Goal: Information Seeking & Learning: Learn about a topic

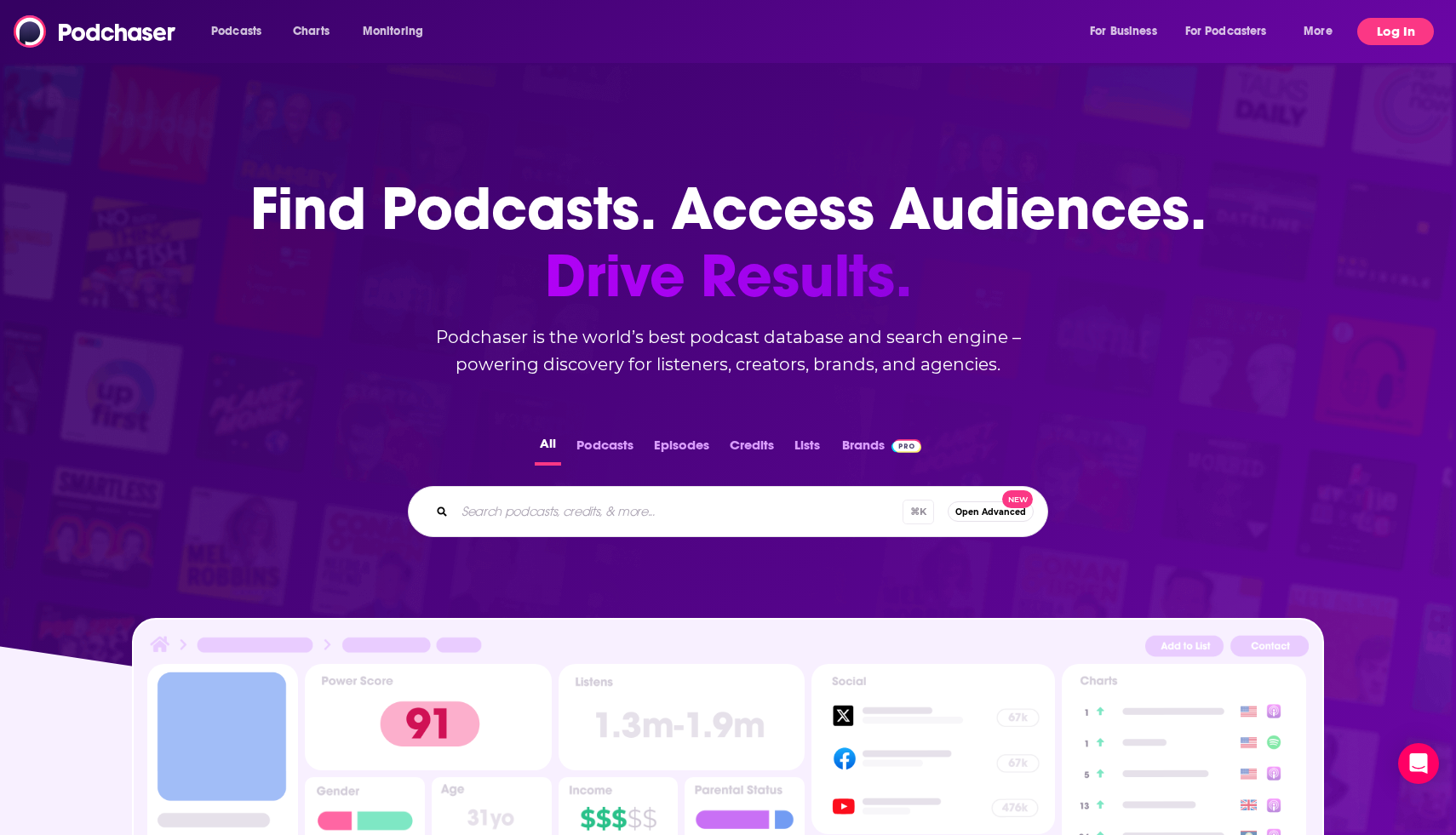
click at [1391, 43] on button "Log In" at bounding box center [1395, 32] width 76 height 27
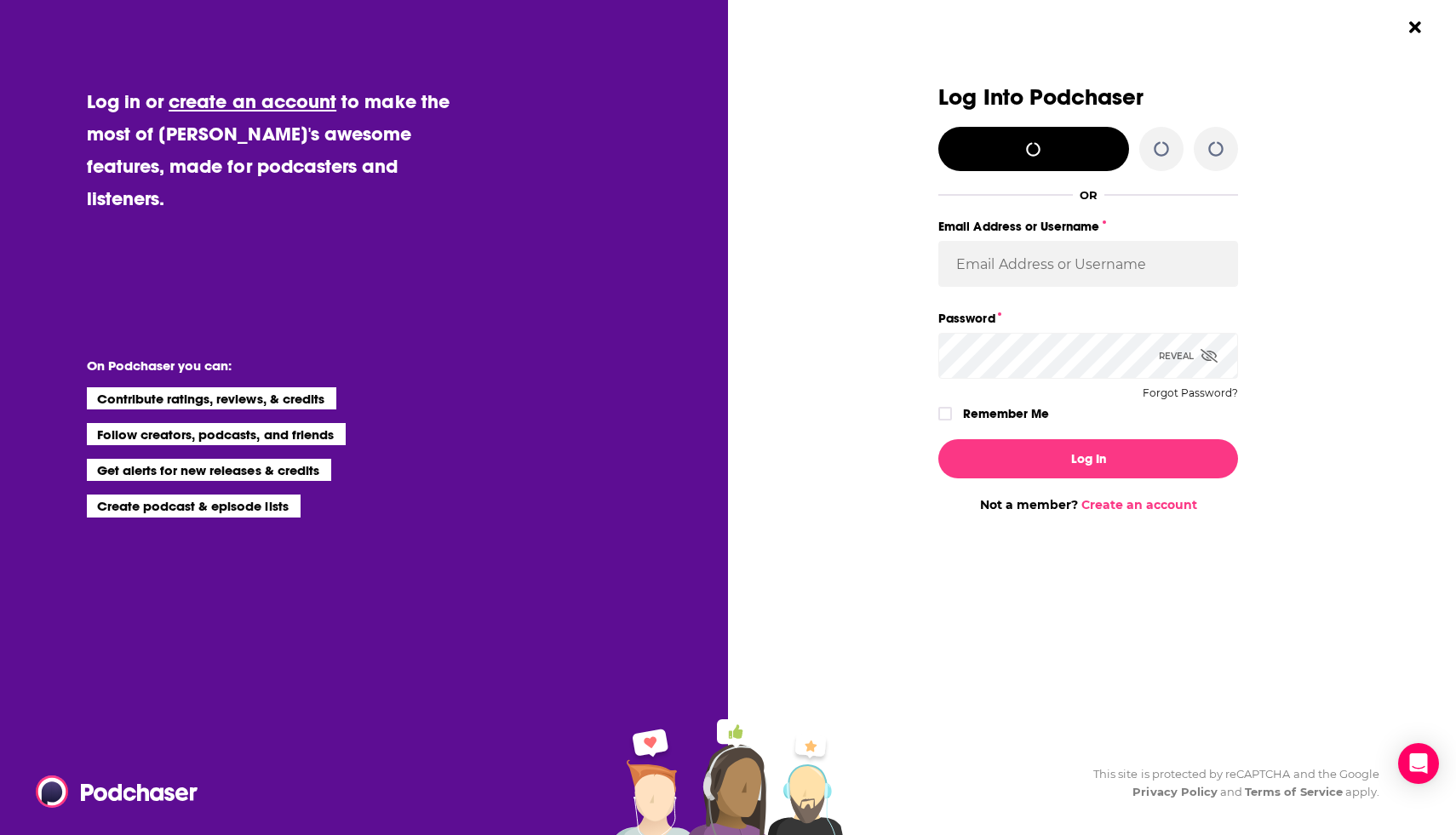
click at [1387, 33] on div "Log Into Podchaser OR Email Address or Username Password Reveal Forgot Password…" at bounding box center [1099, 417] width 714 height 835
click at [1036, 273] on input "Email Address or Username" at bounding box center [1088, 264] width 299 height 46
type input "[EMAIL_ADDRESS][DOMAIN_NAME]"
click at [938, 439] on button "Log In" at bounding box center [1088, 459] width 299 height 40
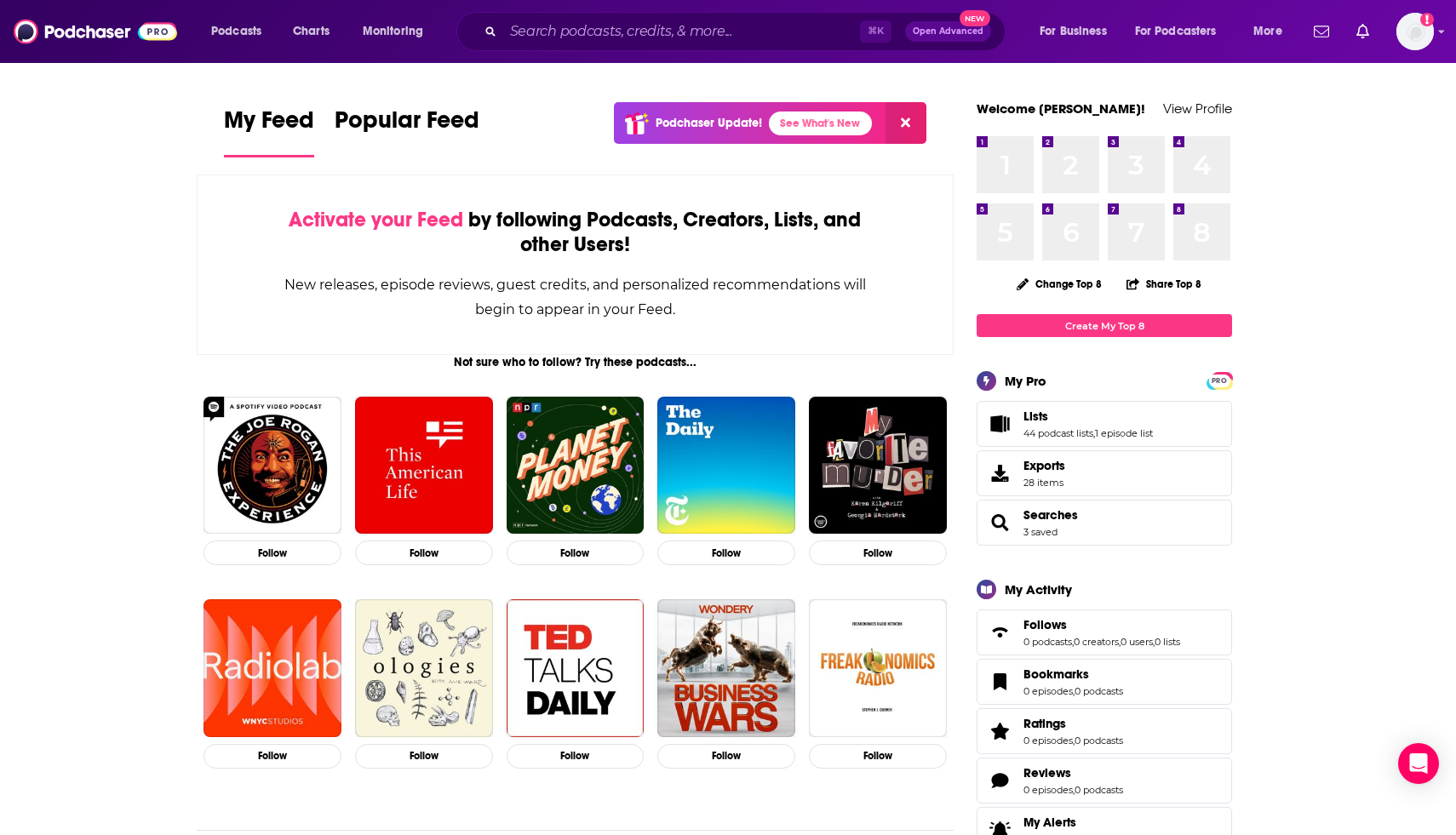
click at [709, 13] on div "⌘ K Open Advanced New" at bounding box center [731, 31] width 549 height 40
click at [709, 39] on input "Search podcasts, credits, & more..." at bounding box center [681, 32] width 356 height 27
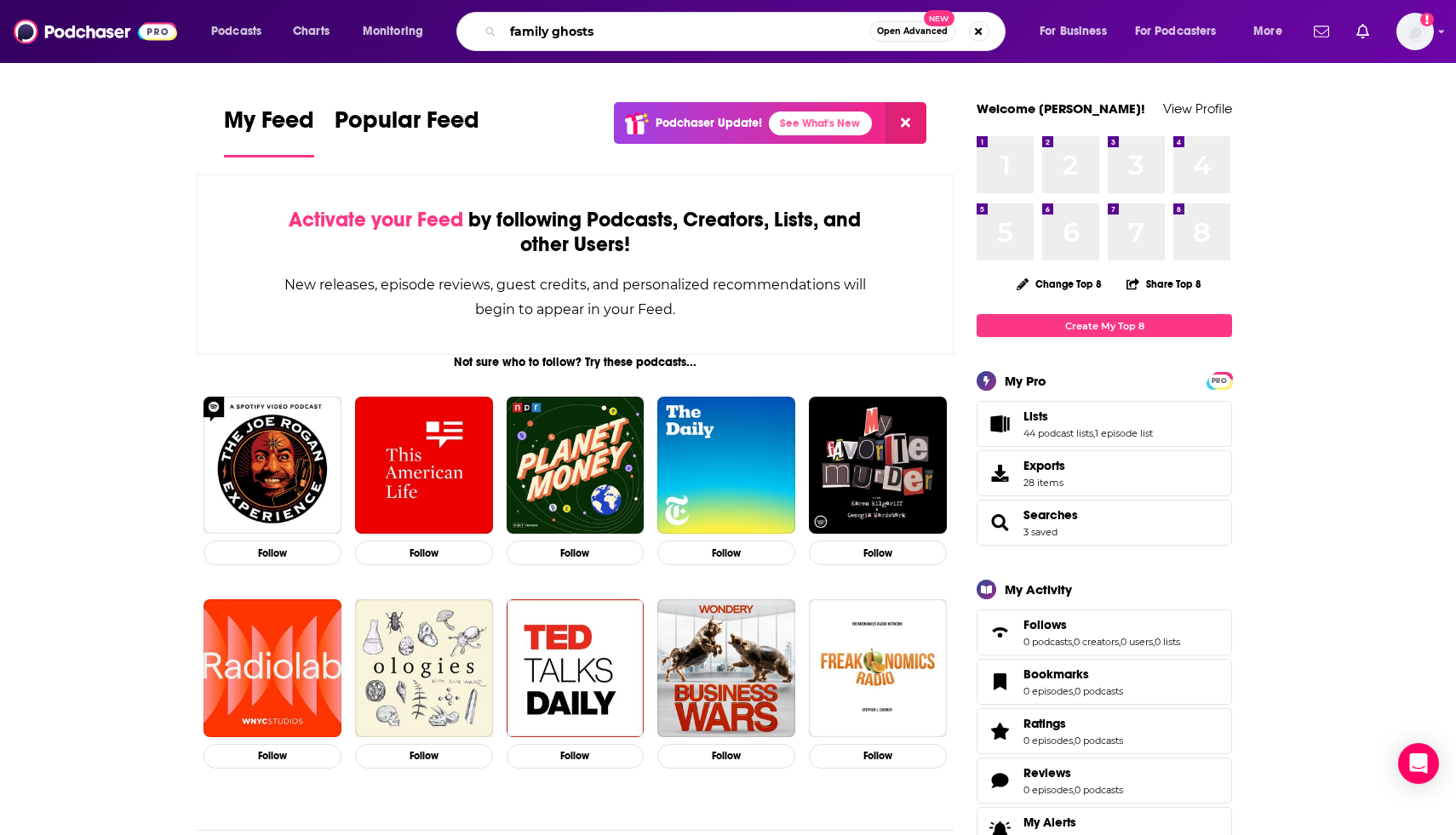
type input "family ghosts"
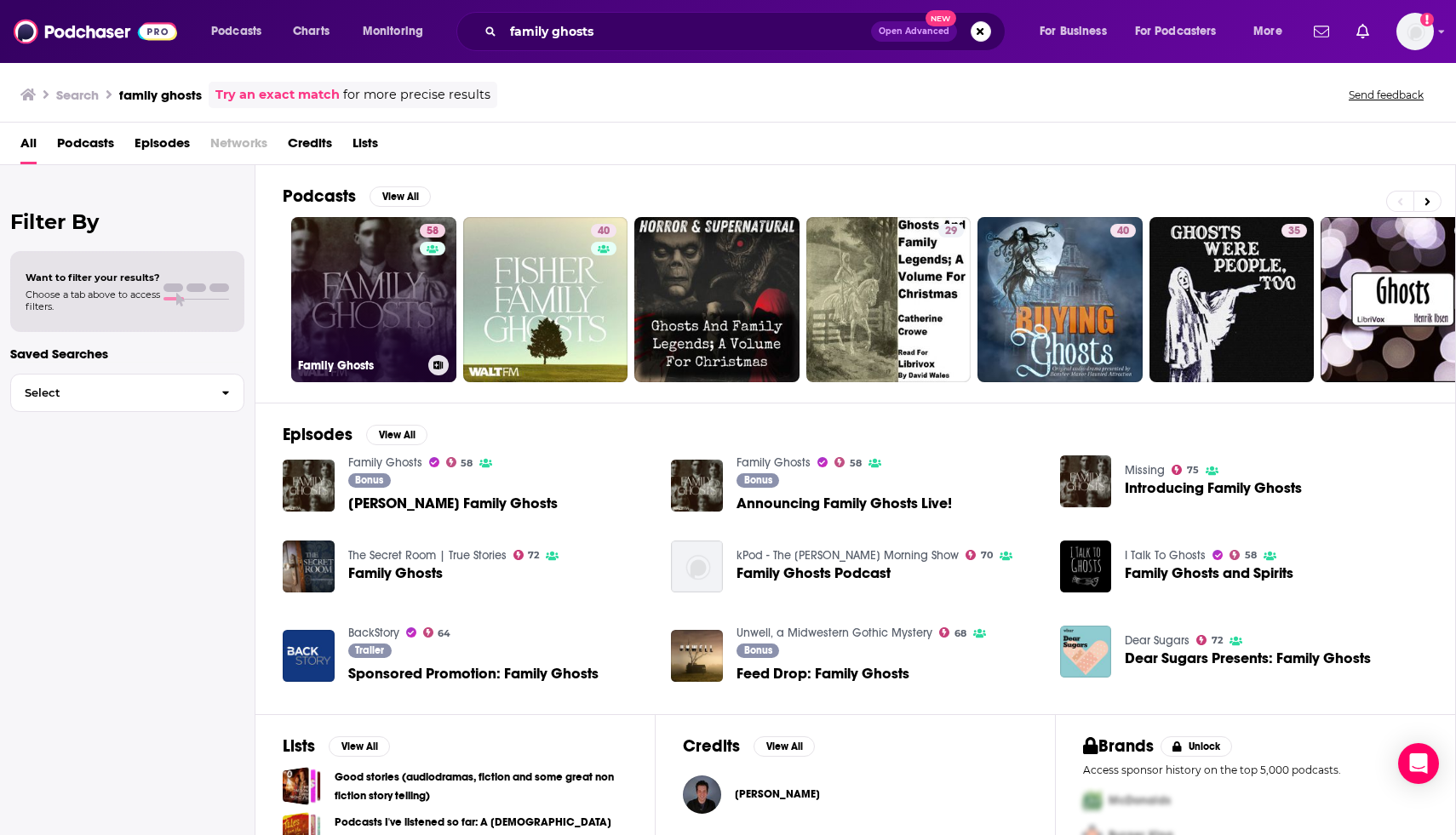
click at [402, 285] on link "58 Family Ghosts" at bounding box center [374, 299] width 165 height 165
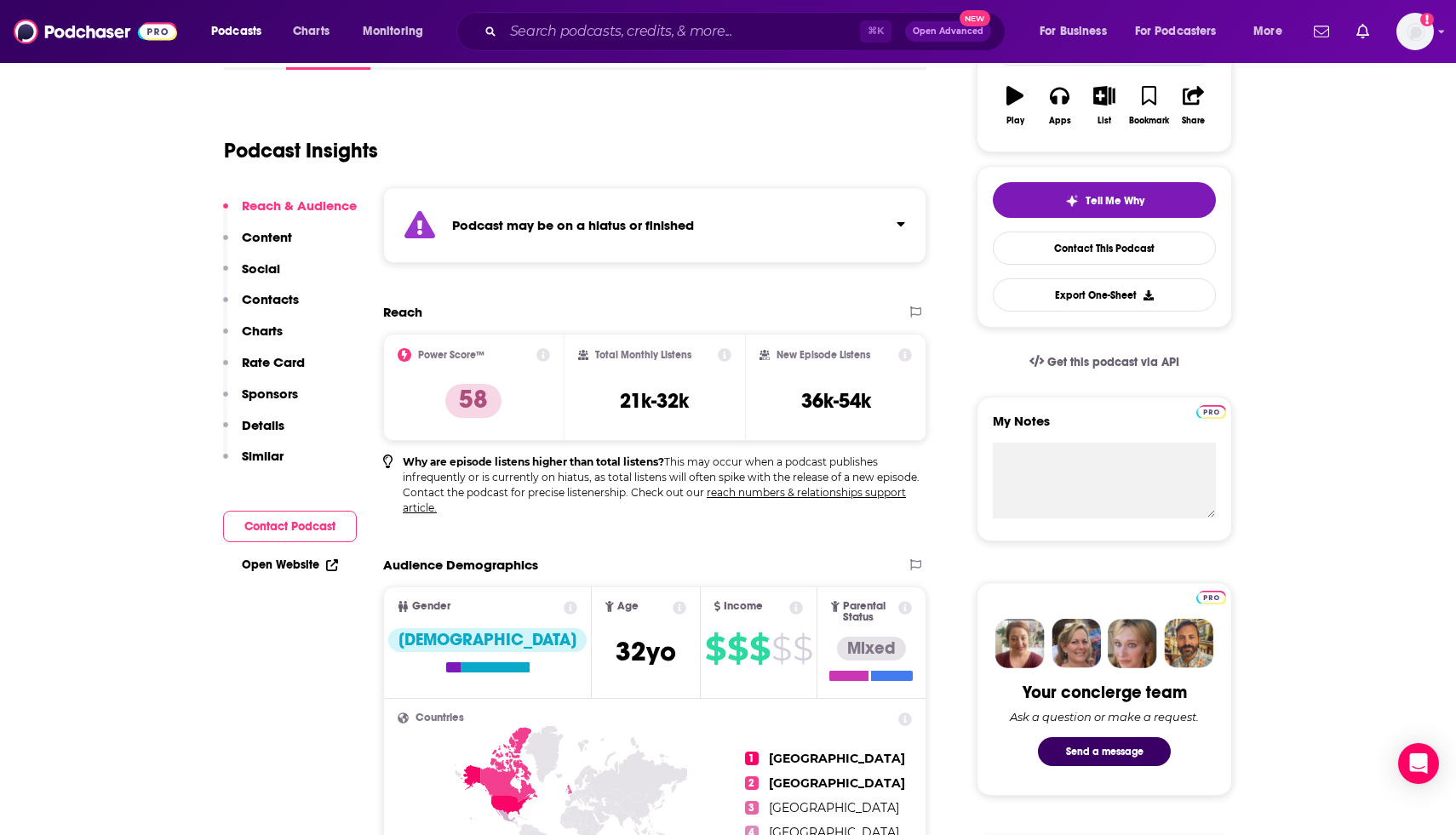
scroll to position [289, 0]
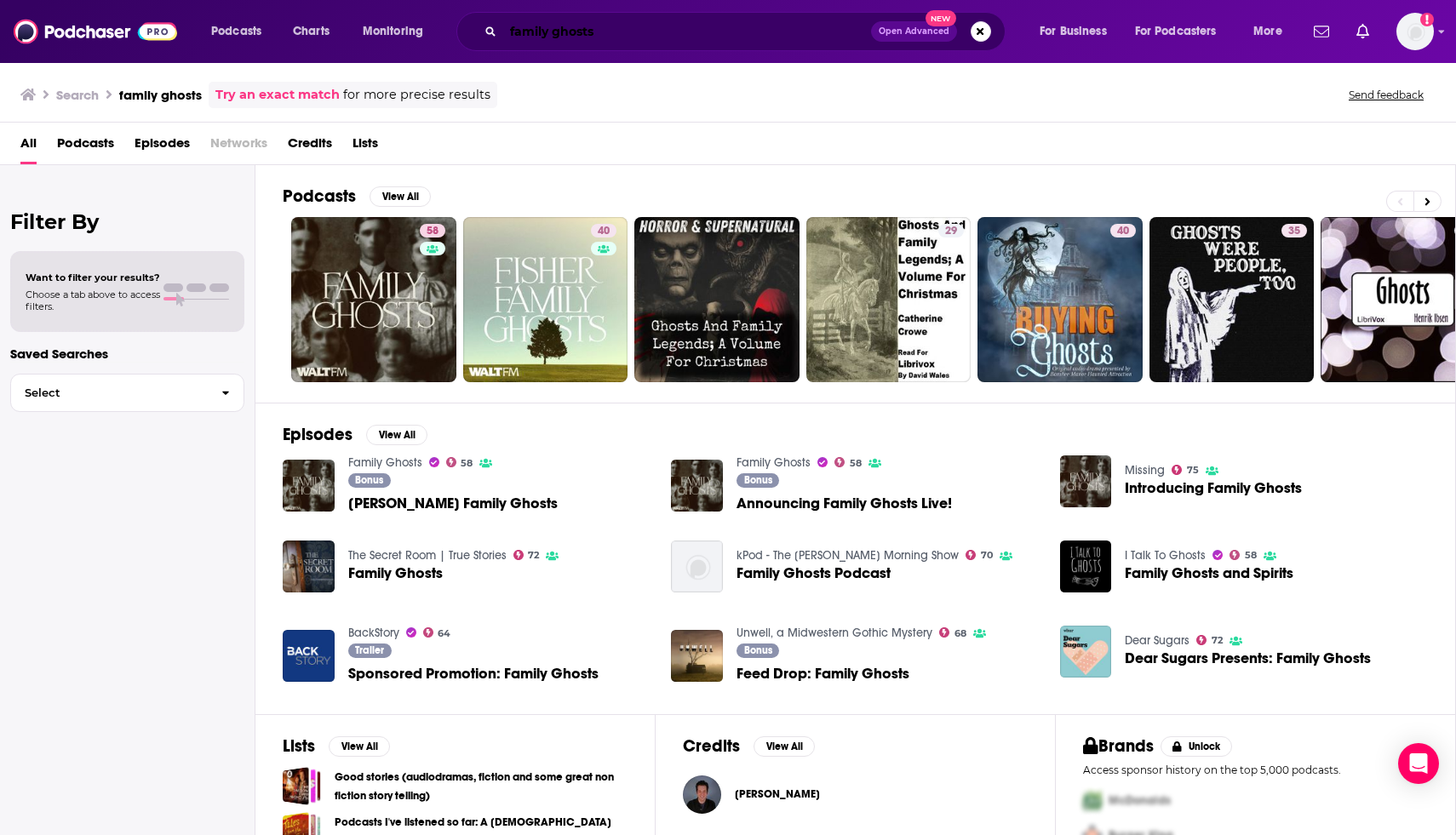
click at [548, 21] on input "family ghosts" at bounding box center [686, 32] width 368 height 27
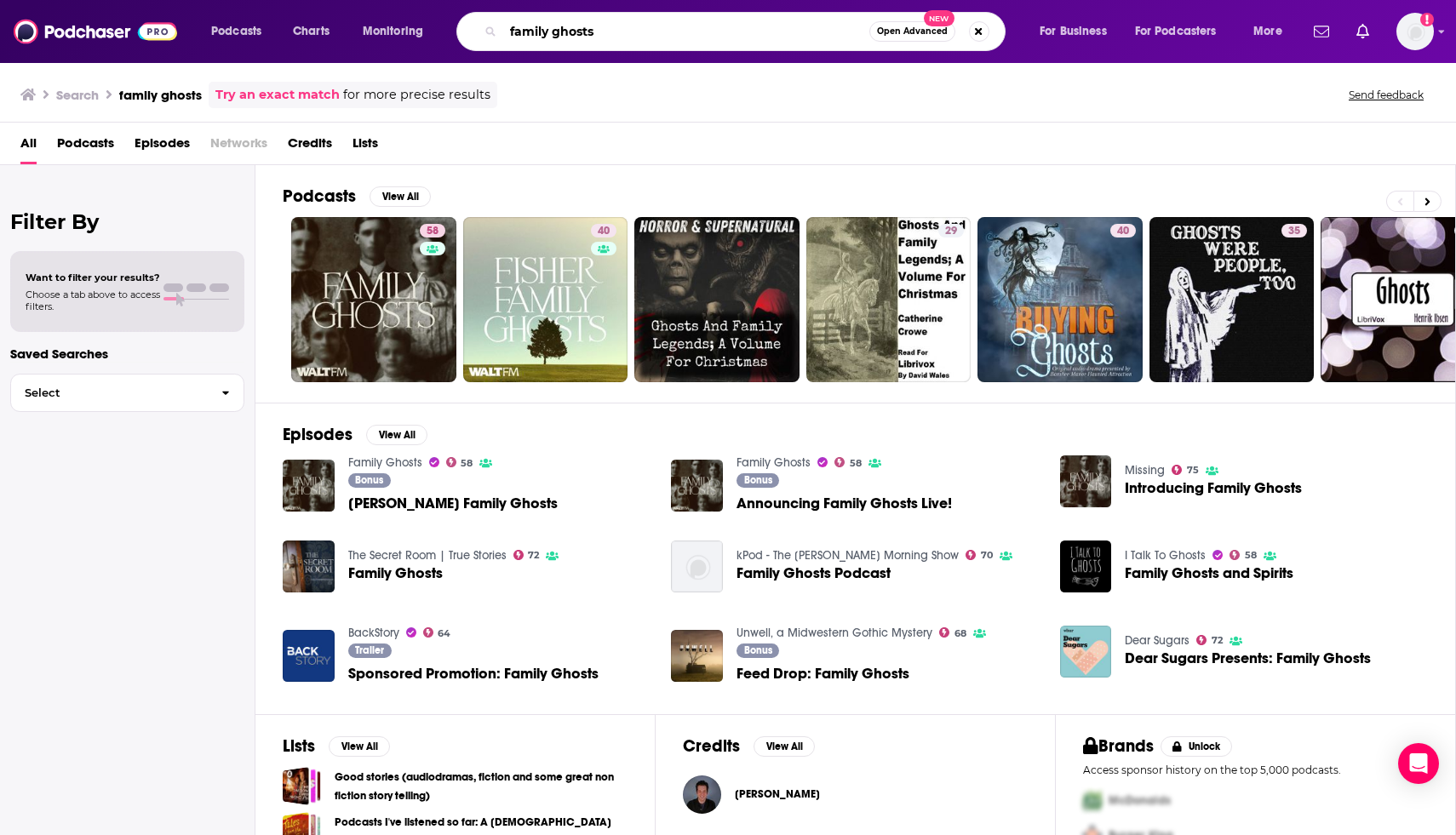
click at [548, 21] on input "family ghosts" at bounding box center [686, 32] width 366 height 27
type input "this is actually happening"
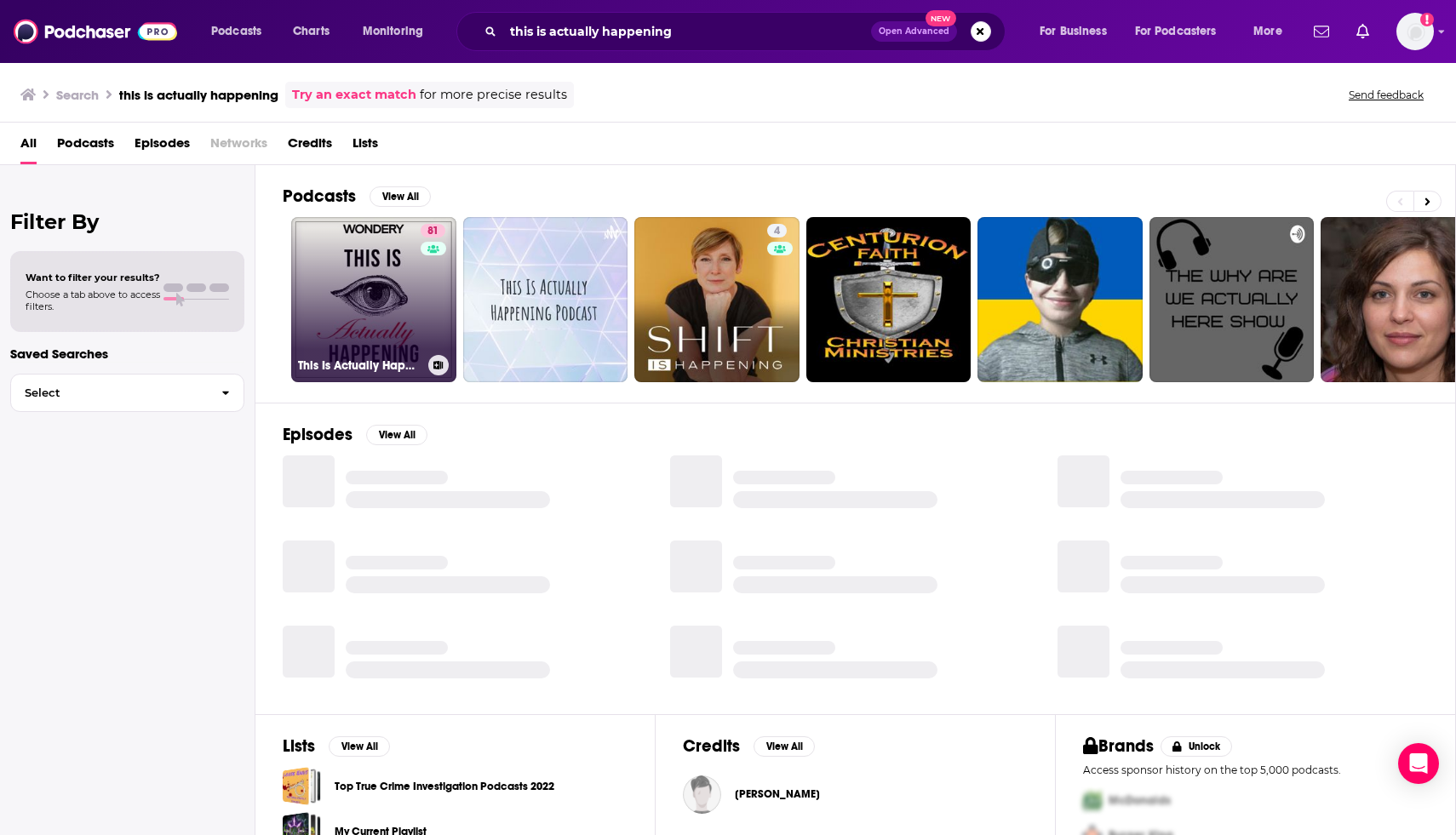
click at [346, 284] on link "81 This Is Actually Happening" at bounding box center [374, 299] width 165 height 165
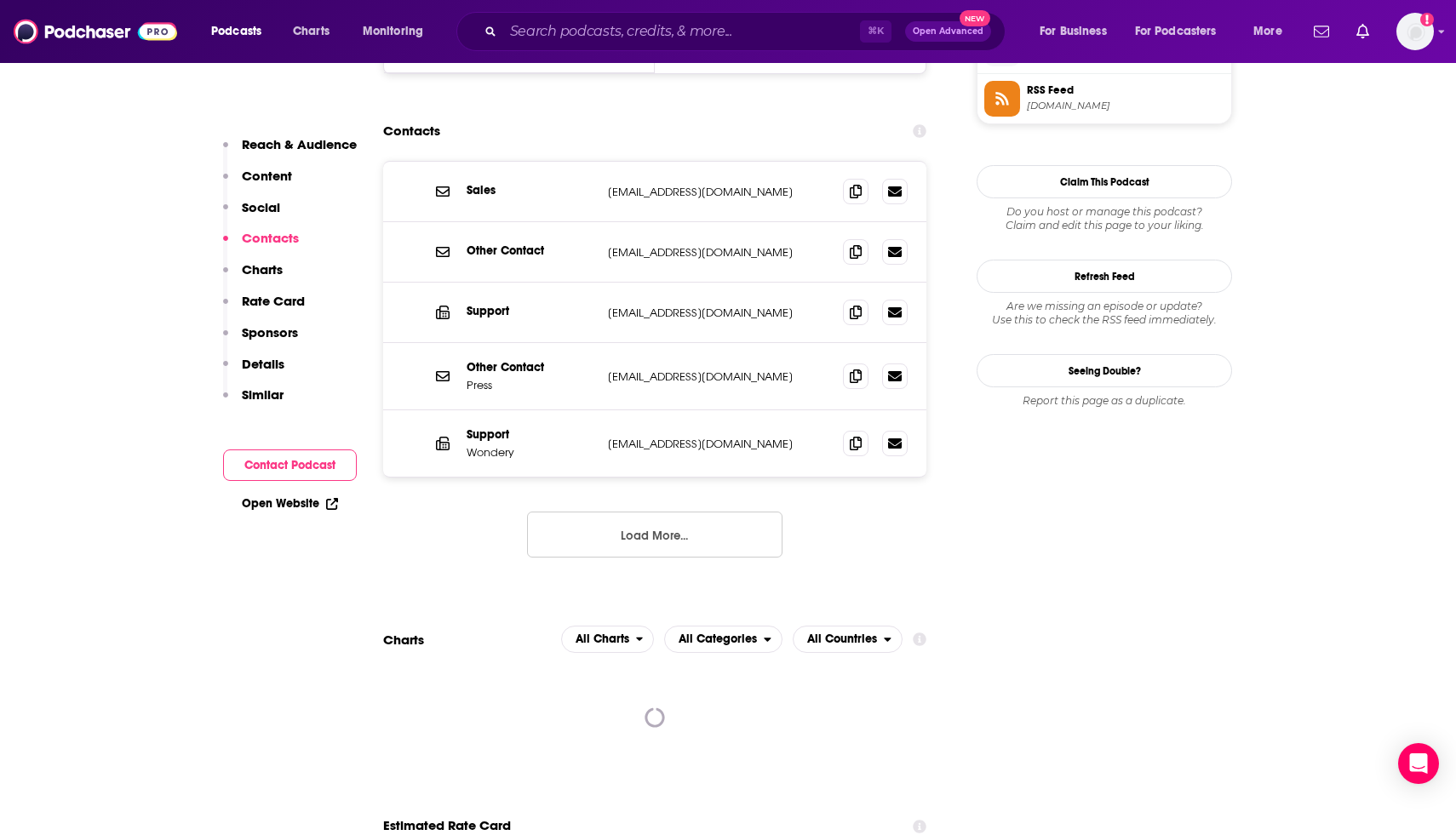
scroll to position [1567, 0]
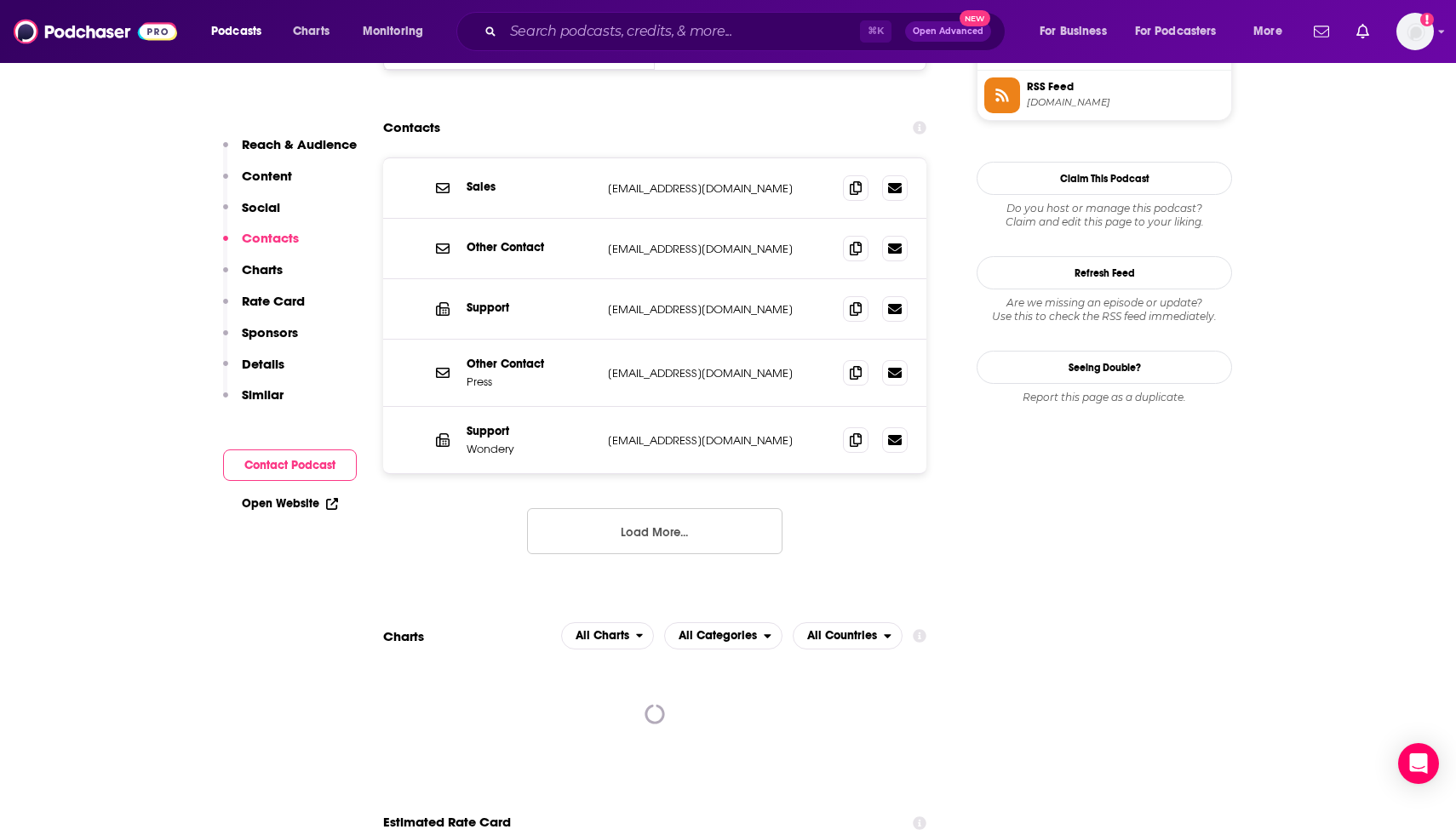
click at [639, 508] on button "Load More..." at bounding box center [655, 531] width 256 height 46
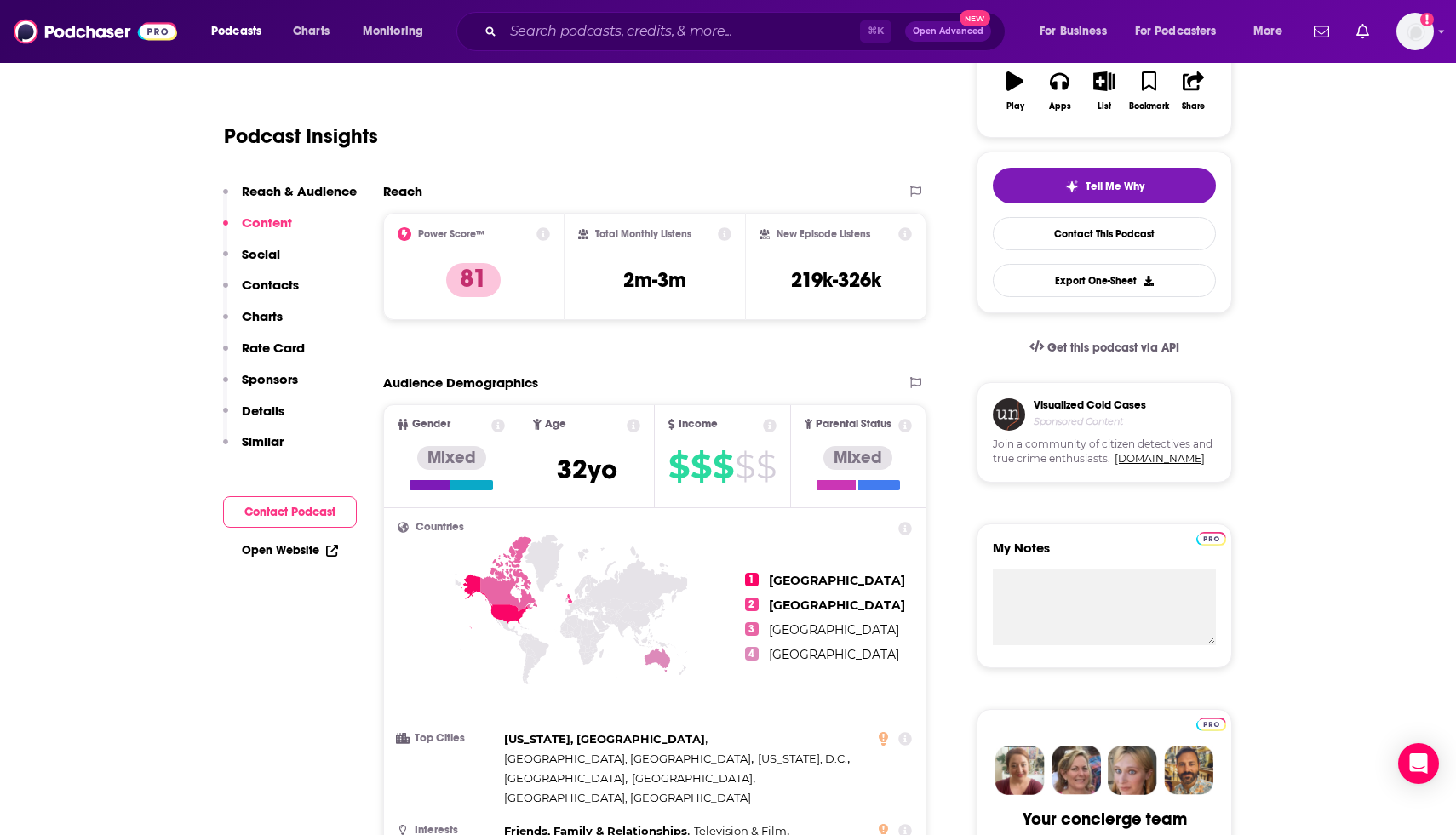
scroll to position [0, 0]
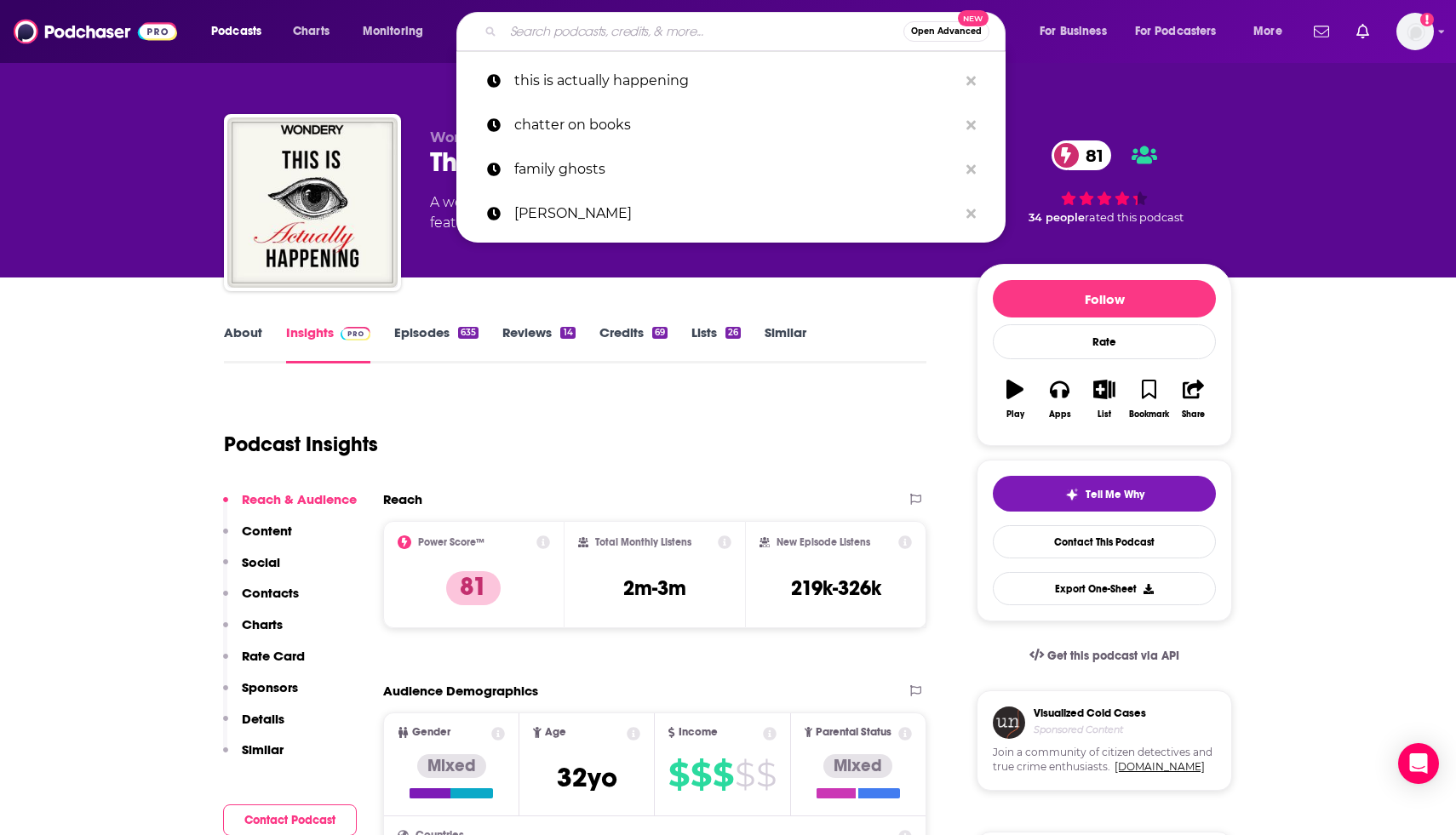
click at [620, 25] on input "Search podcasts, credits, & more..." at bounding box center [703, 32] width 400 height 27
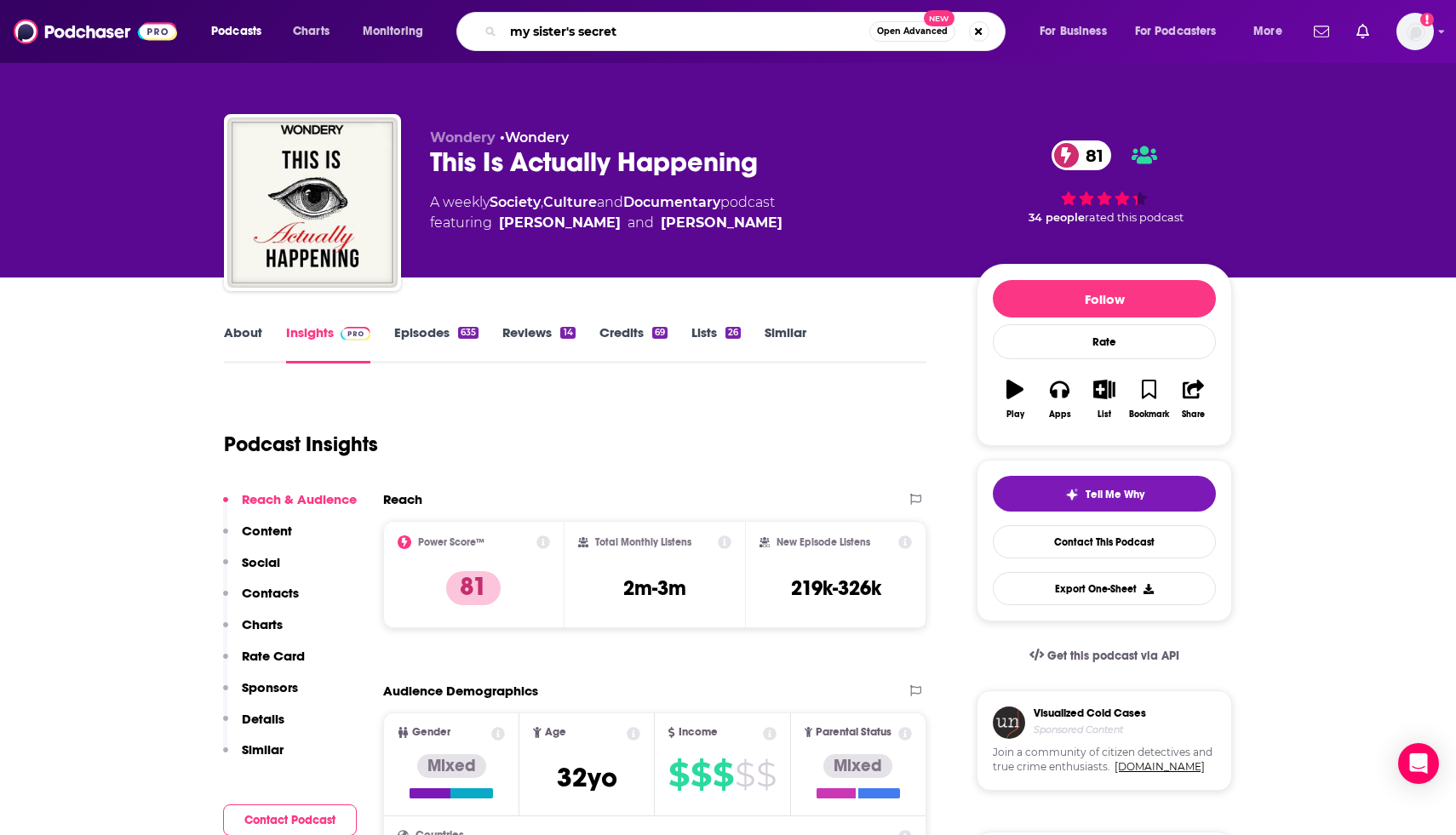
type input "my sister's secrets"
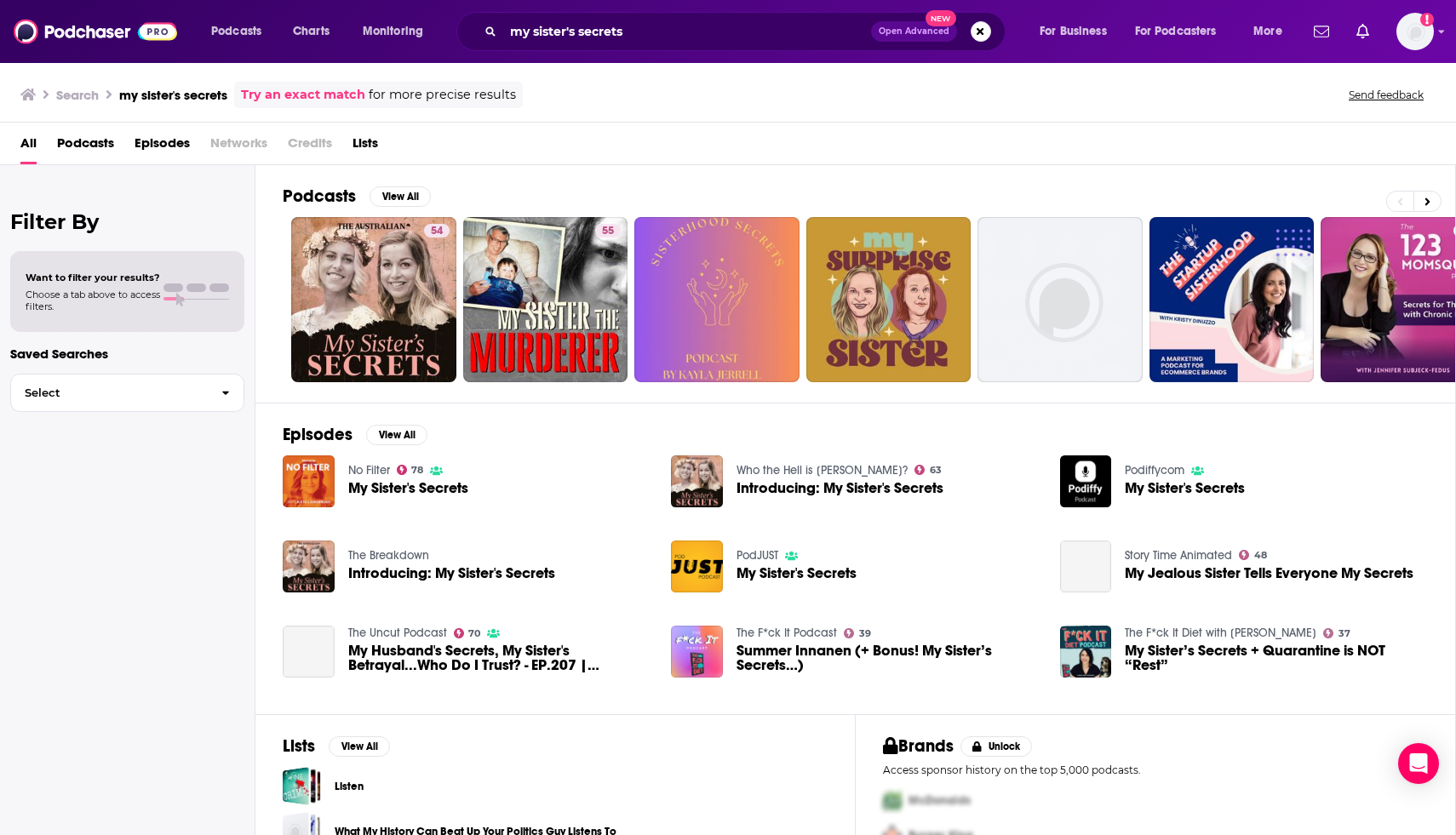
click at [590, 188] on div "Podcasts View All" at bounding box center [869, 201] width 1172 height 32
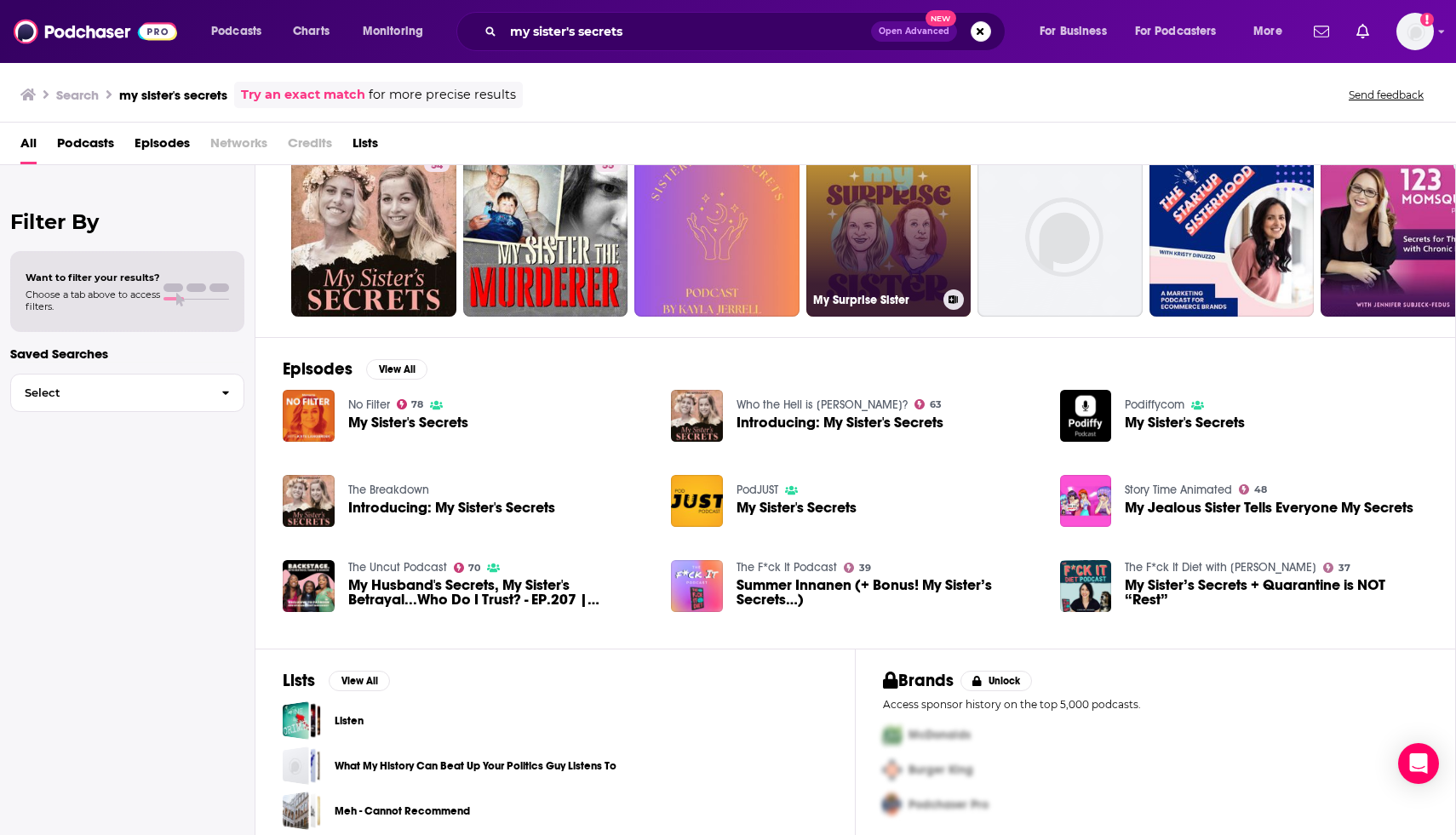
scroll to position [69, 0]
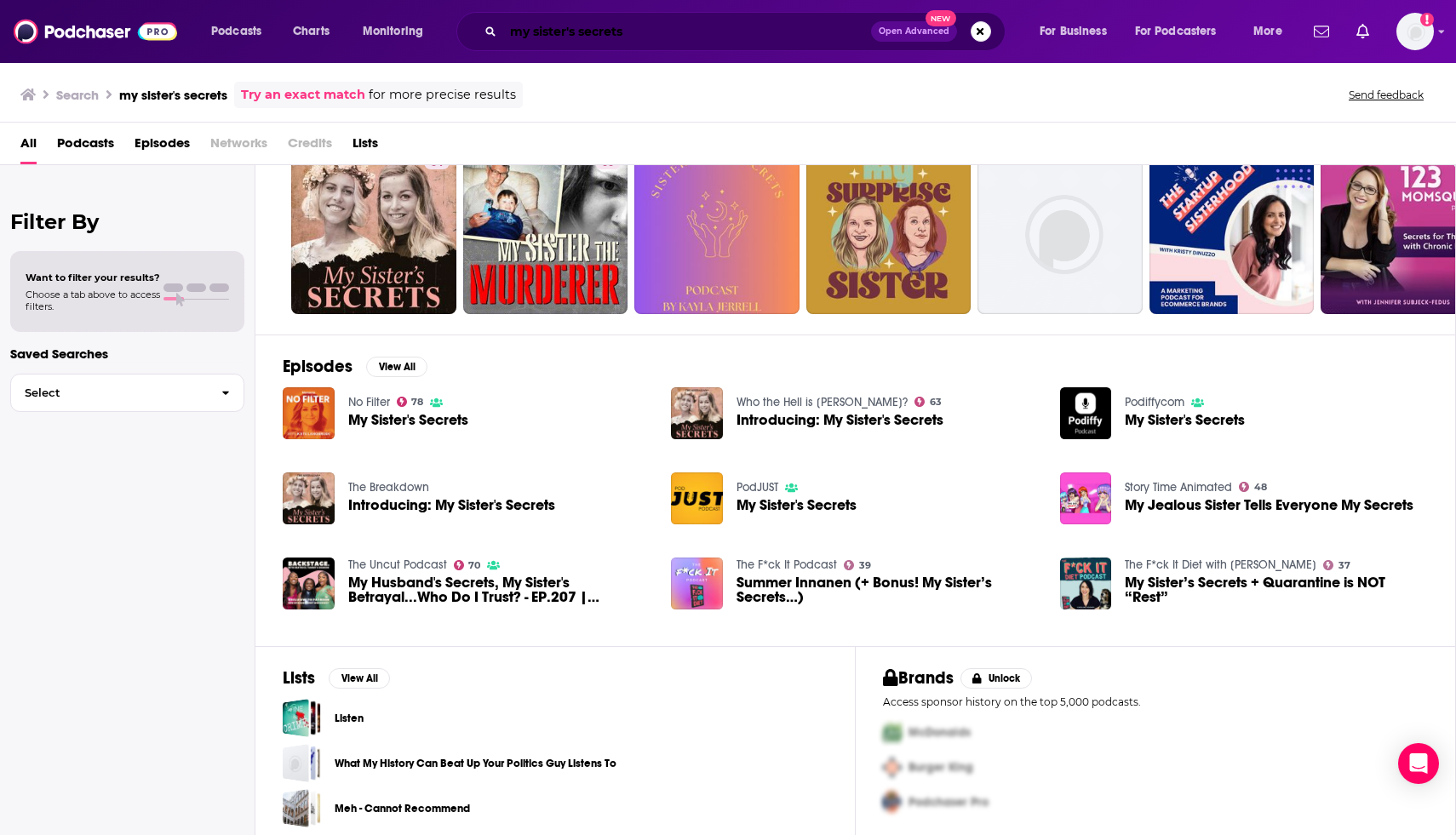
click at [742, 26] on input "my sister's secrets" at bounding box center [686, 32] width 368 height 27
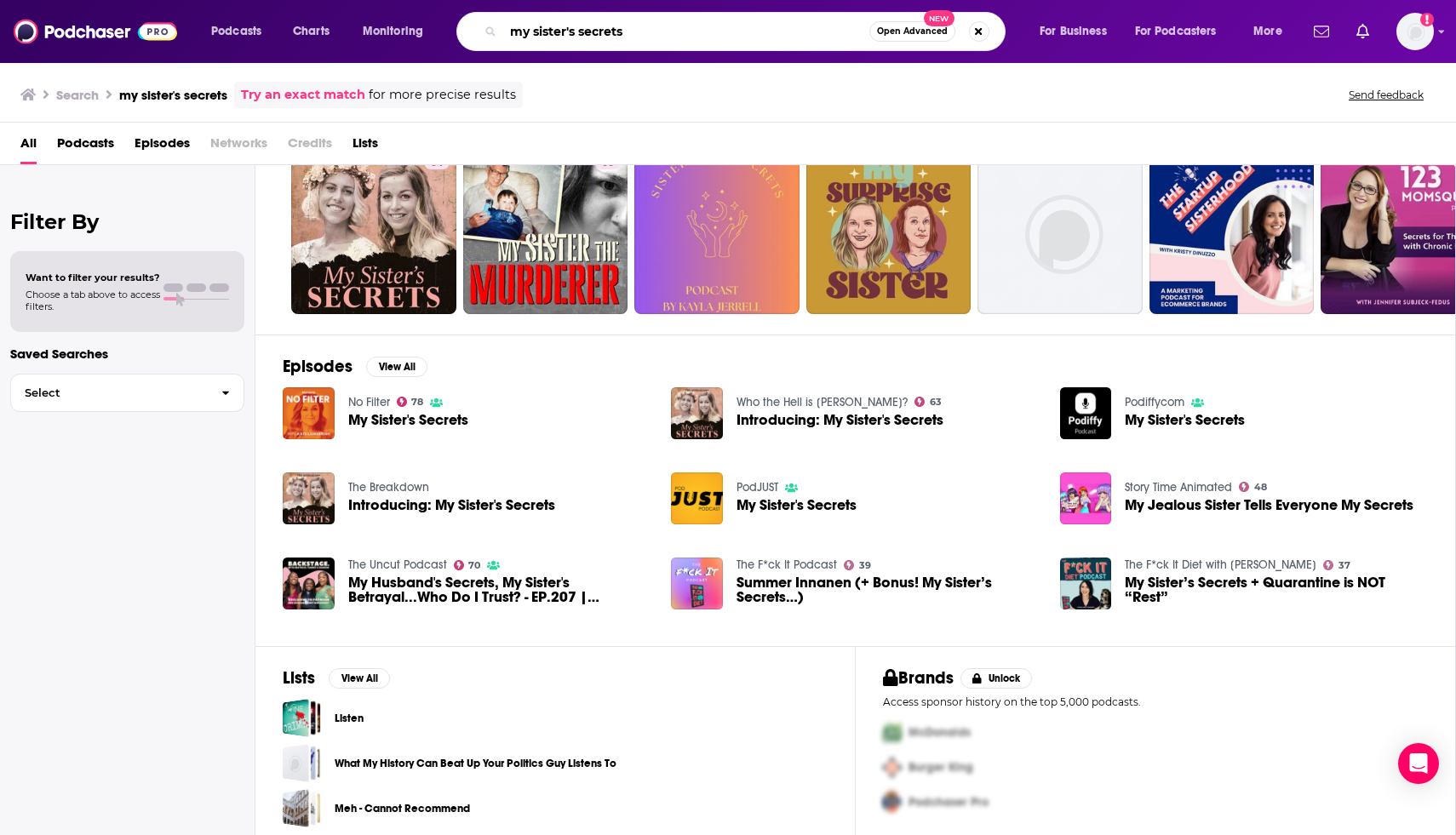
click at [742, 26] on input "my sister's secrets" at bounding box center [686, 32] width 366 height 27
type input "family secrets"
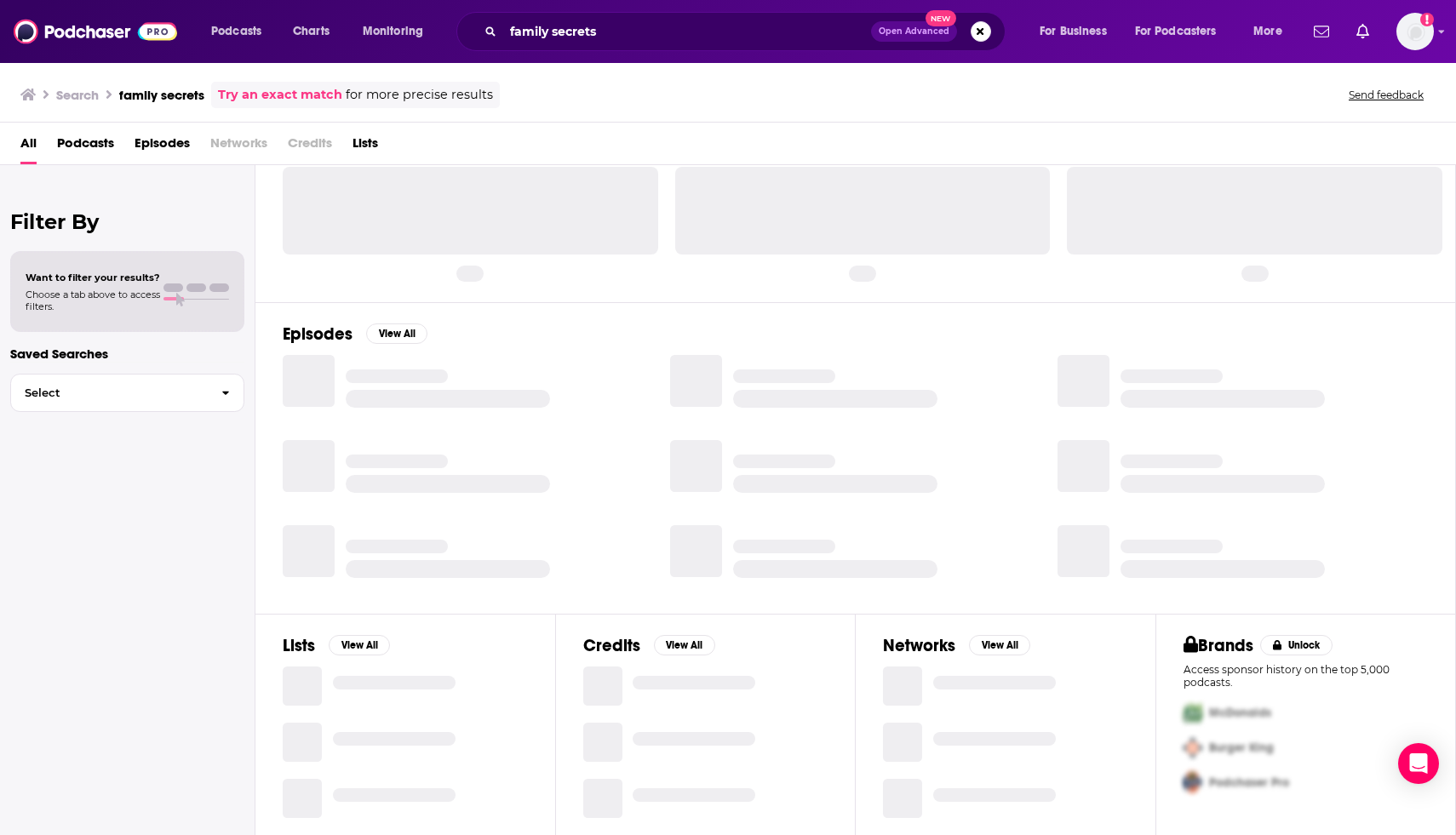
scroll to position [69, 0]
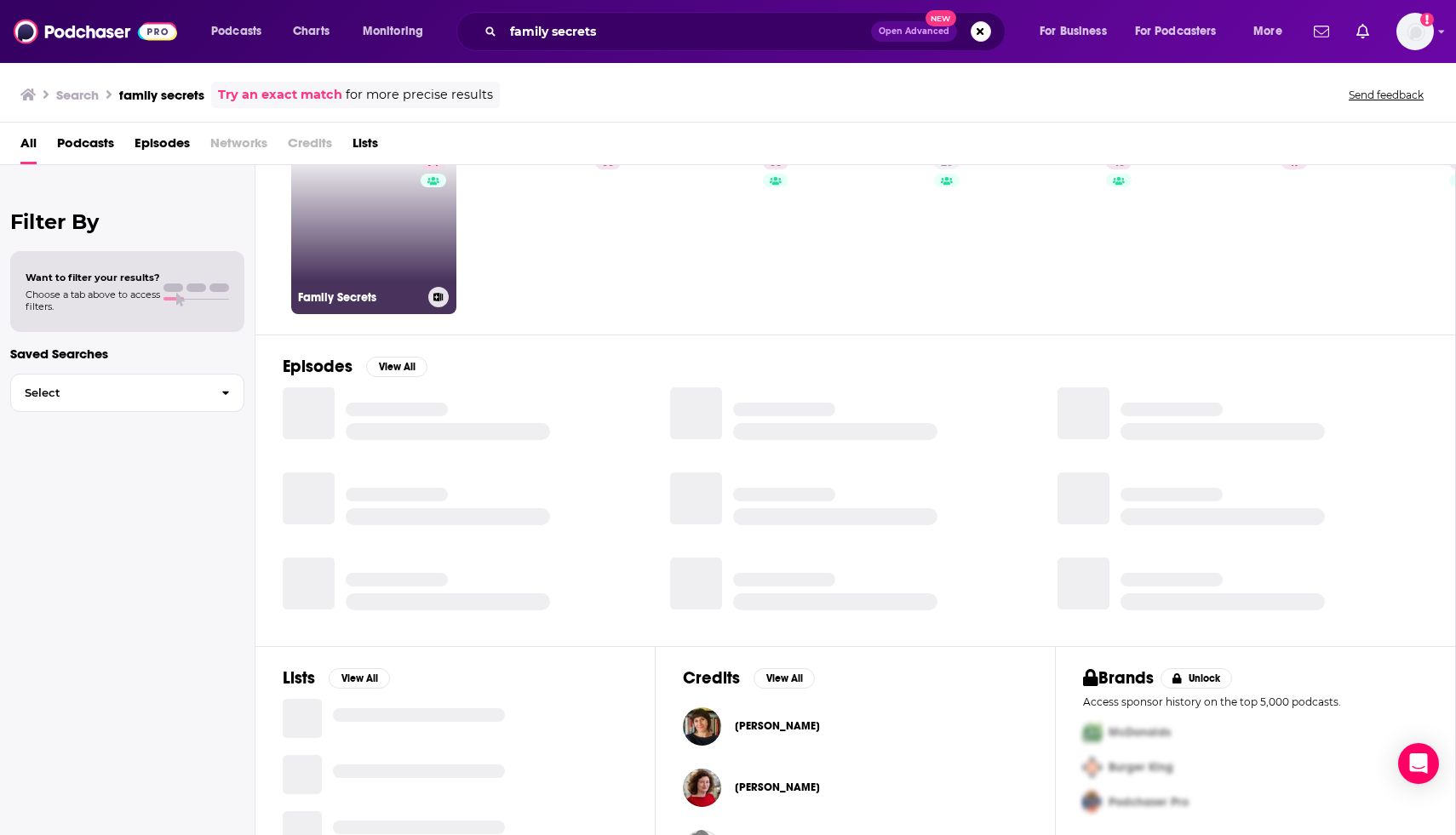
click at [360, 222] on link "74 Family Secrets" at bounding box center [374, 231] width 165 height 165
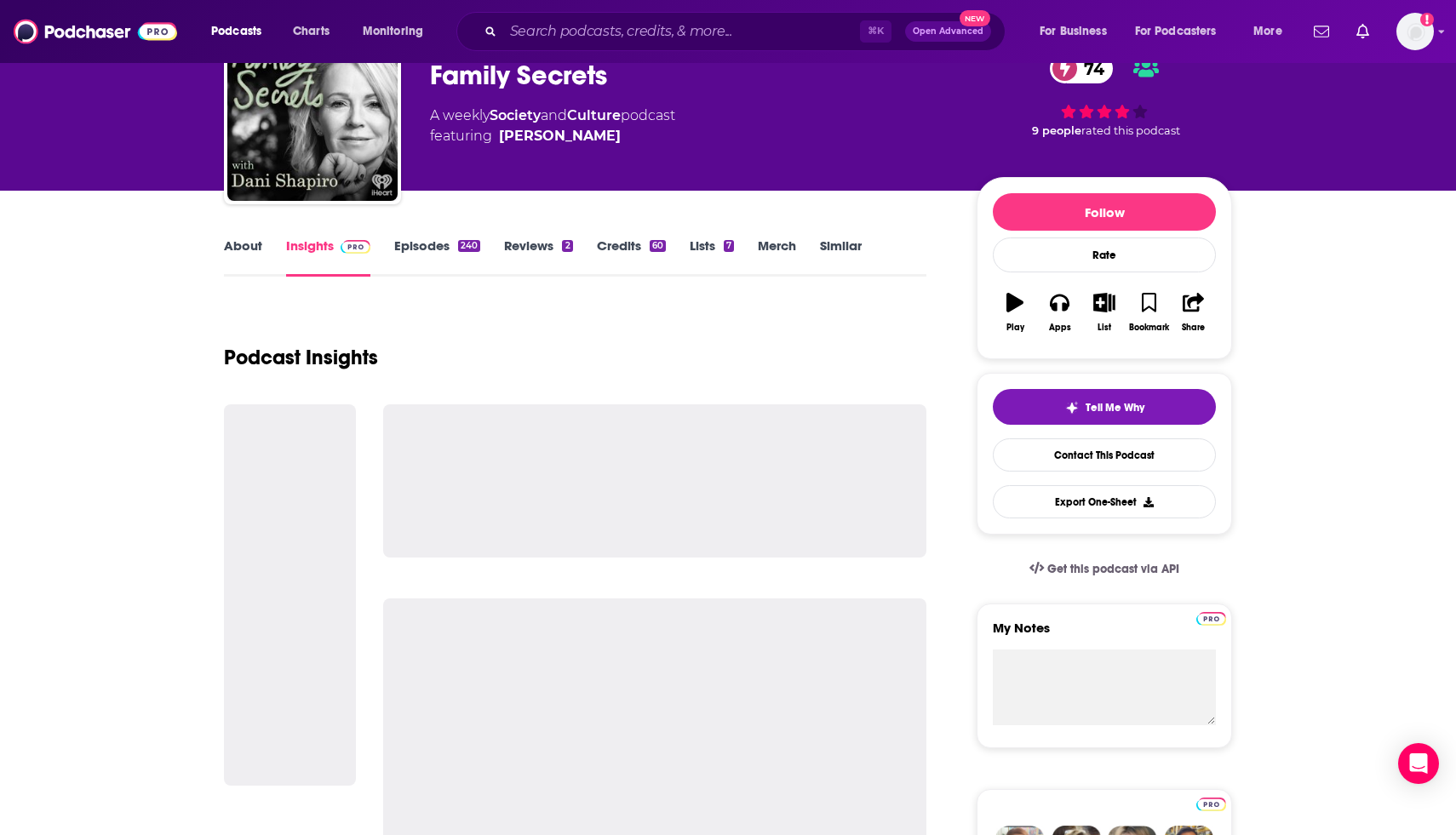
scroll to position [97, 0]
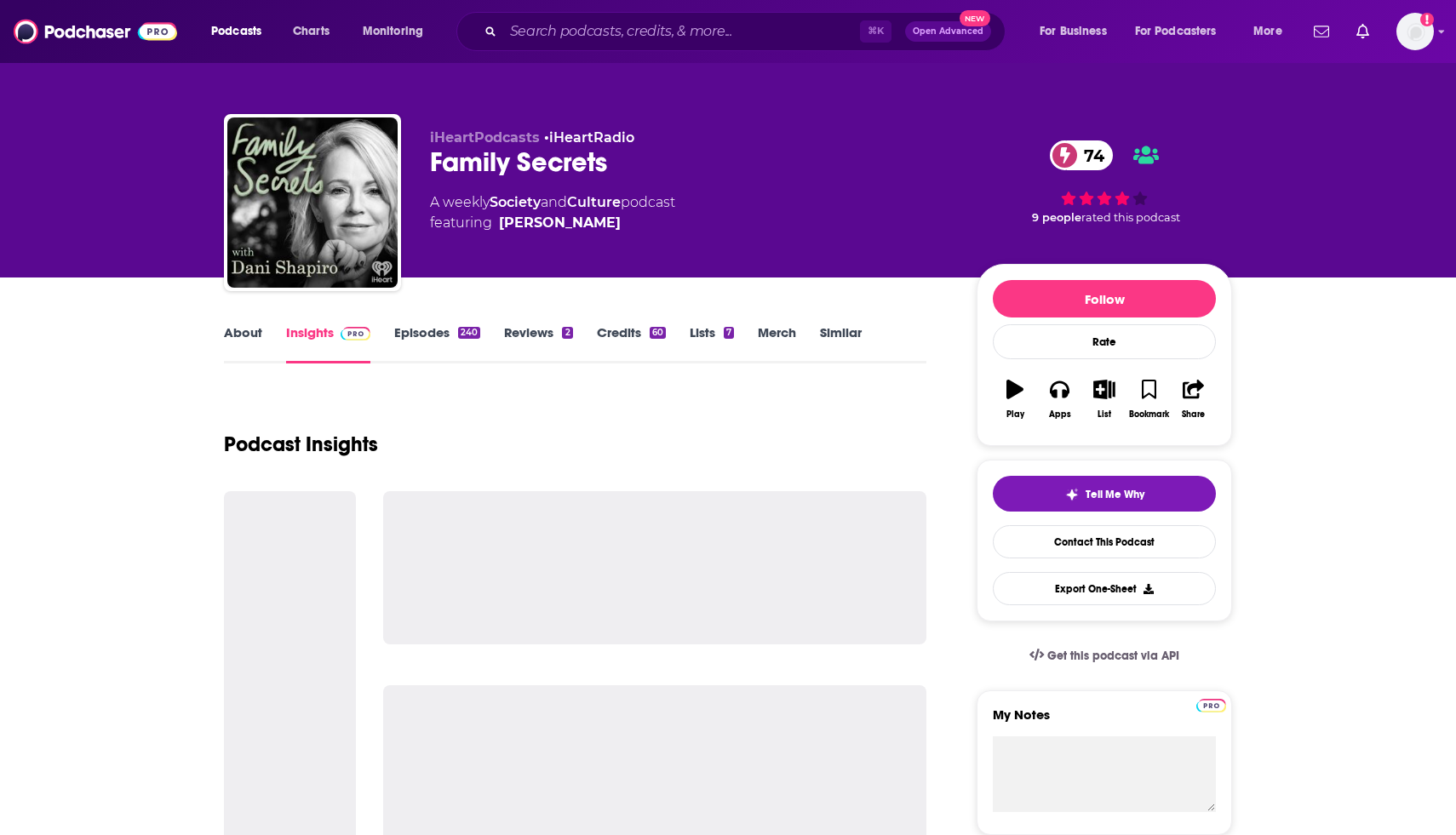
click at [414, 347] on link "Episodes 240" at bounding box center [436, 344] width 86 height 40
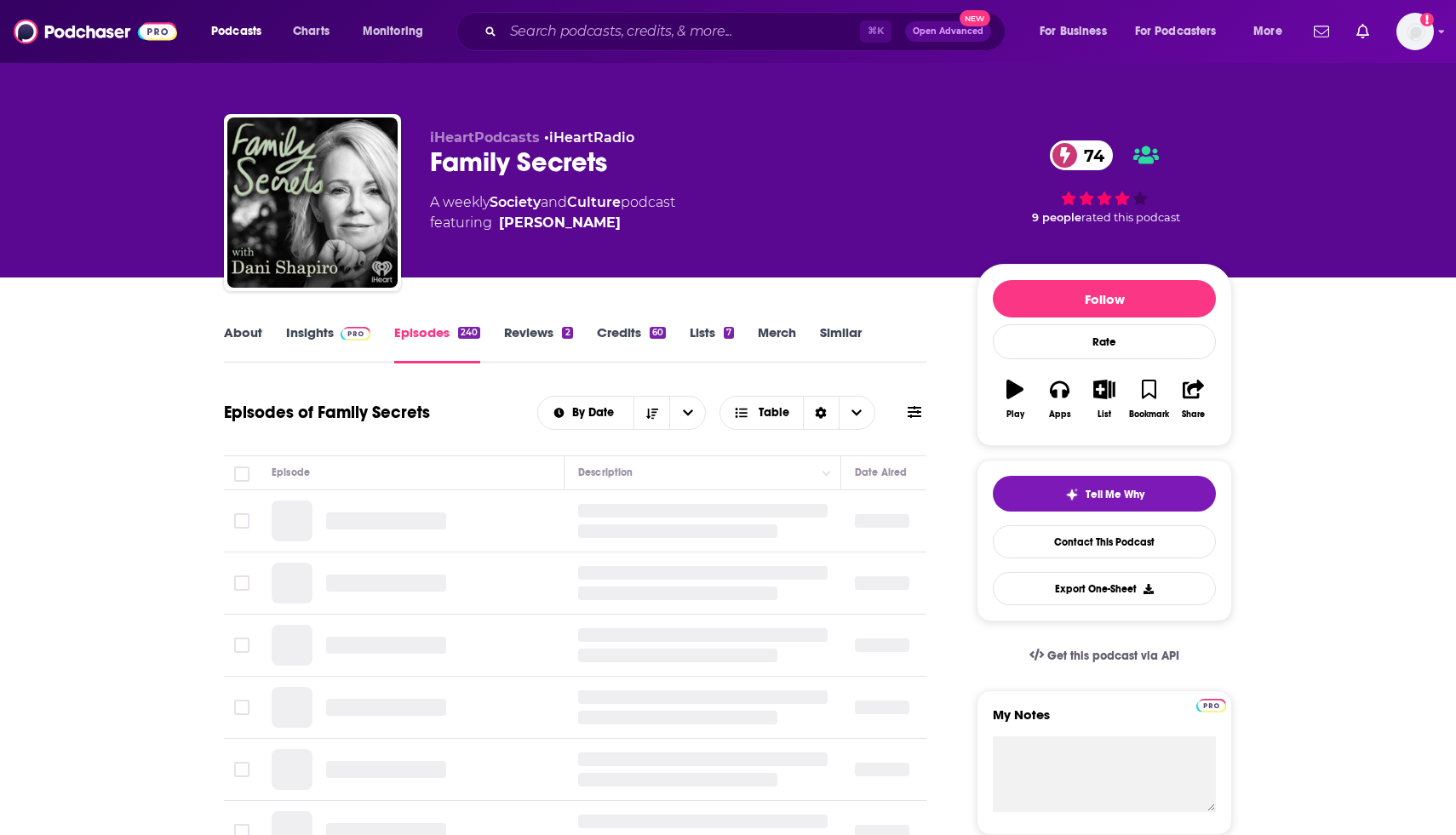
click at [354, 328] on img at bounding box center [355, 334] width 30 height 14
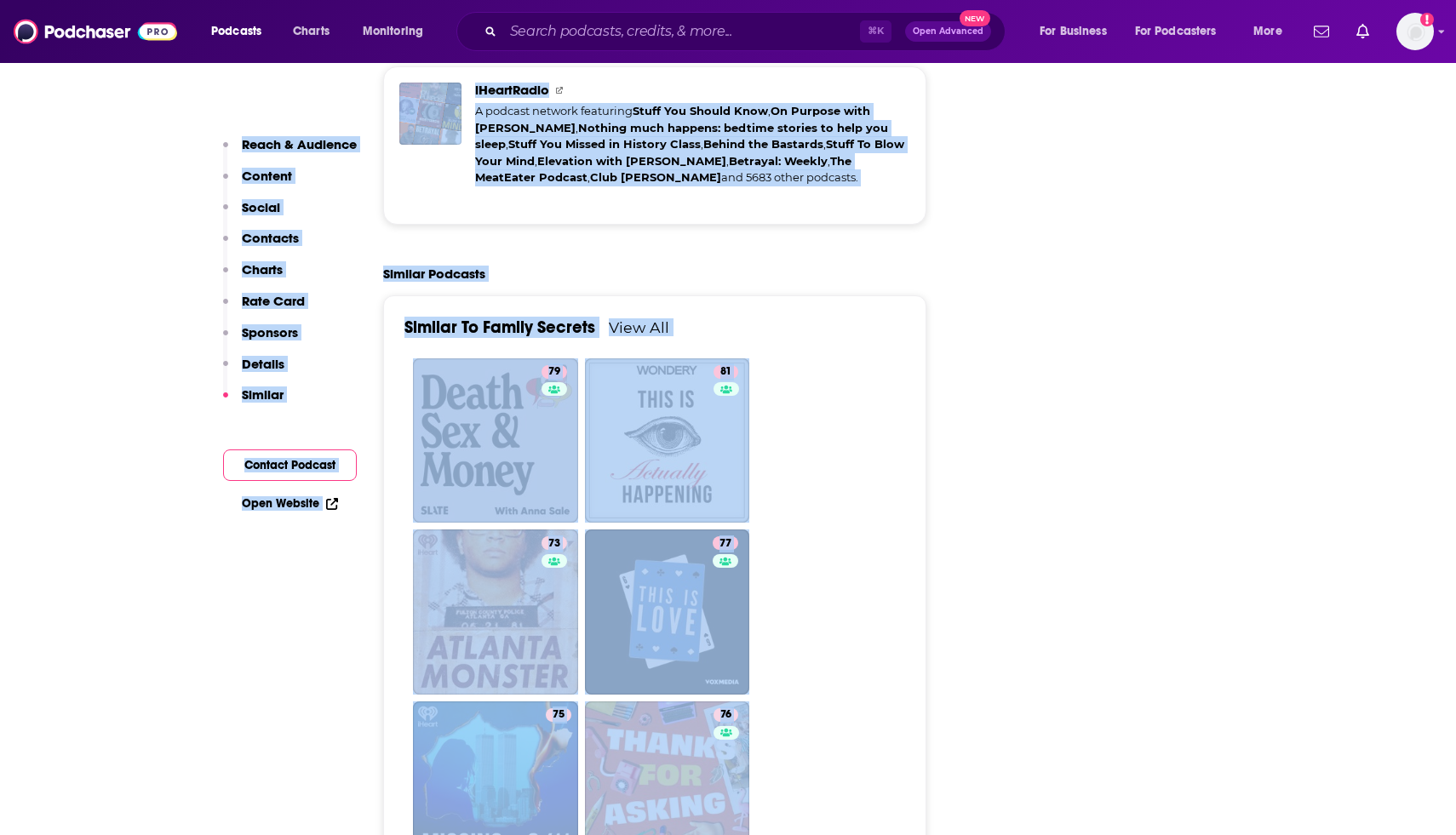
scroll to position [4055, 0]
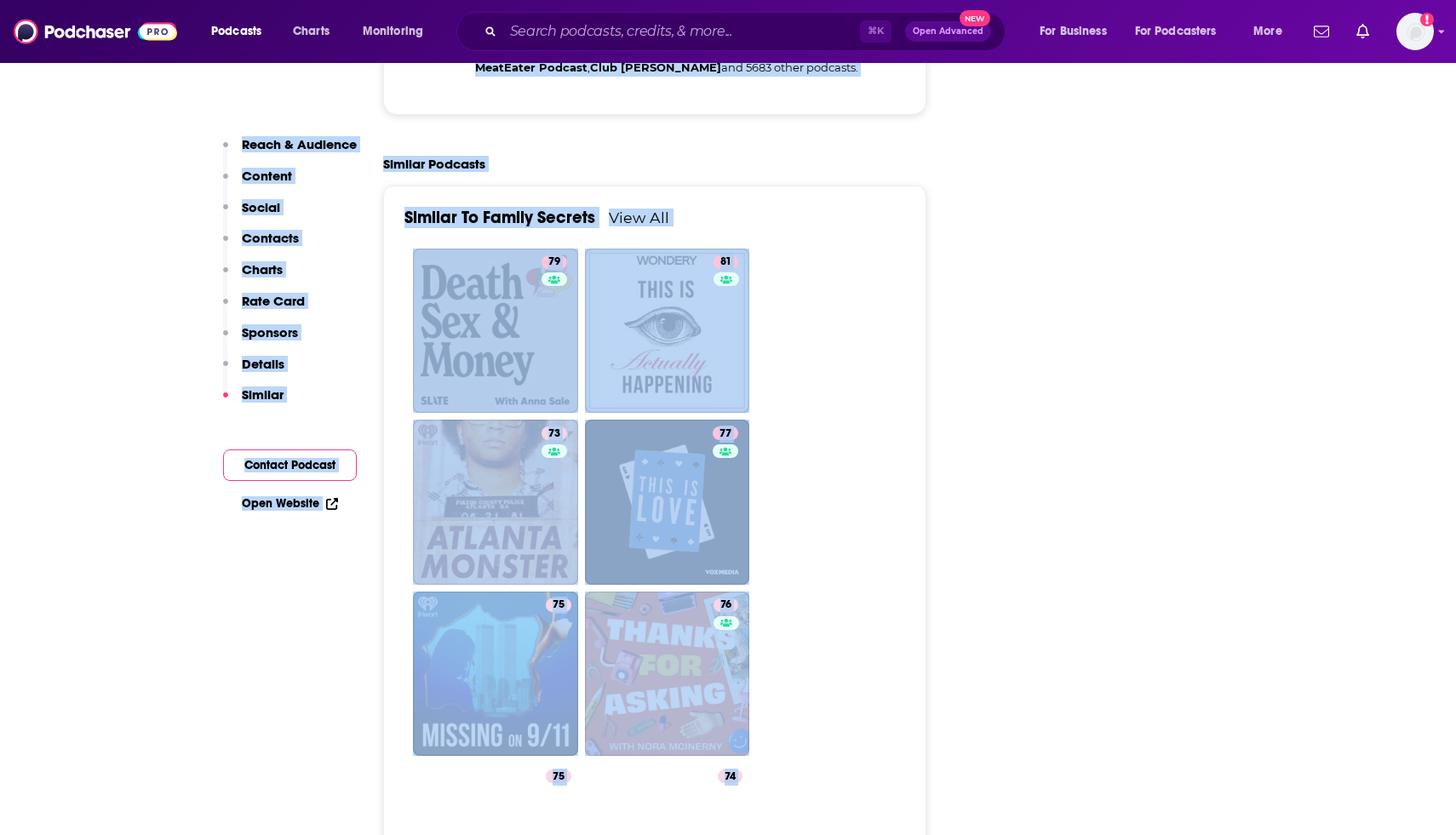
drag, startPoint x: 1455, startPoint y: 43, endPoint x: 1312, endPoint y: 473, distance: 453.2
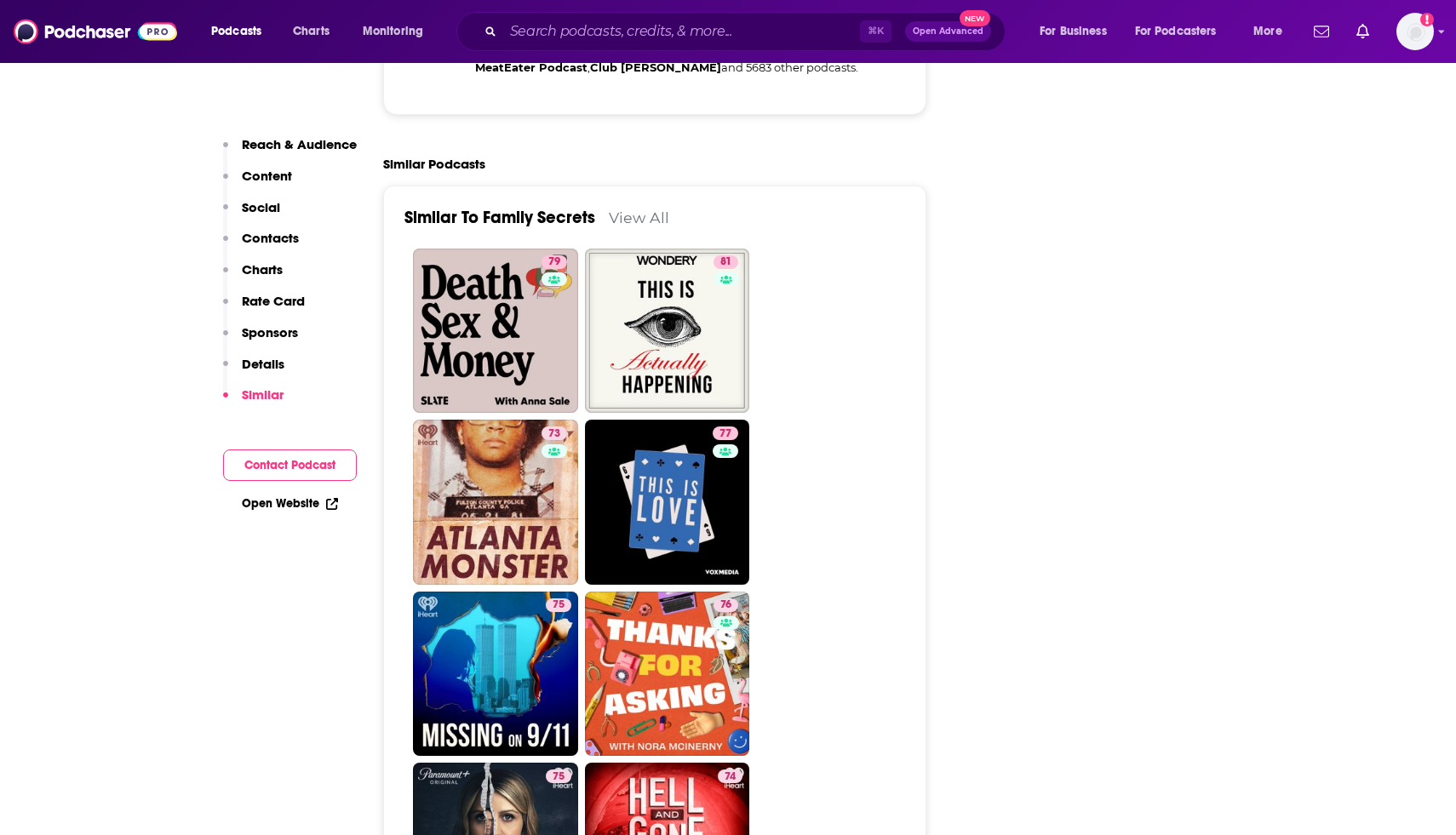
click at [1288, 486] on div "About Insights Episodes 240 Reviews 2 Credits 60 Lists 7 Merch Similar Podcast …" at bounding box center [728, 438] width 1456 height 8433
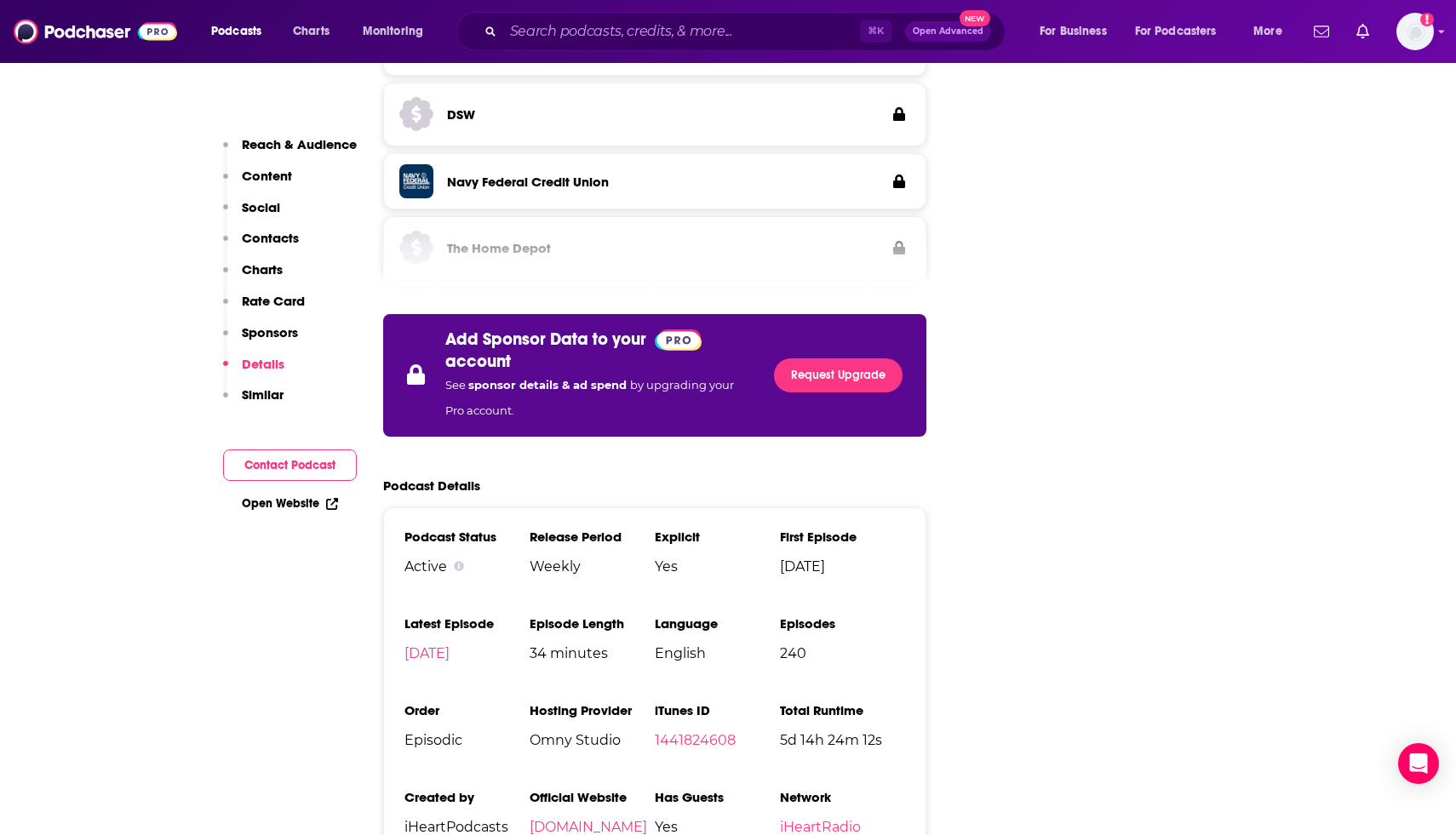
scroll to position [0, 0]
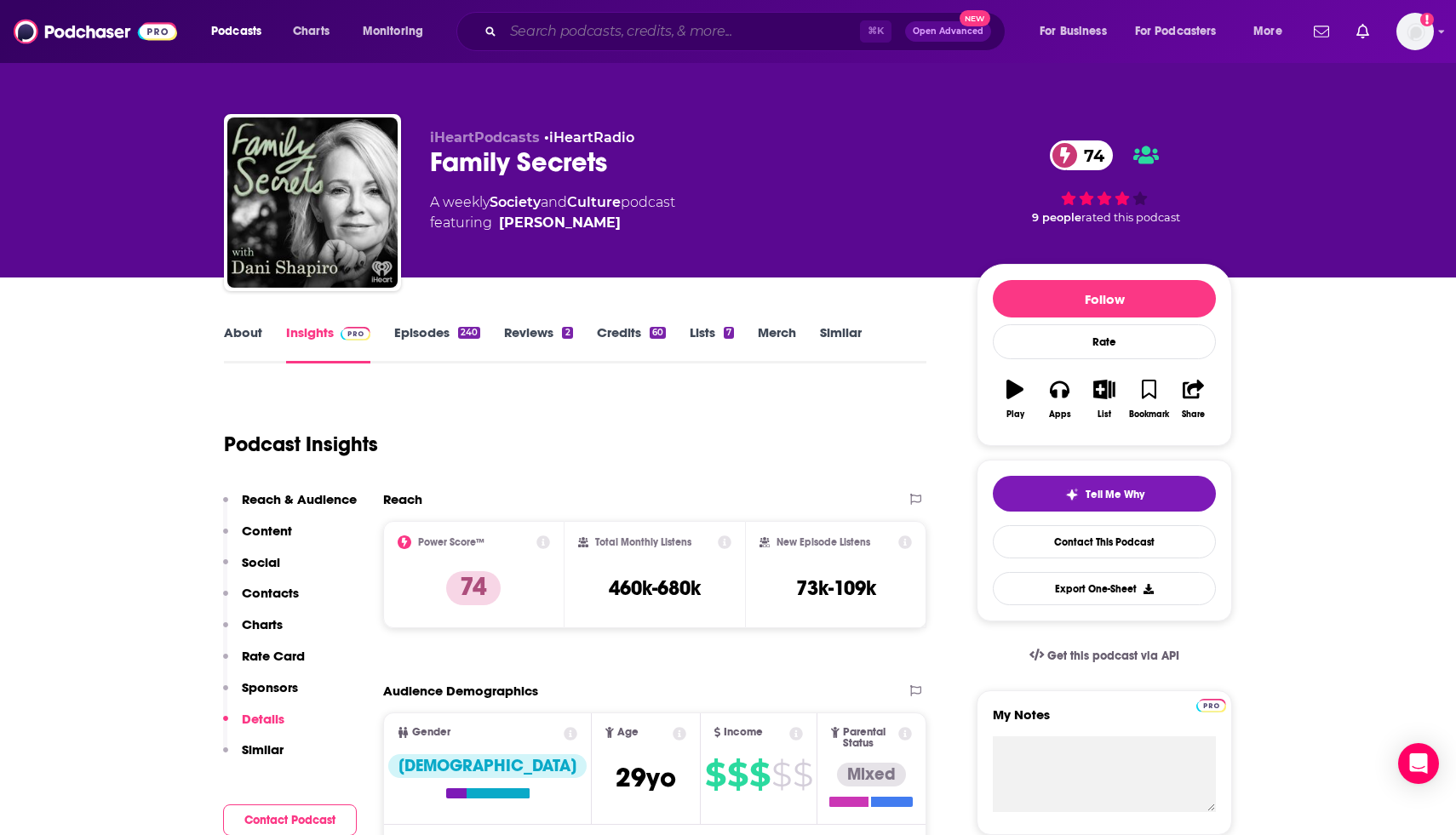
click at [548, 25] on input "Search podcasts, credits, & more..." at bounding box center [681, 32] width 356 height 27
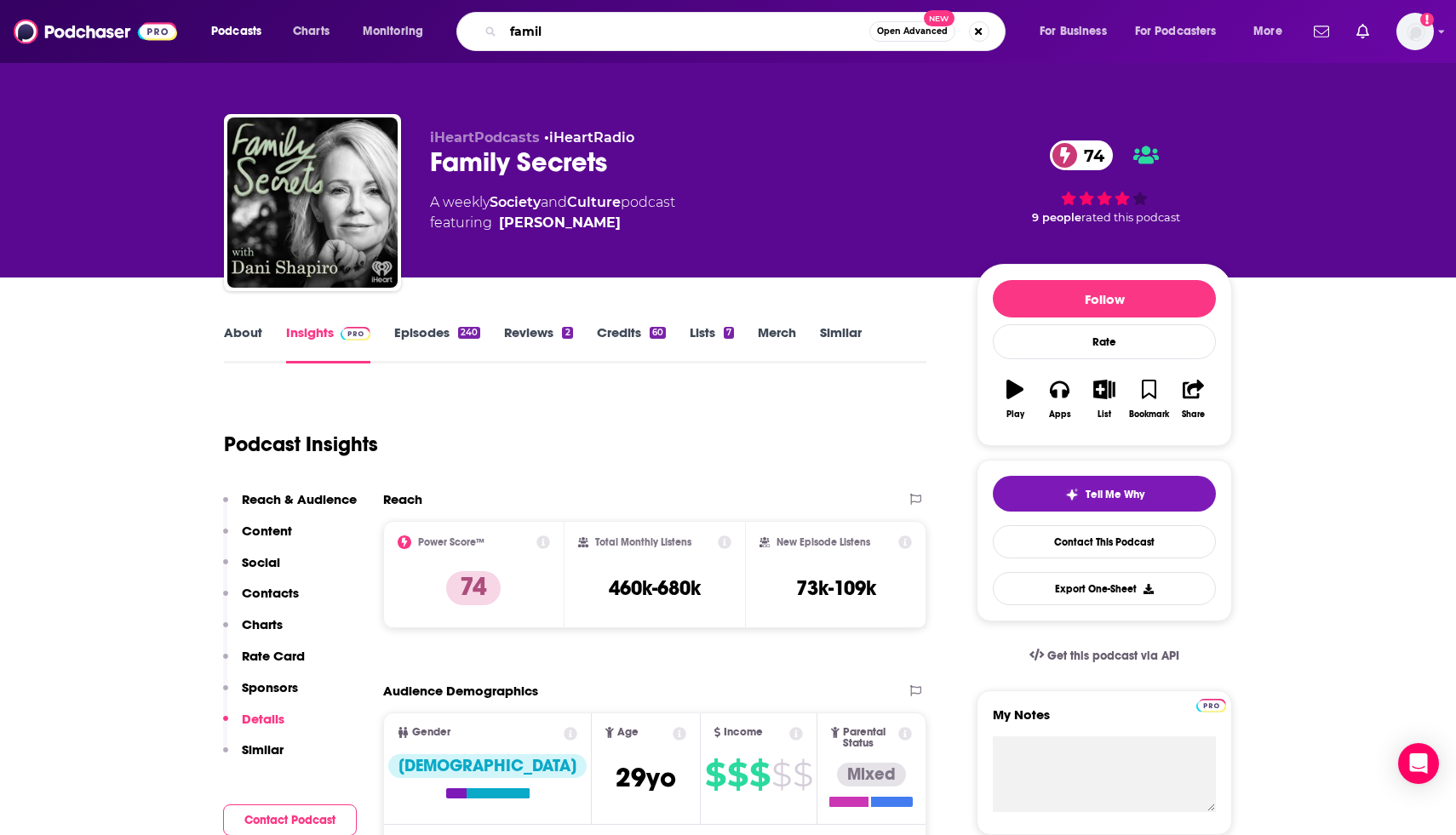
type input "family"
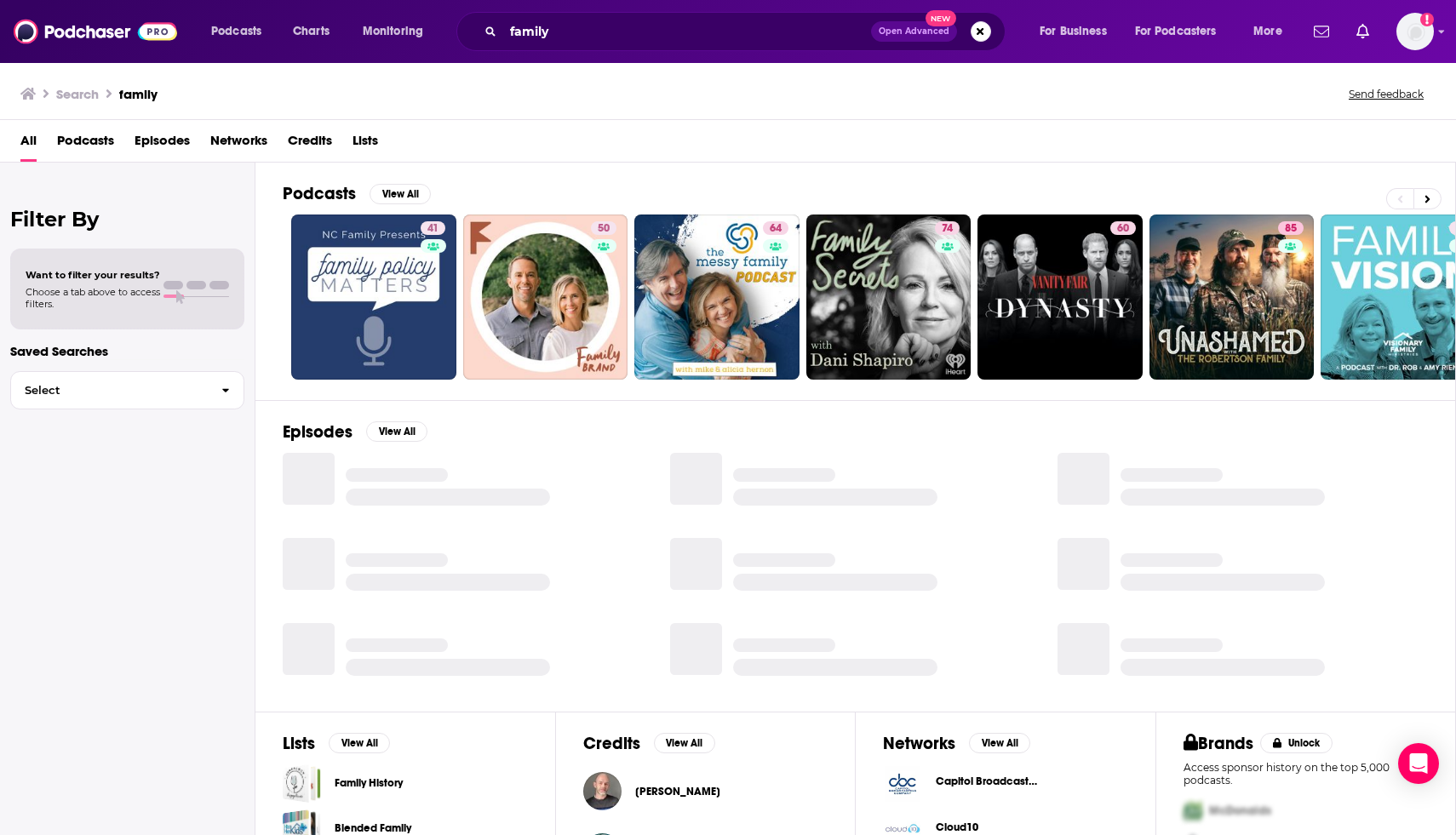
click at [701, 143] on div "All Podcasts Episodes Networks Credits Lists" at bounding box center [731, 144] width 1422 height 35
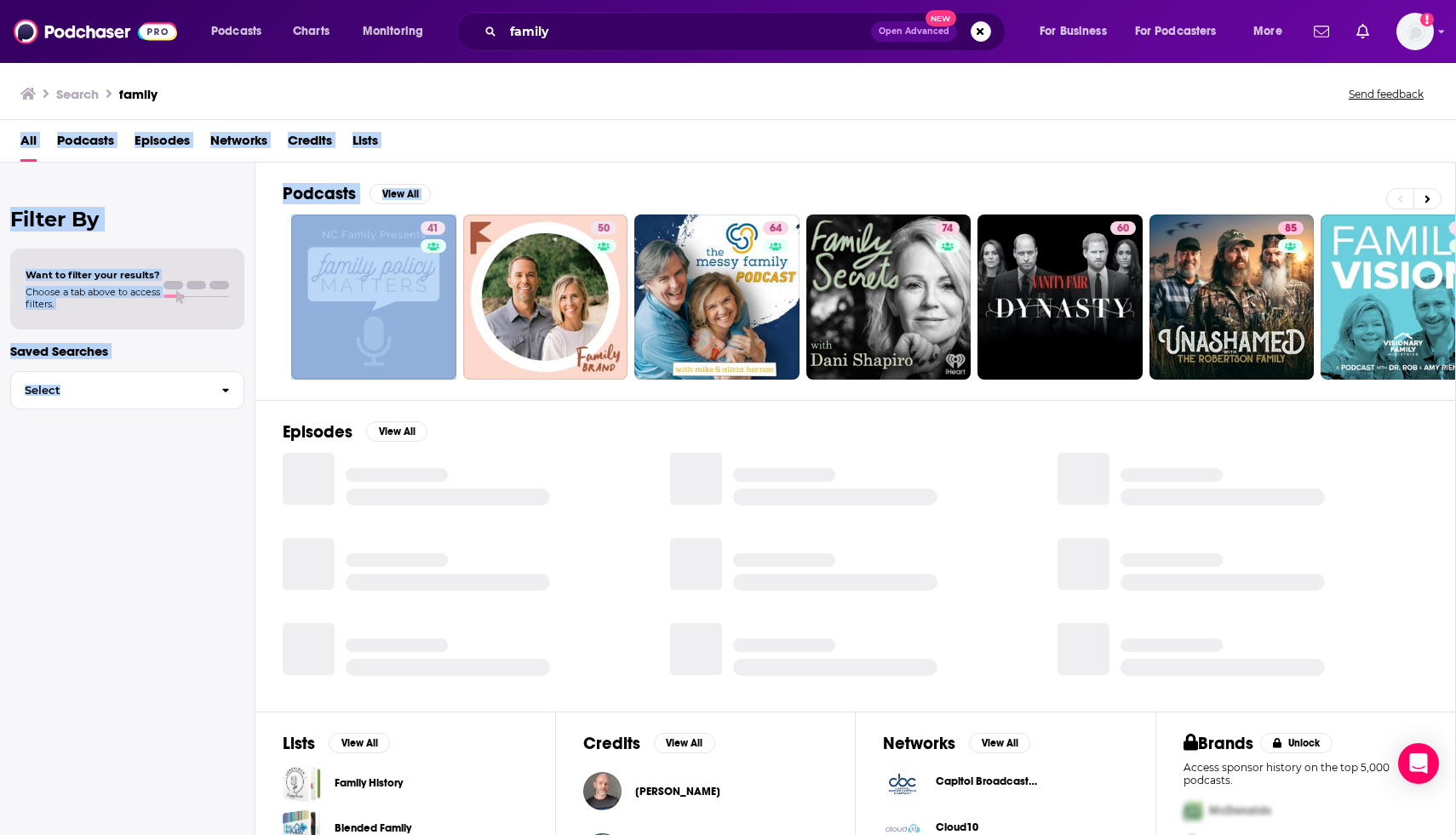
drag, startPoint x: 1452, startPoint y: 111, endPoint x: 1436, endPoint y: 171, distance: 62.1
click at [1436, 171] on div "Search family Send feedback All Podcasts Episodes Networks Credits Lists Filter…" at bounding box center [728, 448] width 1456 height 774
click at [1330, 139] on div "All Podcasts Episodes Networks Credits Lists" at bounding box center [731, 144] width 1422 height 35
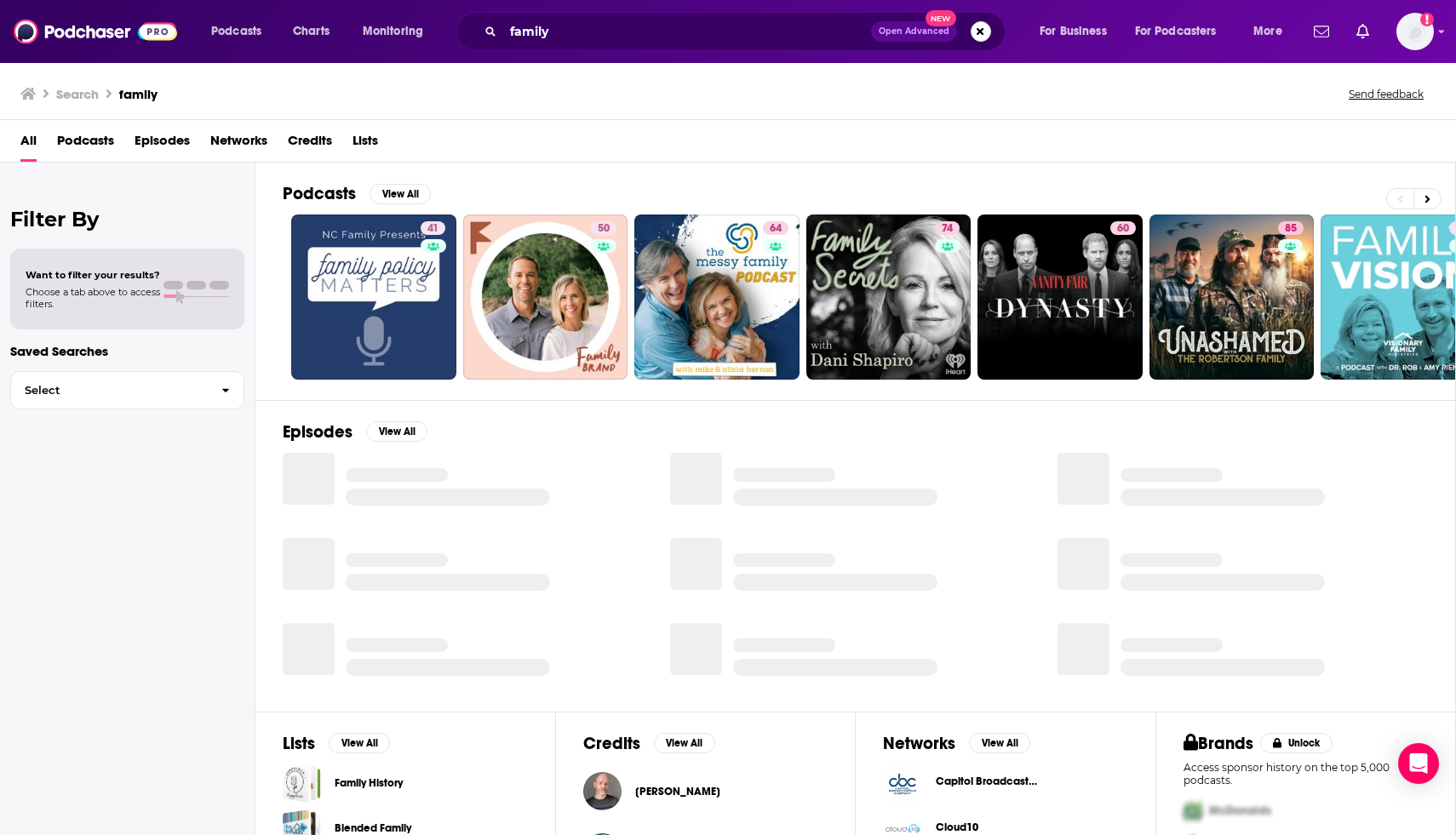
click at [164, 678] on div "Filter By Want to filter your results? Choose a tab above to access filters. Sa…" at bounding box center [127, 579] width 256 height 835
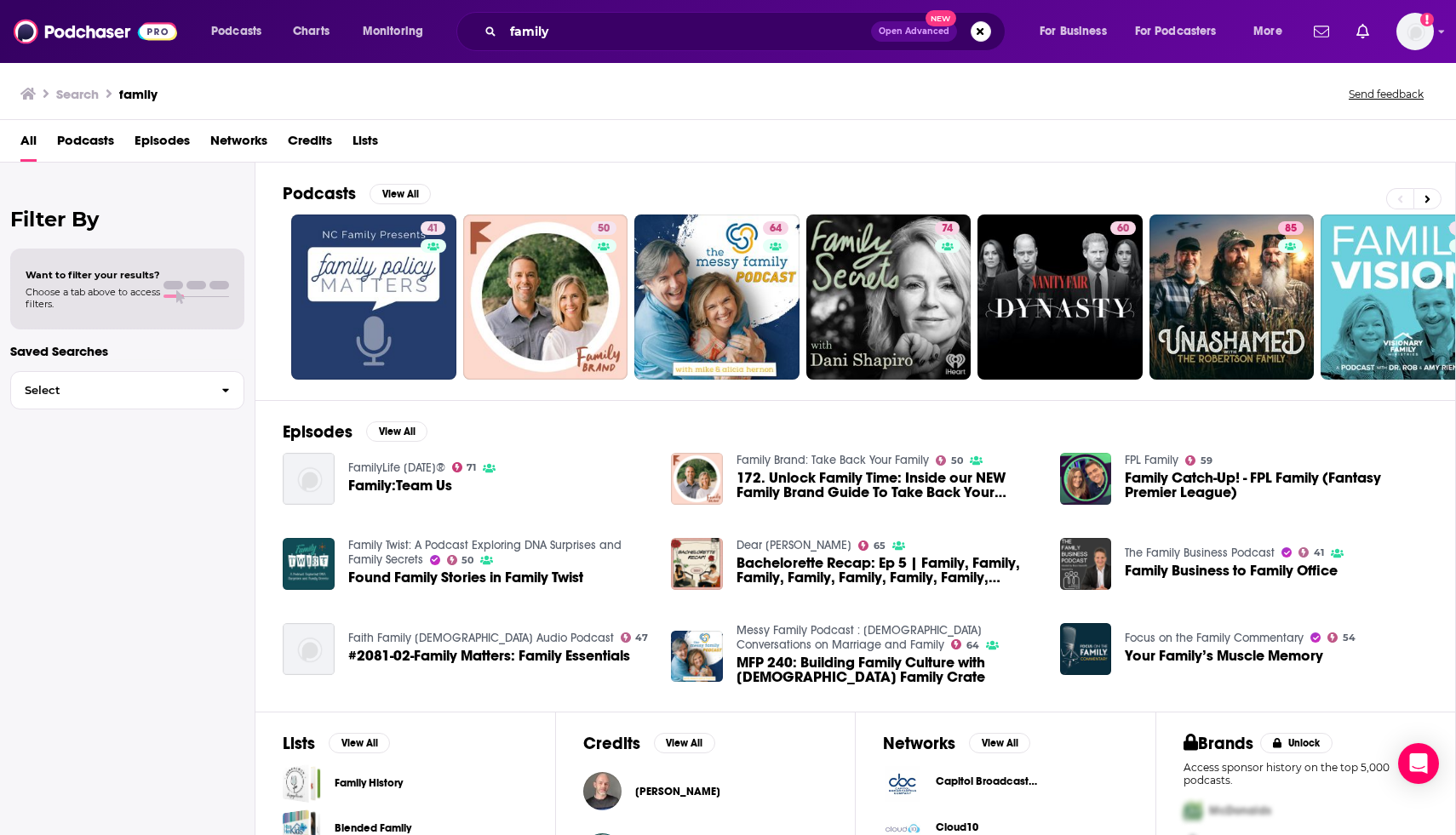
drag, startPoint x: 166, startPoint y: 679, endPoint x: 200, endPoint y: 819, distance: 144.1
click at [200, 819] on div "Filter By Want to filter your results? Choose a tab above to access filters. Sa…" at bounding box center [127, 579] width 256 height 835
click at [287, 580] on img "Found Family Stories in Family Twist" at bounding box center [309, 564] width 52 height 52
click at [901, 141] on div "All Podcasts Episodes Networks Credits Lists" at bounding box center [731, 144] width 1422 height 35
click at [1426, 193] on icon at bounding box center [1427, 199] width 6 height 12
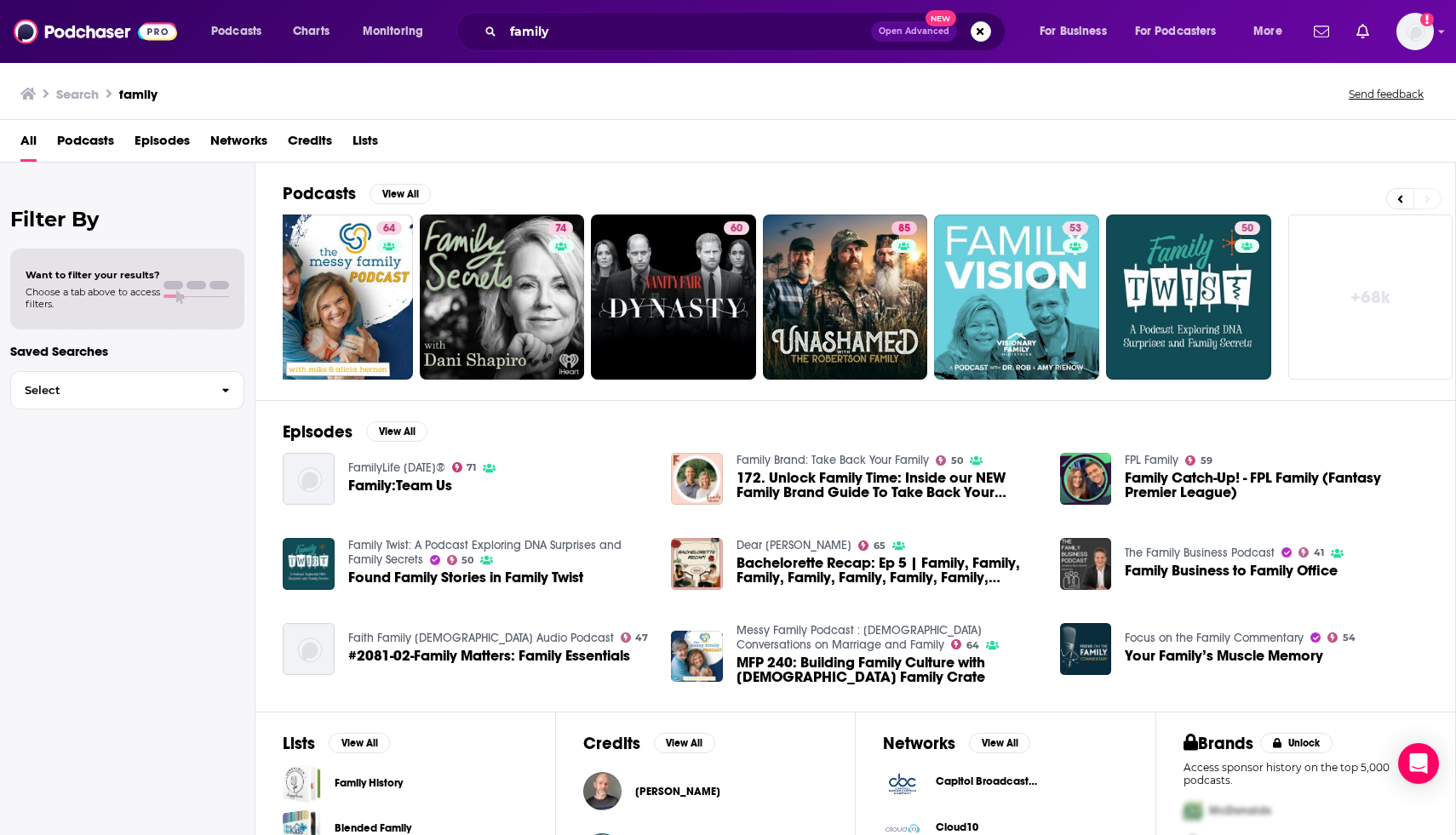
scroll to position [0, 391]
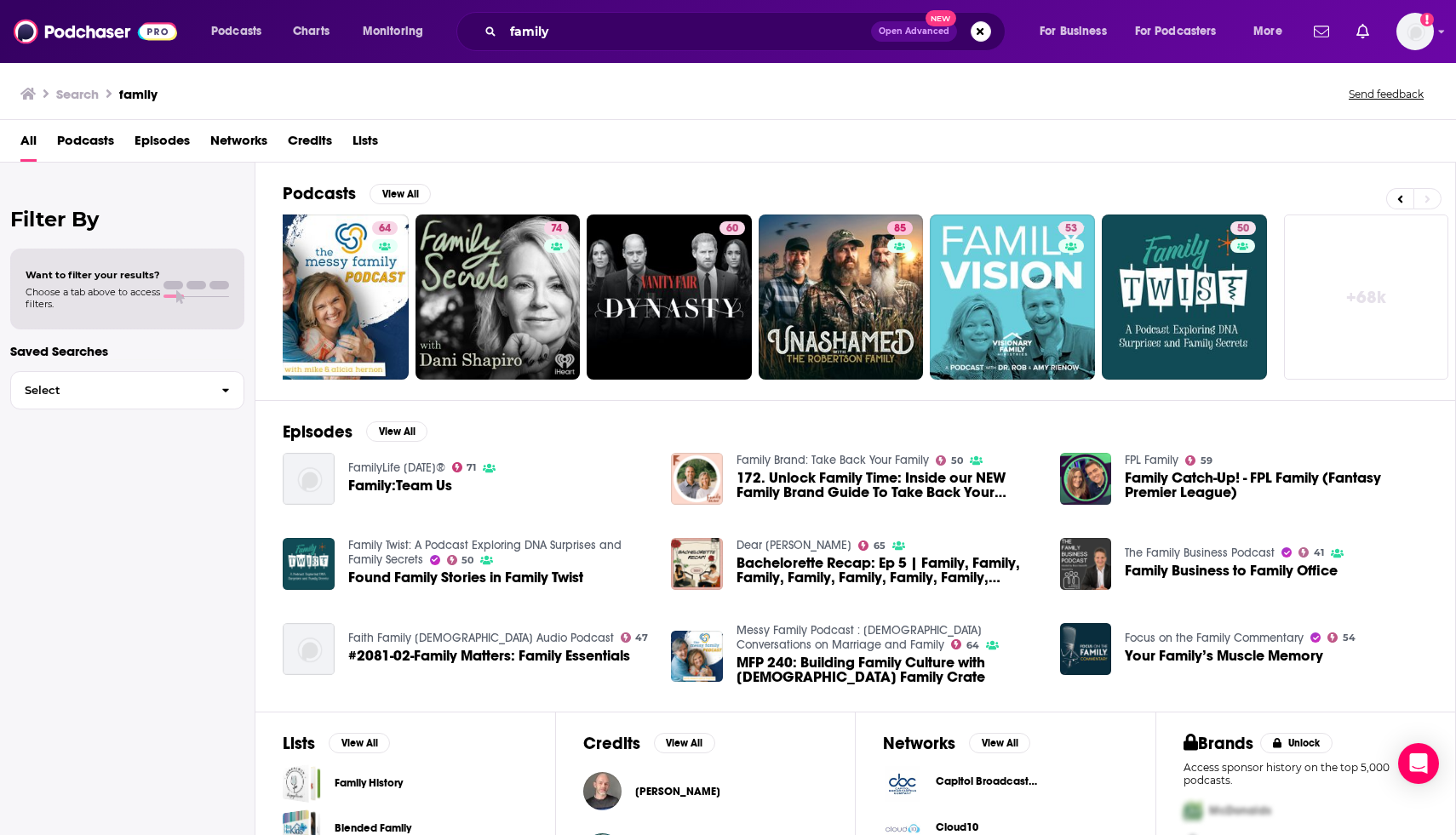
click at [1308, 156] on div "All Podcasts Episodes Networks Credits Lists" at bounding box center [731, 144] width 1422 height 35
click at [1049, 164] on div "Podcasts View All 41 50 64 74 60 85 53 50 + 68k" at bounding box center [869, 281] width 1173 height 237
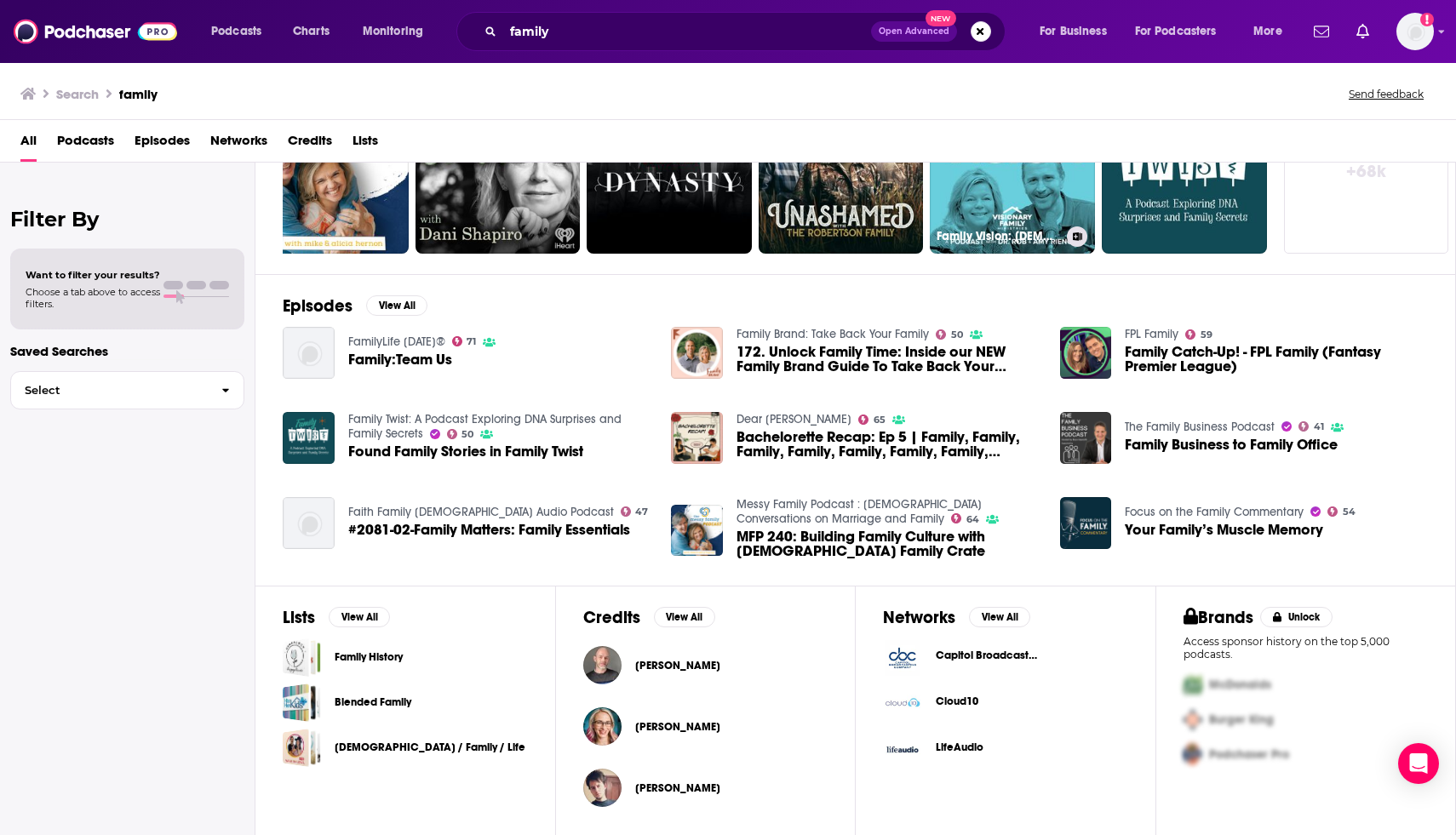
scroll to position [126, 0]
click at [353, 609] on button "View All" at bounding box center [358, 617] width 61 height 20
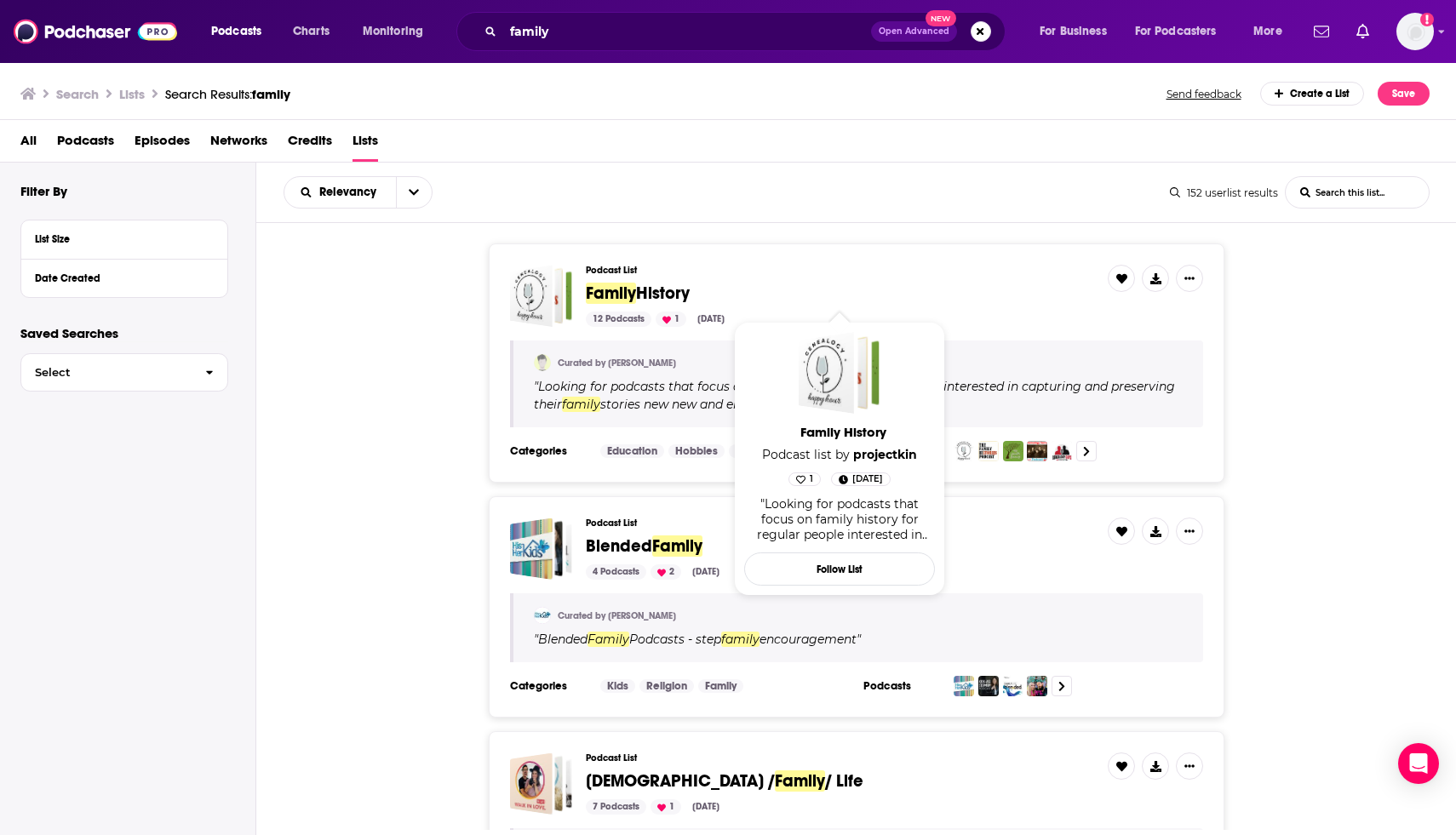
click at [617, 294] on span "Family" at bounding box center [611, 293] width 50 height 21
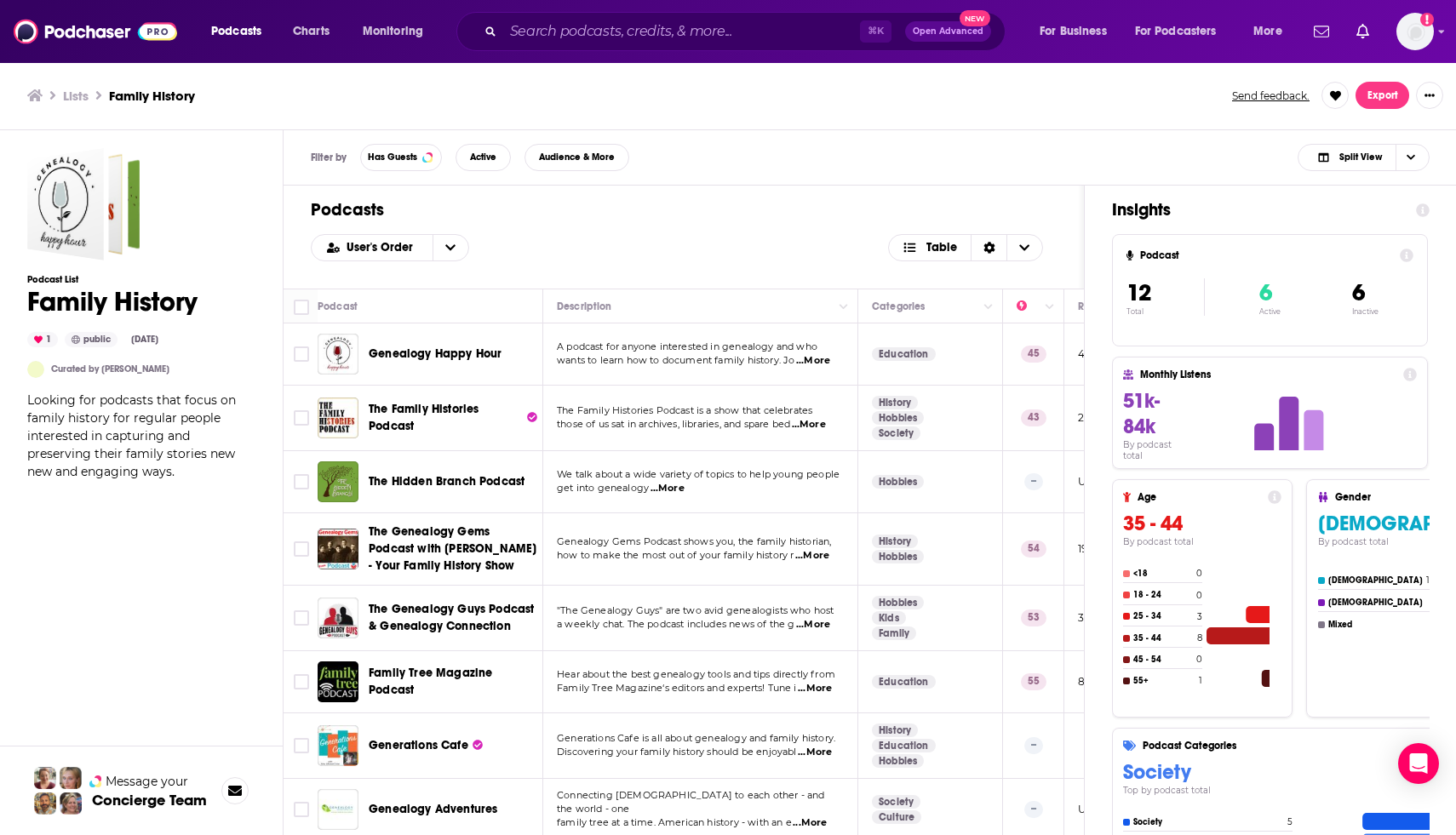
click at [745, 213] on h1 "Podcasts" at bounding box center [684, 209] width 745 height 21
click at [714, 229] on div "Podcasts User's Order Table" at bounding box center [684, 237] width 800 height 103
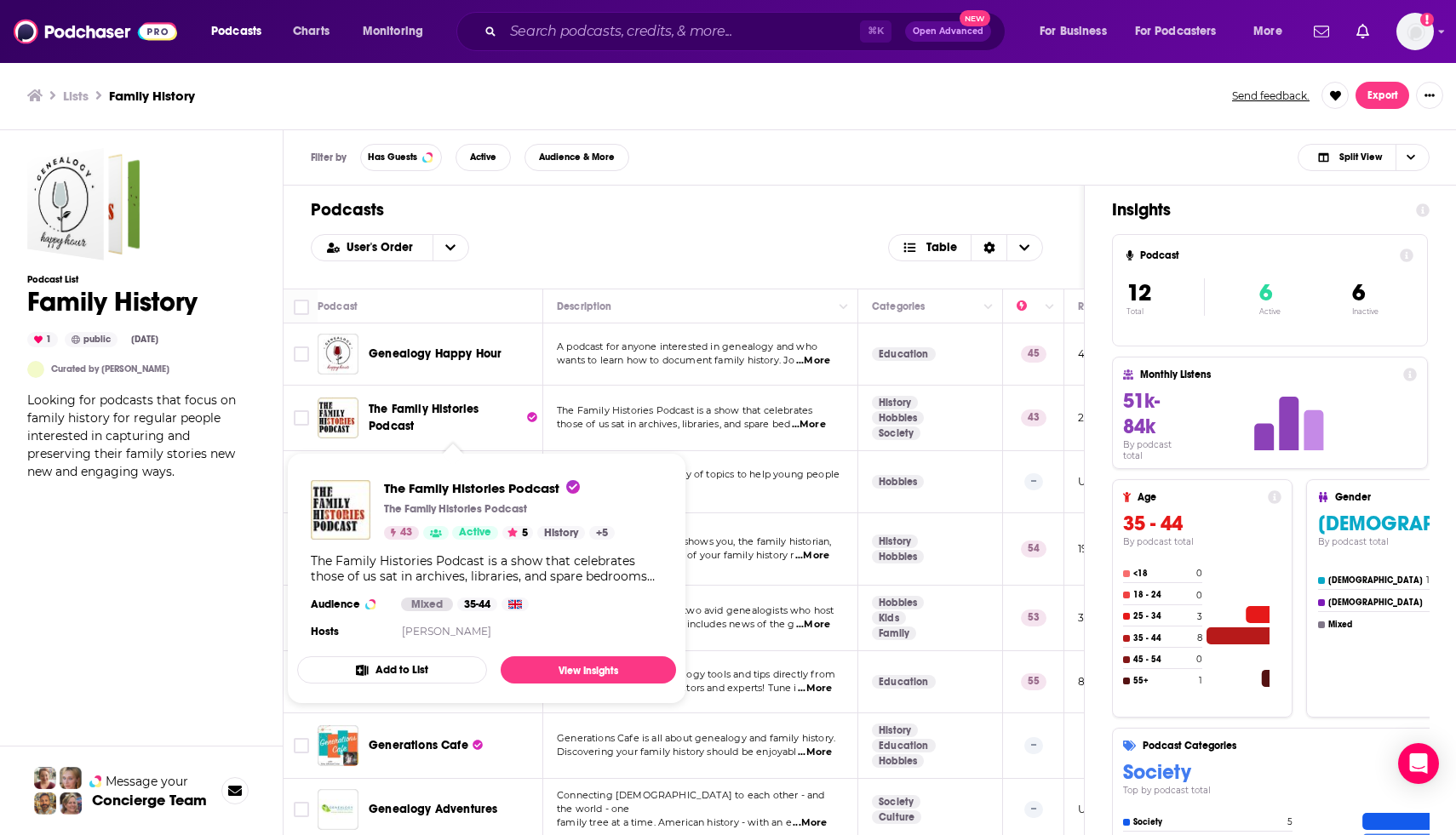
click at [407, 411] on span "The Family Histories Podcast" at bounding box center [424, 417] width 110 height 32
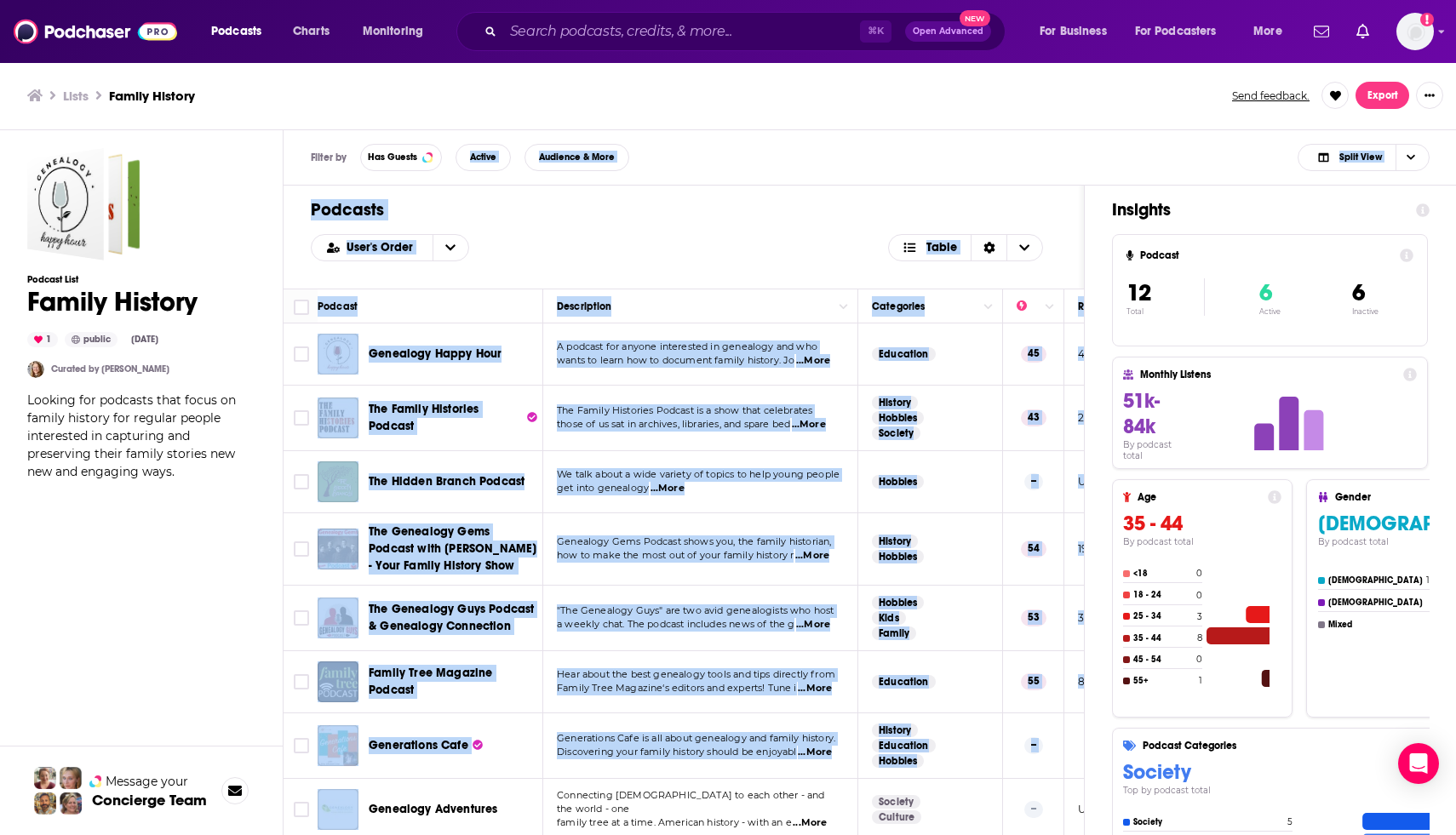
drag, startPoint x: 456, startPoint y: 149, endPoint x: 373, endPoint y: 826, distance: 682.1
click at [373, 826] on div "Filter by Has Guests Active Audience & More Split View Podcasts User's Order Ta…" at bounding box center [870, 548] width 1173 height 836
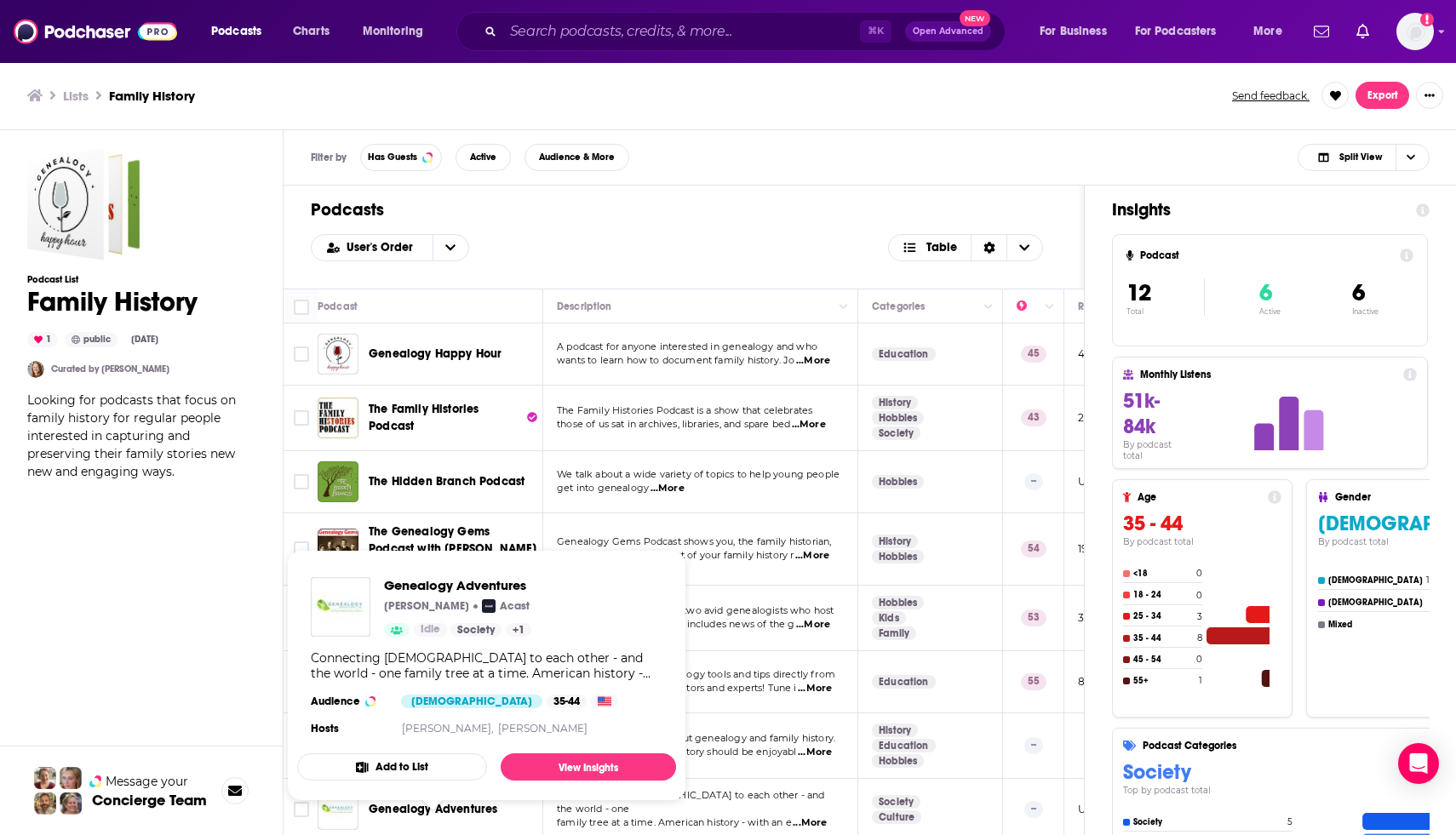
click at [760, 199] on h1 "Podcasts" at bounding box center [684, 209] width 745 height 21
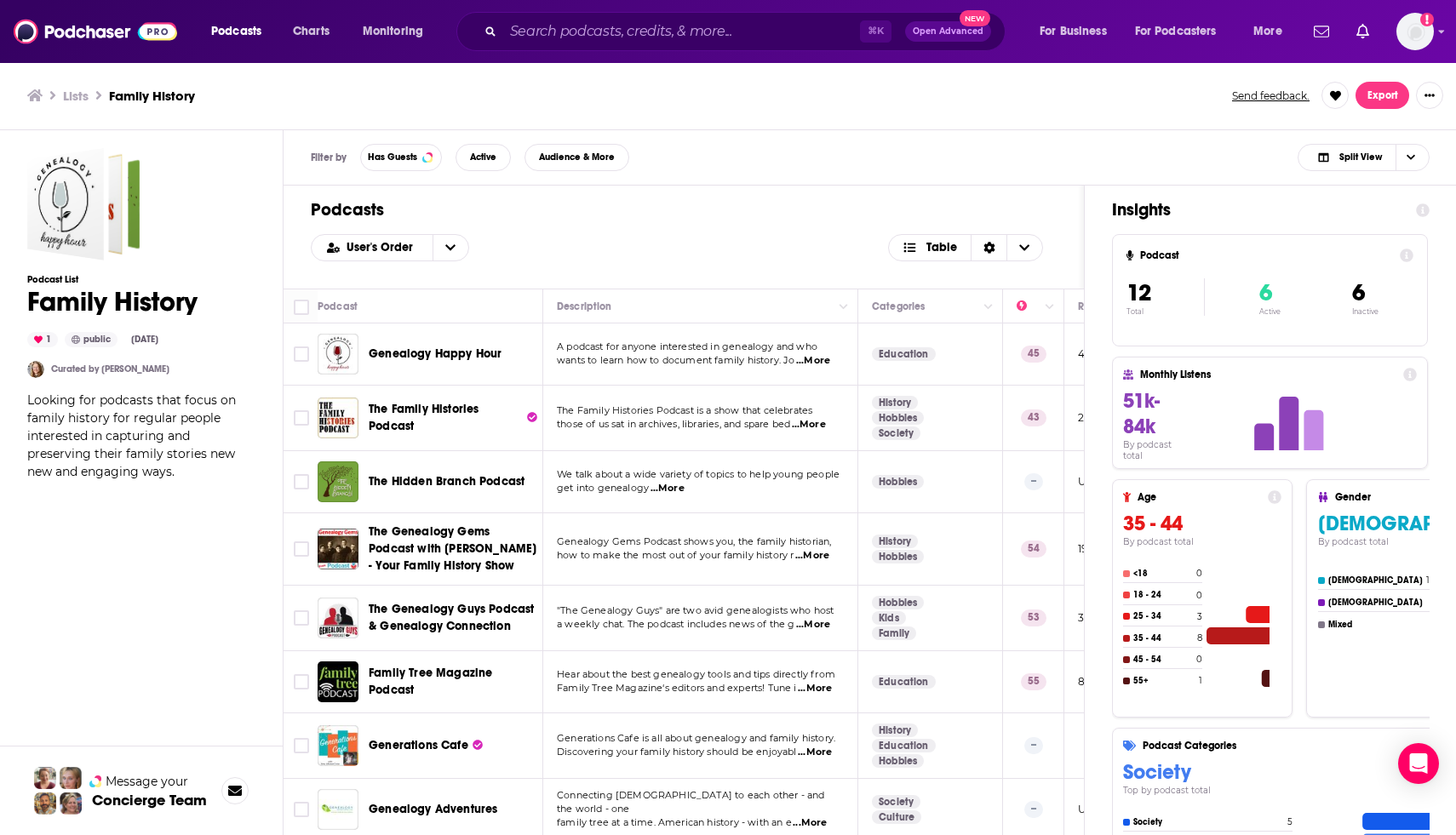
click at [750, 245] on div "User's Order Table" at bounding box center [684, 248] width 745 height 27
click at [1451, 165] on div "Filter by Has Guests Active Audience & More Split View" at bounding box center [870, 157] width 1173 height 55
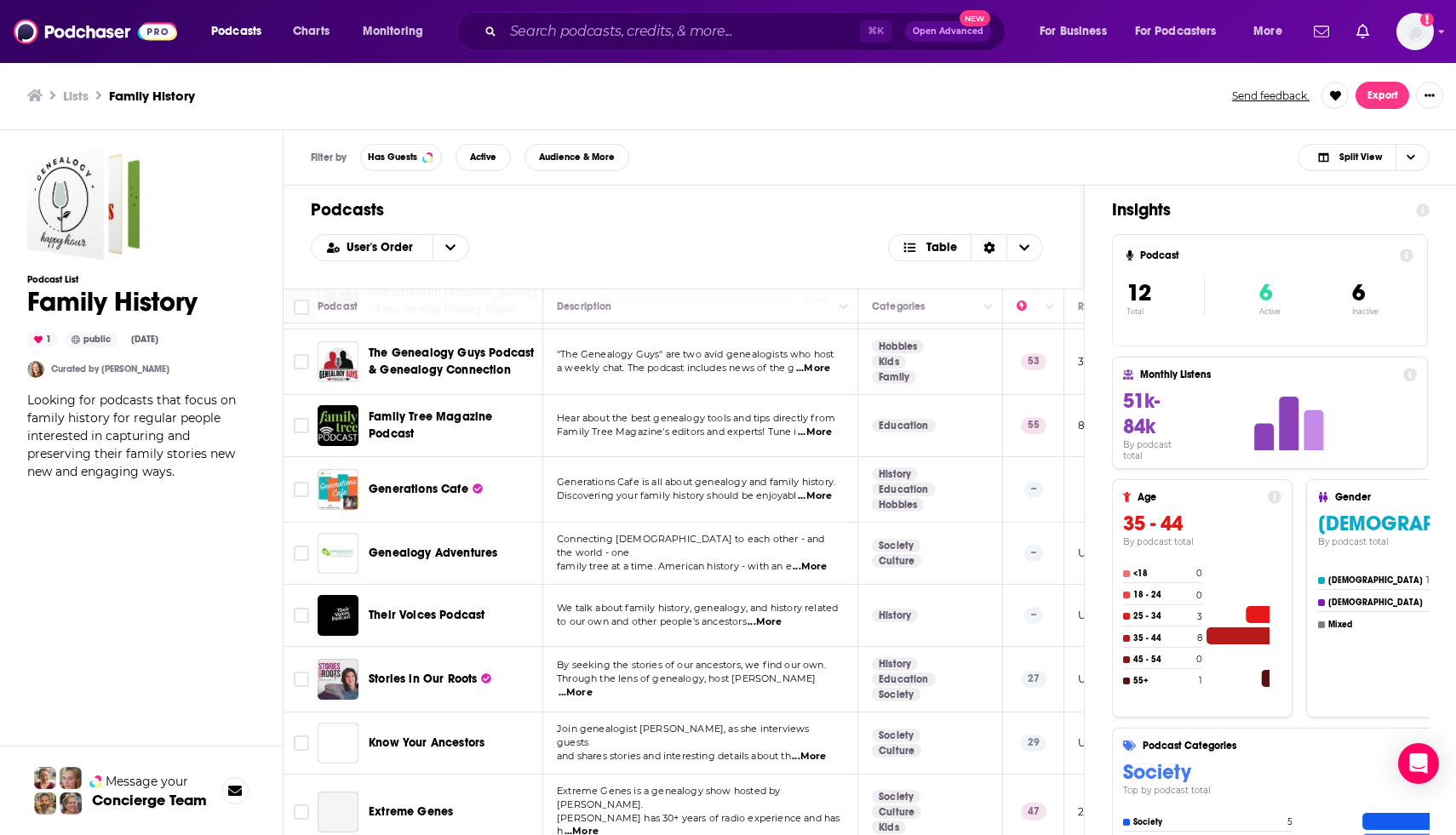
scroll to position [274, 0]
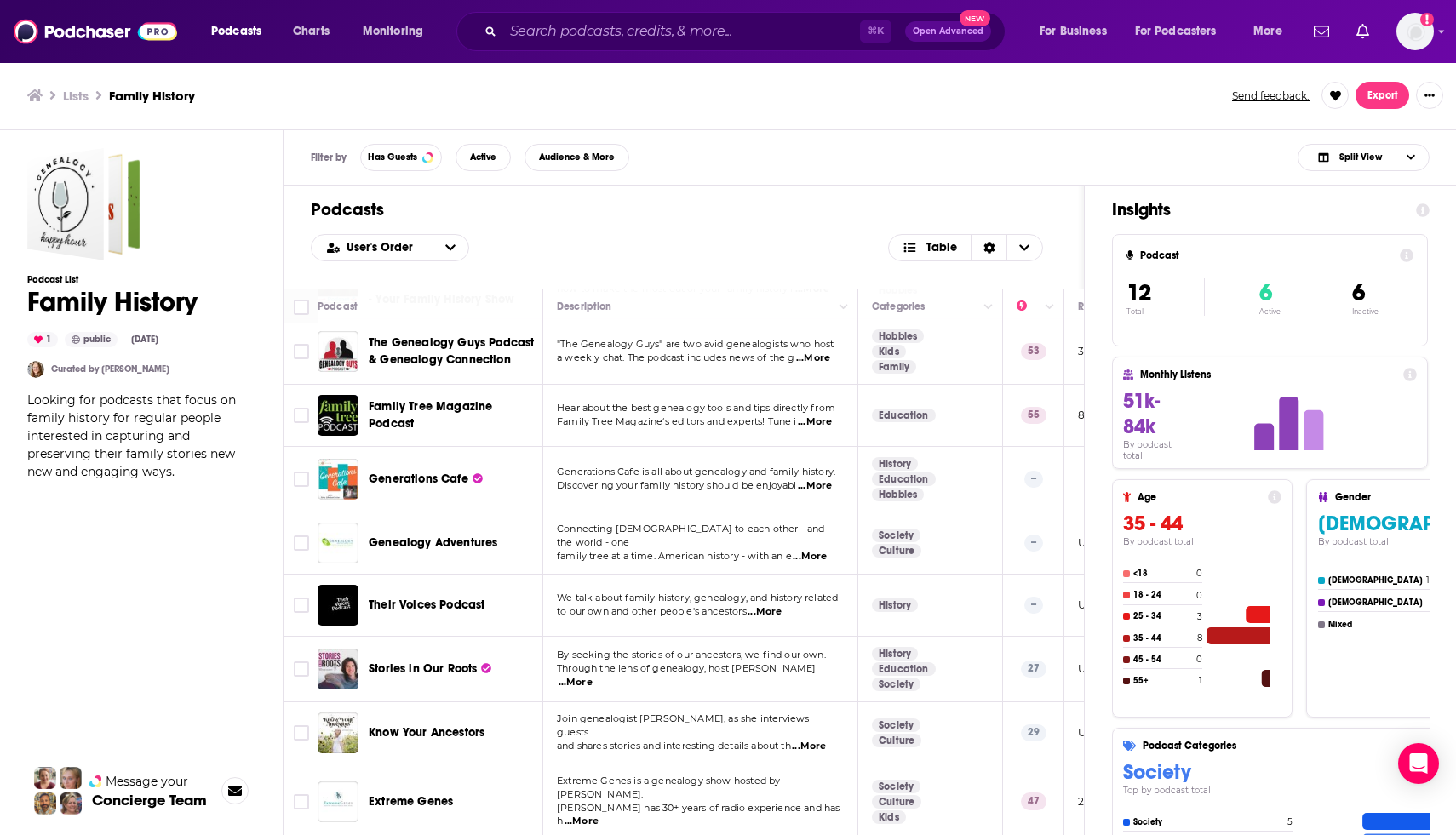
drag, startPoint x: 806, startPoint y: 684, endPoint x: 731, endPoint y: 834, distance: 167.7
click at [731, 834] on tbody "Genealogy Happy Hour A podcast for anyone interested in genealogy and who wants…" at bounding box center [1071, 448] width 1575 height 782
click at [635, 651] on td "By seeking the stories of our ancestors, we find our own. Through the lens of g…" at bounding box center [701, 670] width 315 height 66
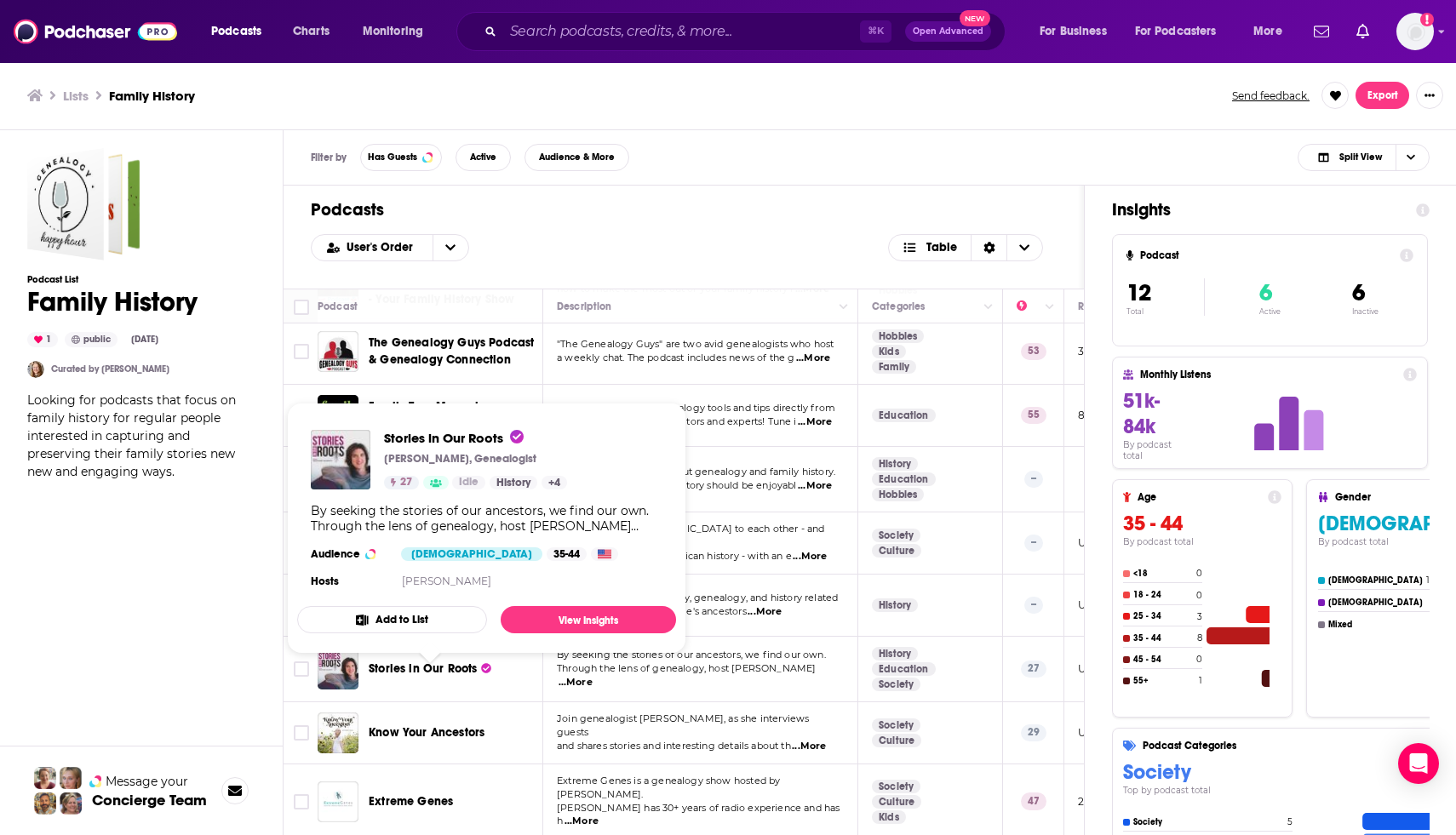
click at [431, 676] on span "Stories in Our Roots" at bounding box center [423, 668] width 108 height 14
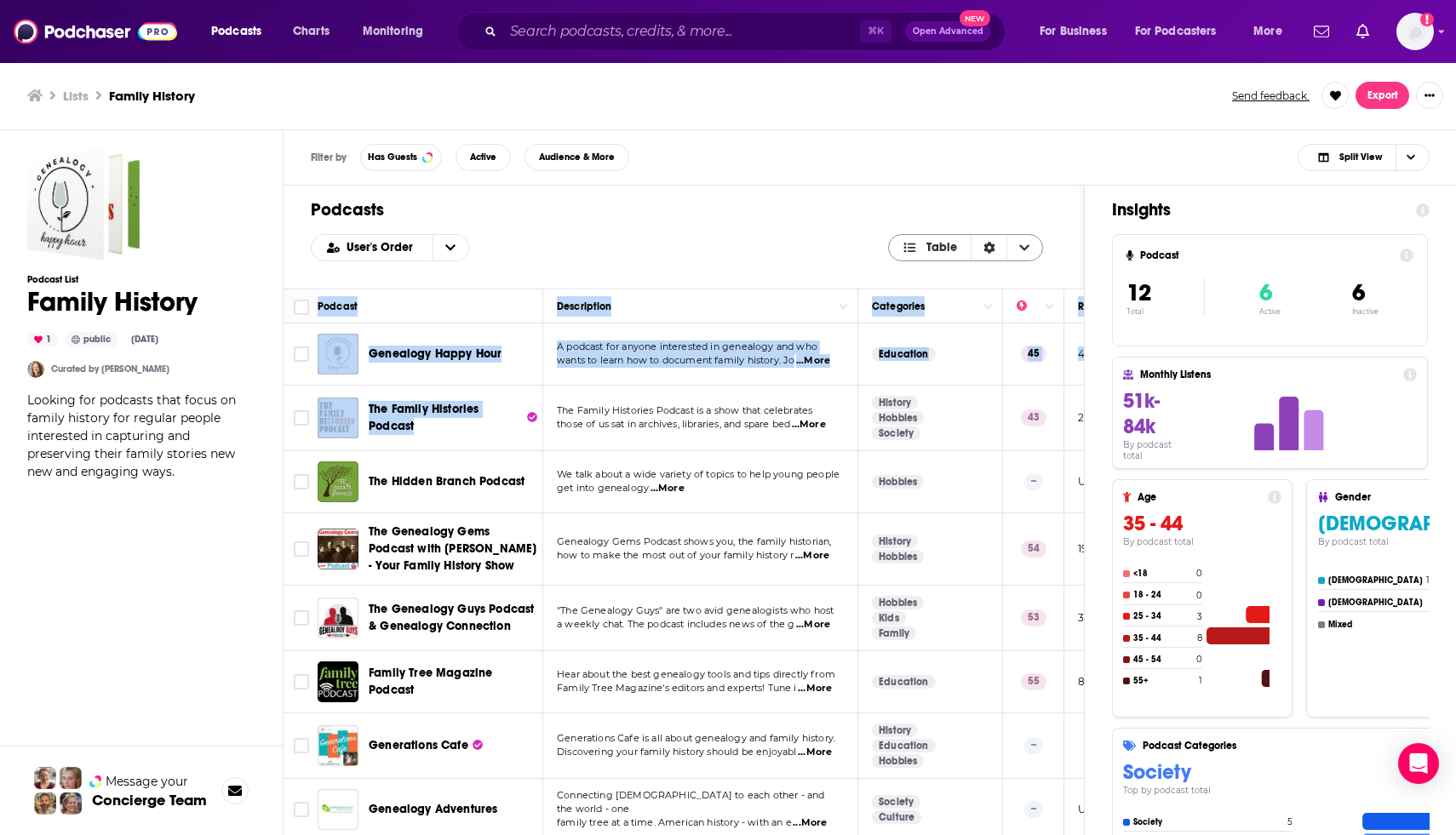
drag, startPoint x: 851, startPoint y: 396, endPoint x: 988, endPoint y: 234, distance: 212.2
click at [988, 234] on div "Podcasts User's Order Table Podcast Description Categories Reach (Monthly) Reac…" at bounding box center [685, 575] width 801 height 781
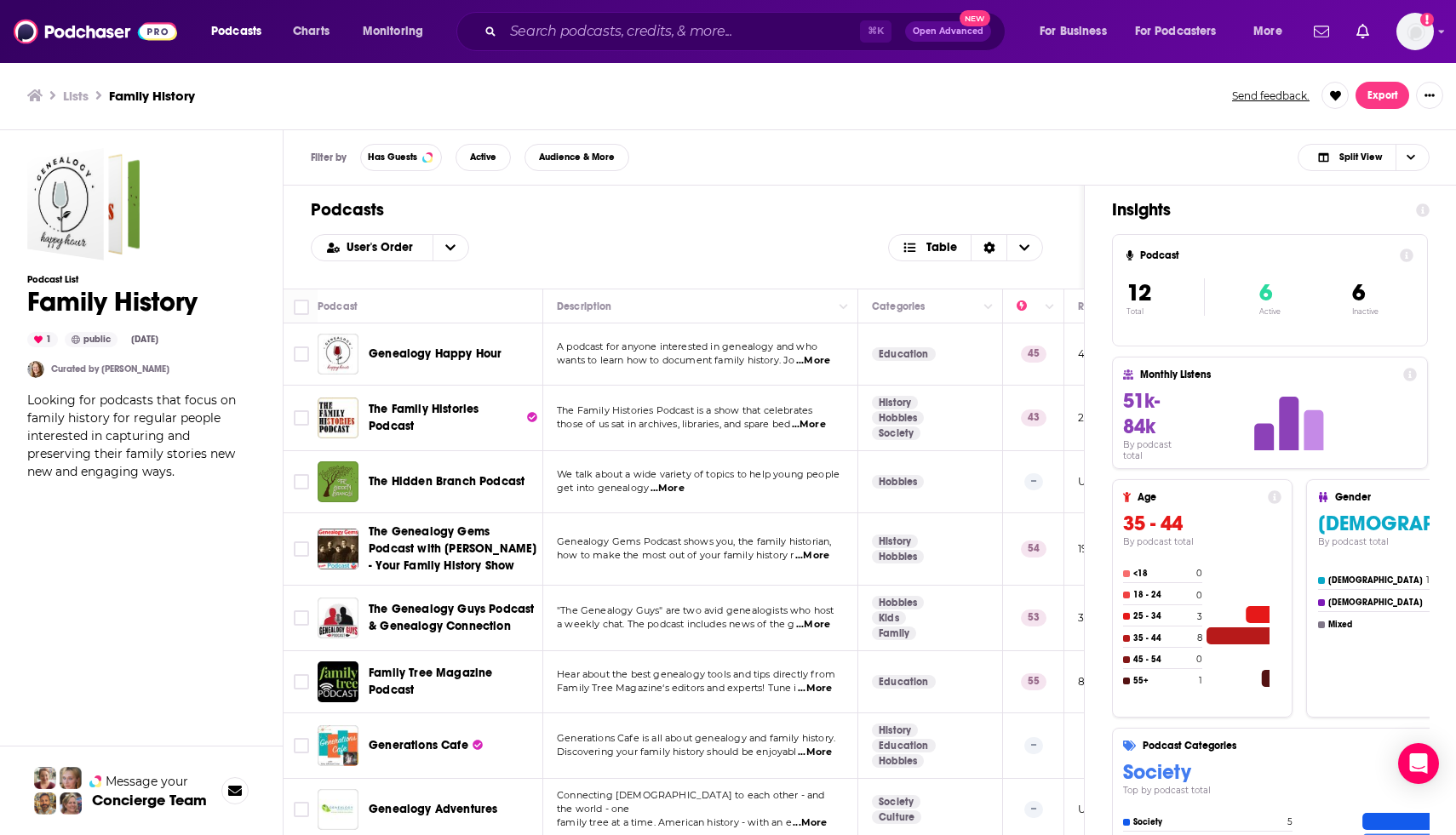
click at [757, 223] on div "Podcasts User's Order Table" at bounding box center [684, 237] width 800 height 103
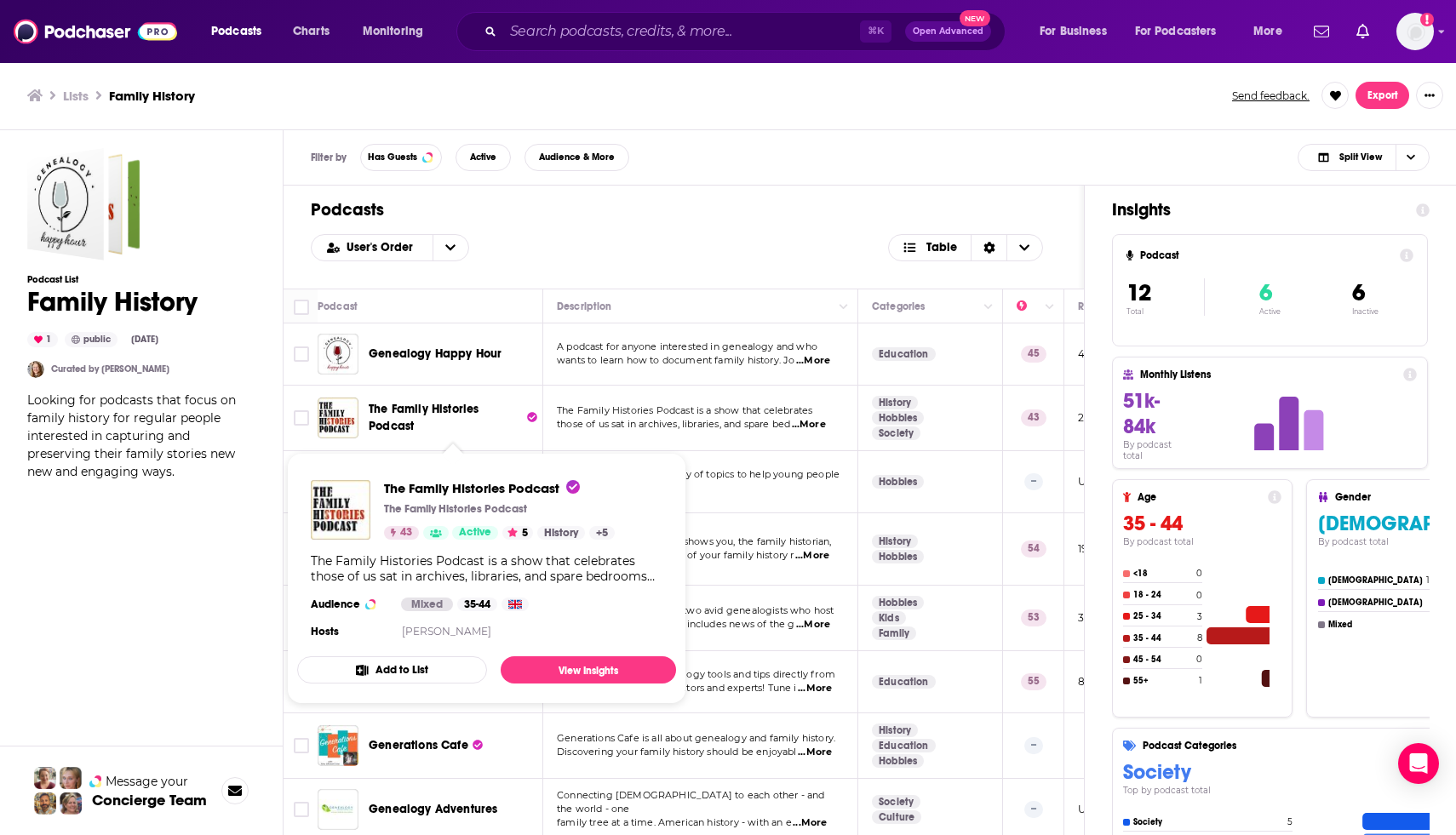
click at [412, 430] on span "The Family Histories Podcast" at bounding box center [424, 417] width 110 height 32
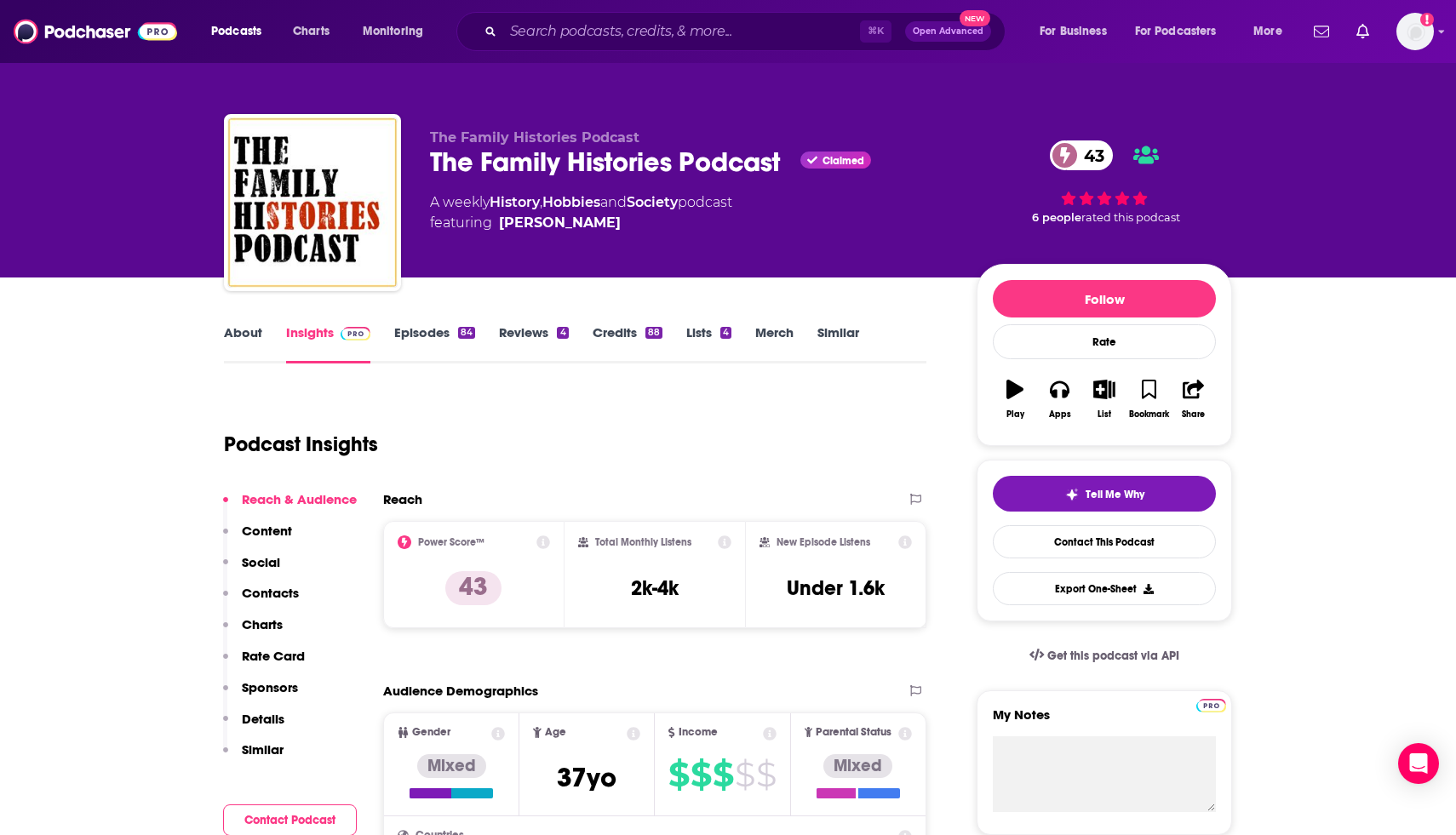
drag, startPoint x: 1352, startPoint y: 621, endPoint x: 1352, endPoint y: 611, distance: 10.0
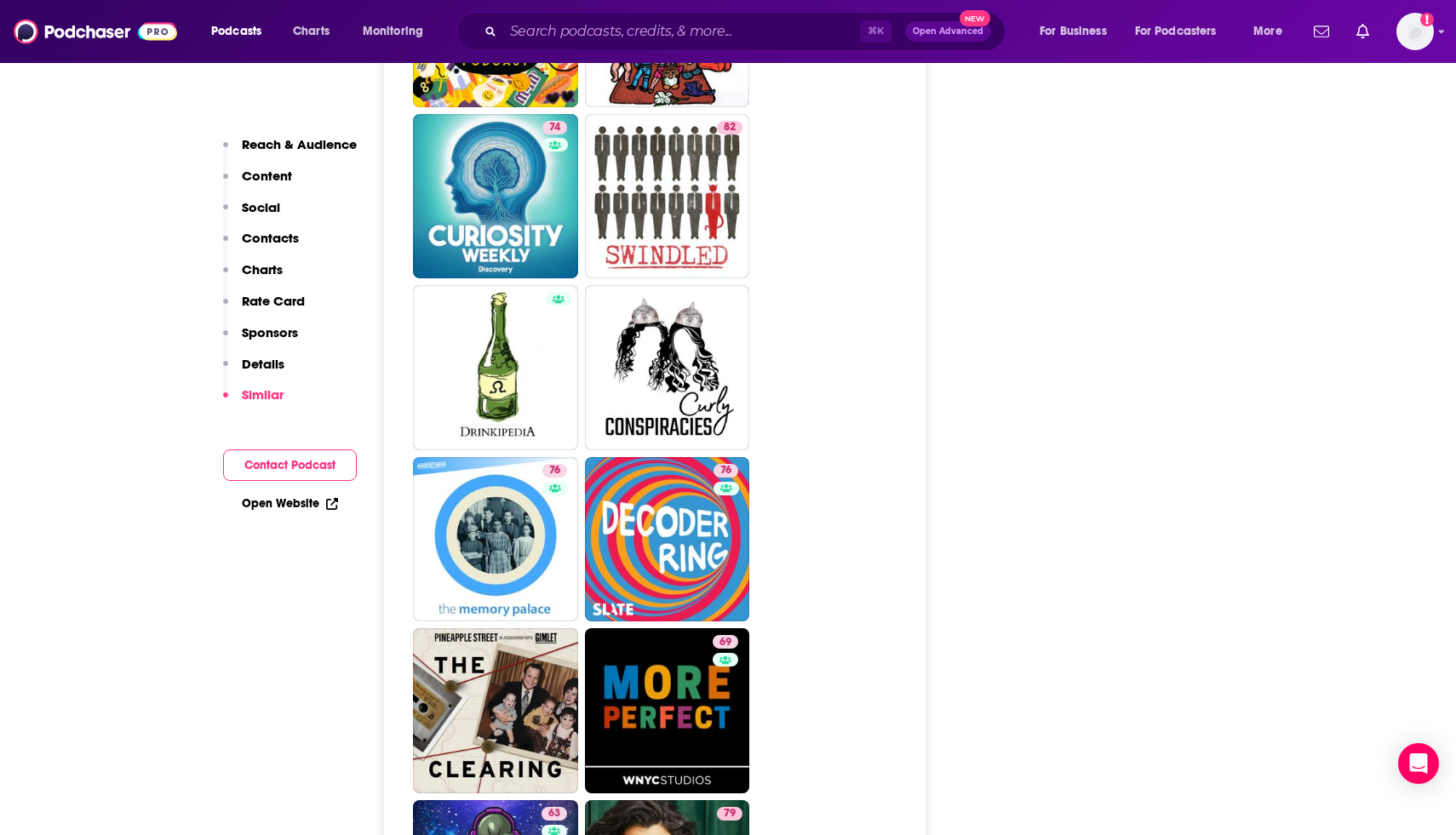
scroll to position [5608, 0]
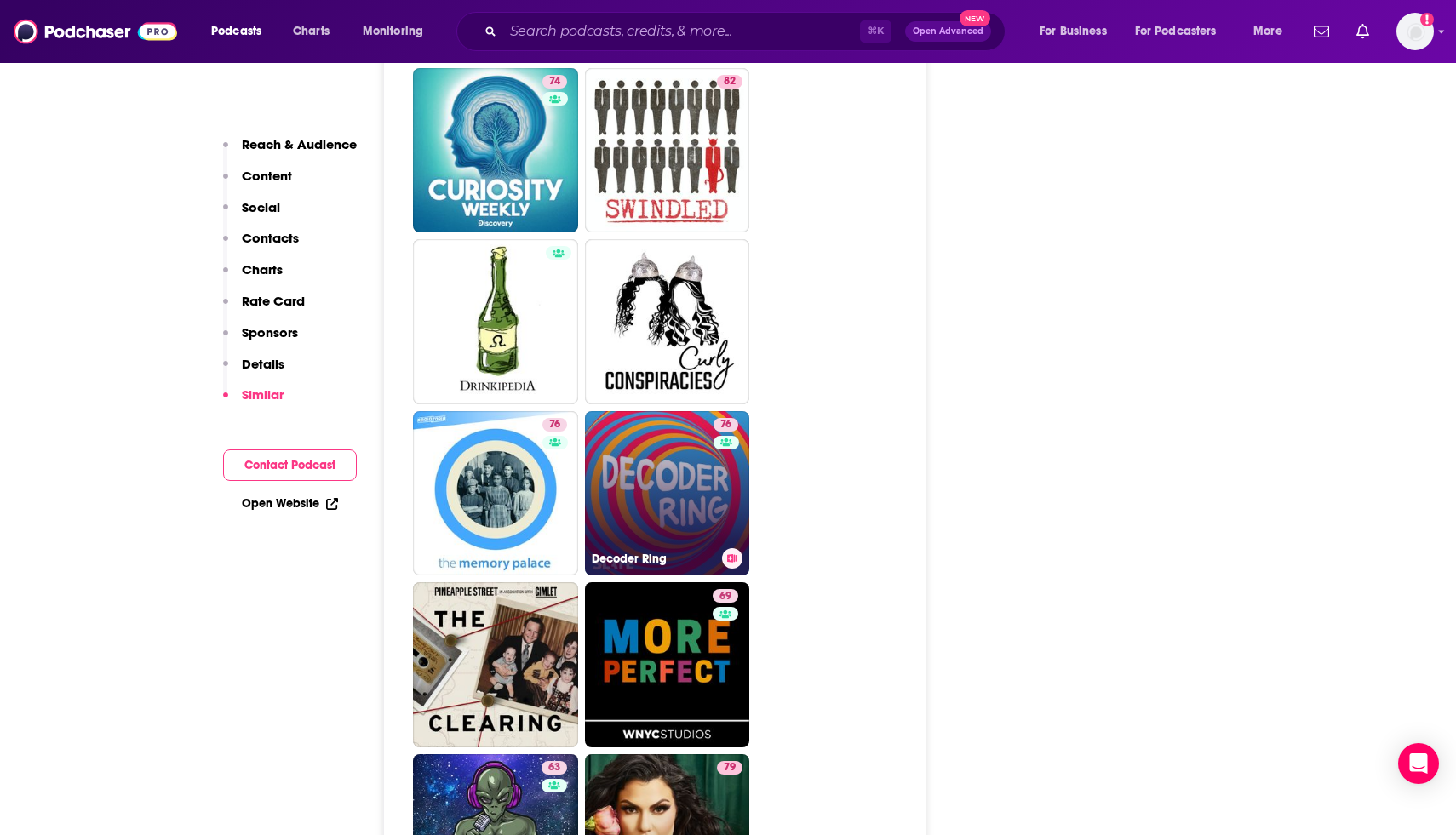
click at [651, 548] on div "Decoder Ring" at bounding box center [667, 558] width 152 height 20
type input "https://www.podchaser.com/podcasts/decoder-ring-665208"
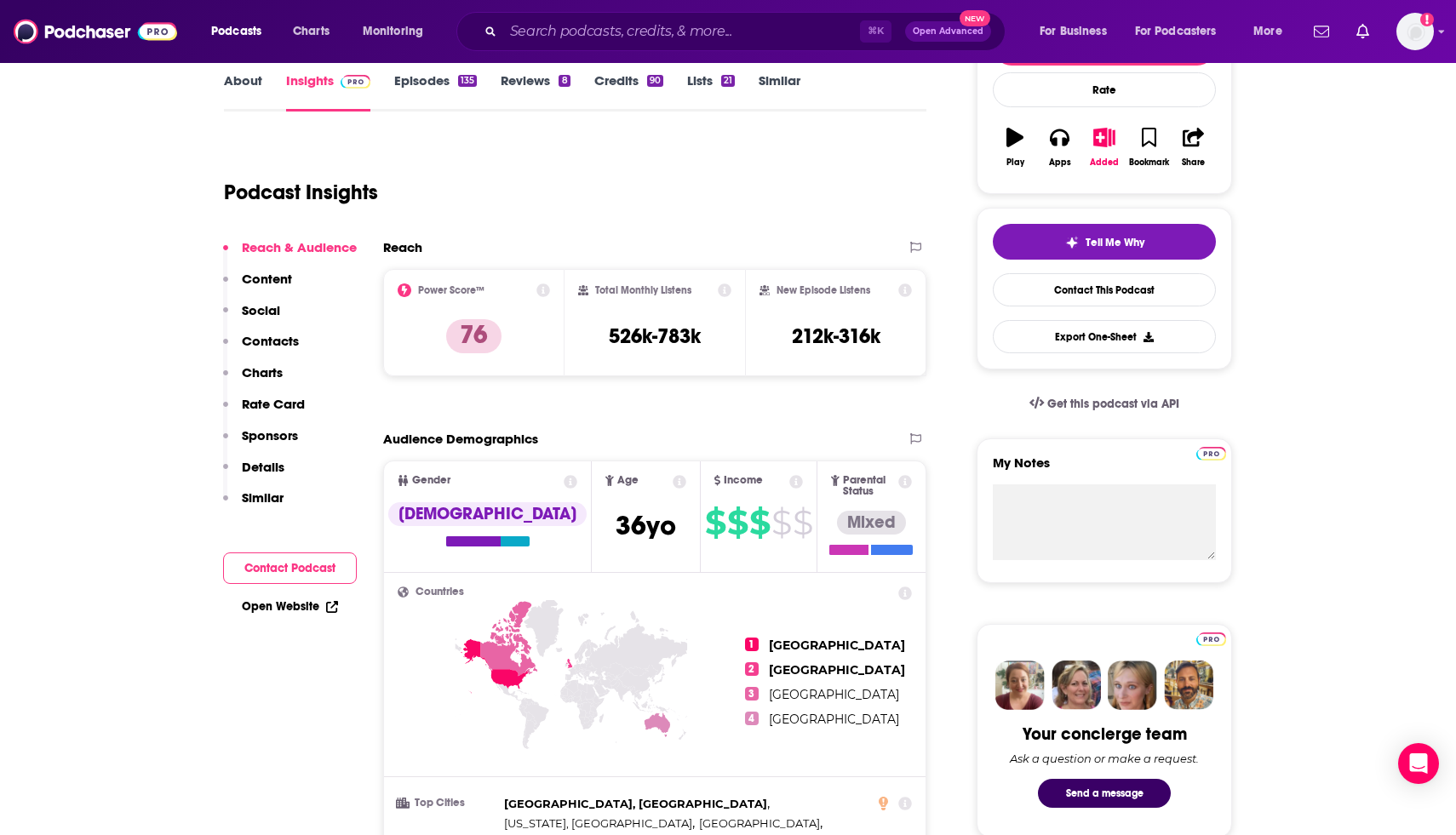
scroll to position [221, 0]
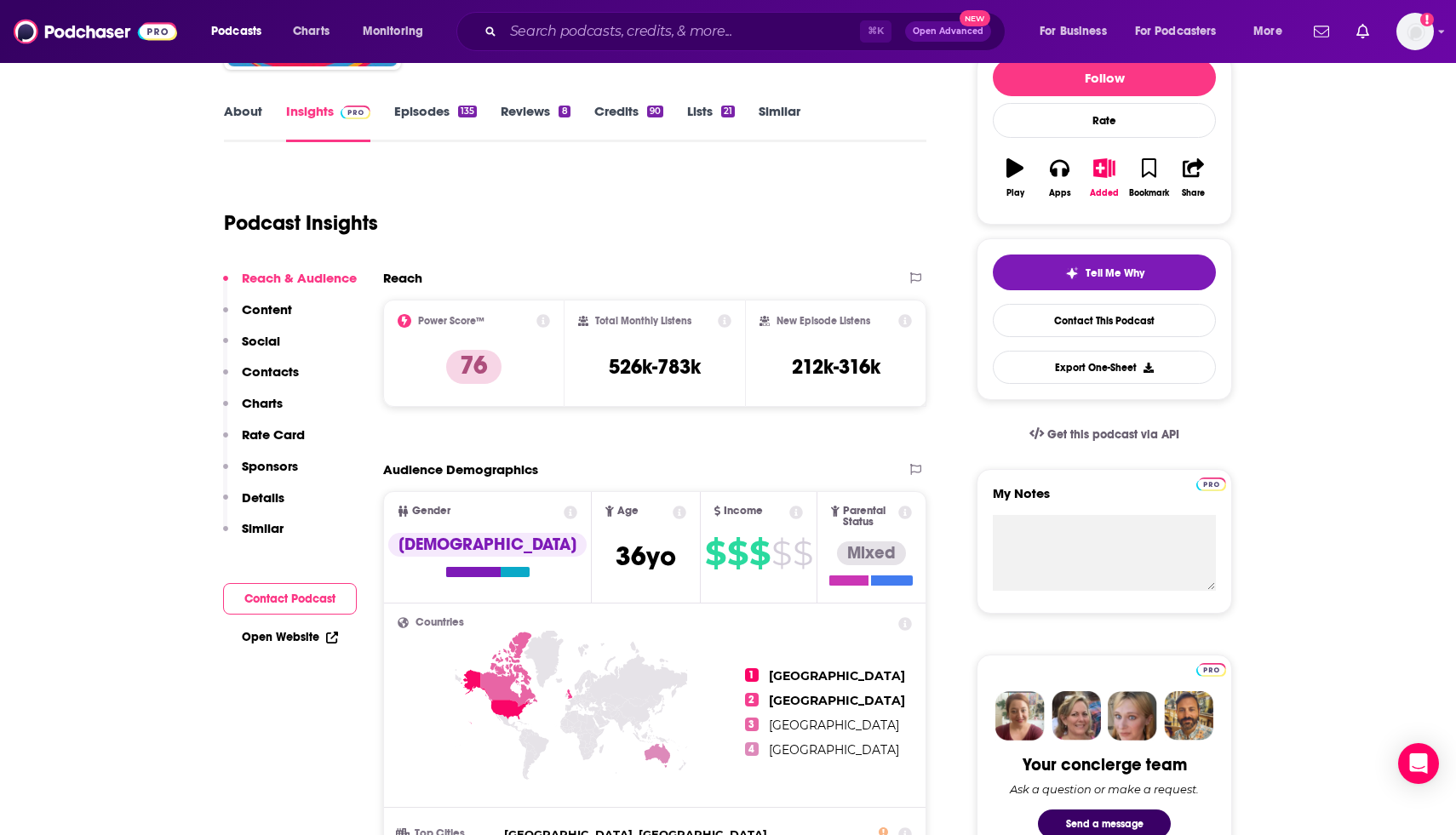
click at [247, 107] on link "About" at bounding box center [243, 123] width 39 height 40
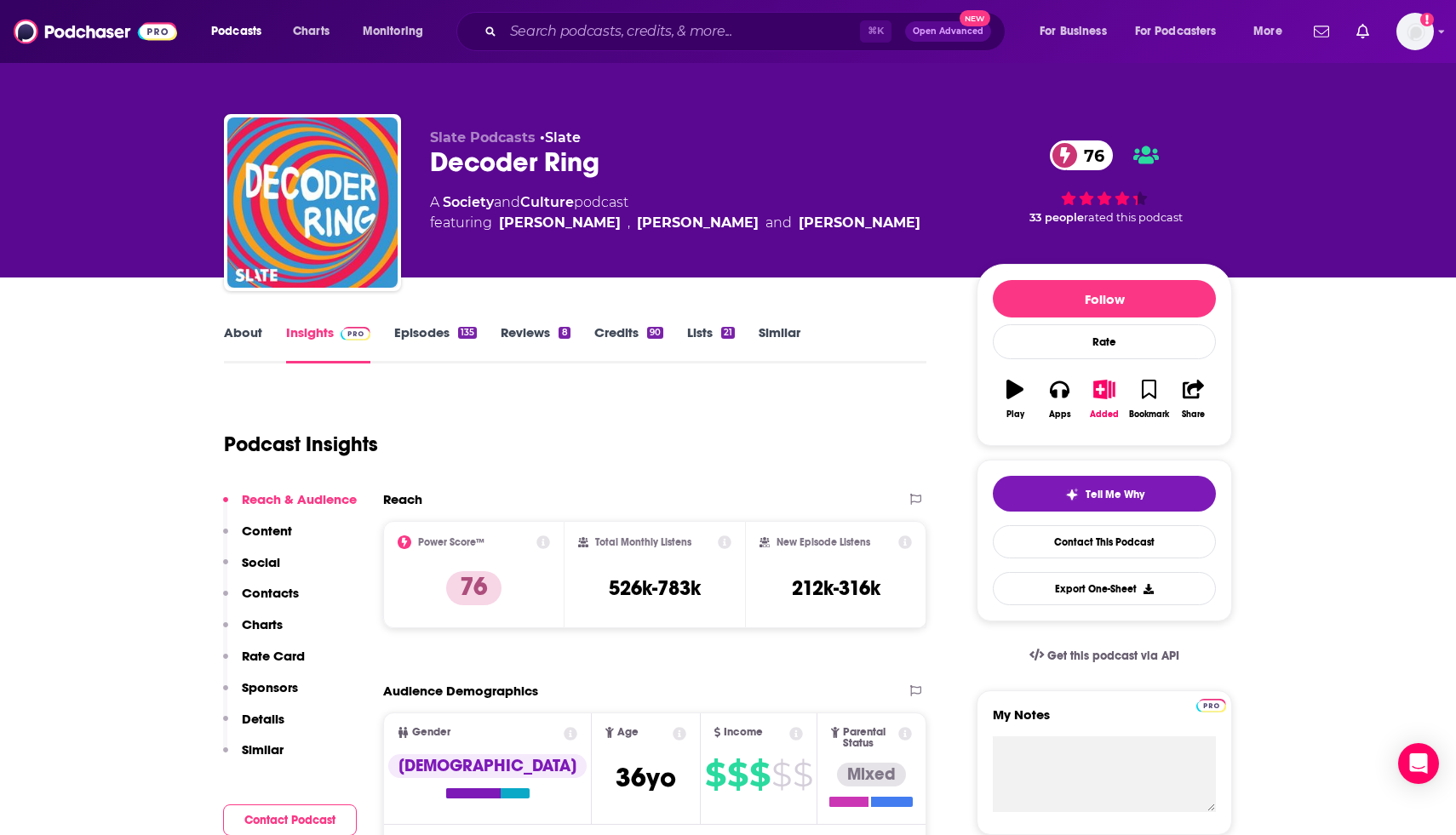
type input "https://www.podchaser.com/podcasts/the-family-histories-podcast-1788367"
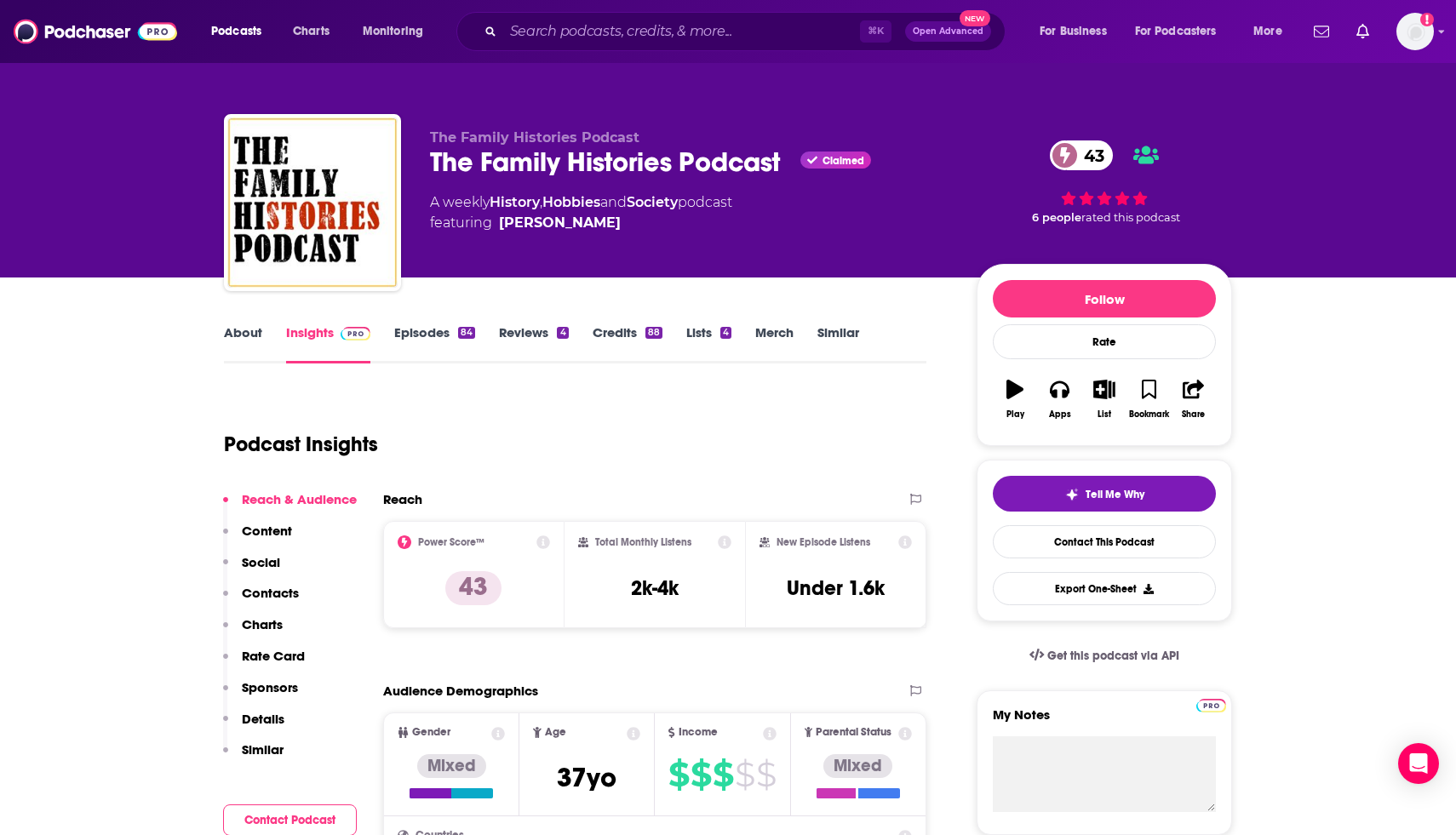
scroll to position [34, 0]
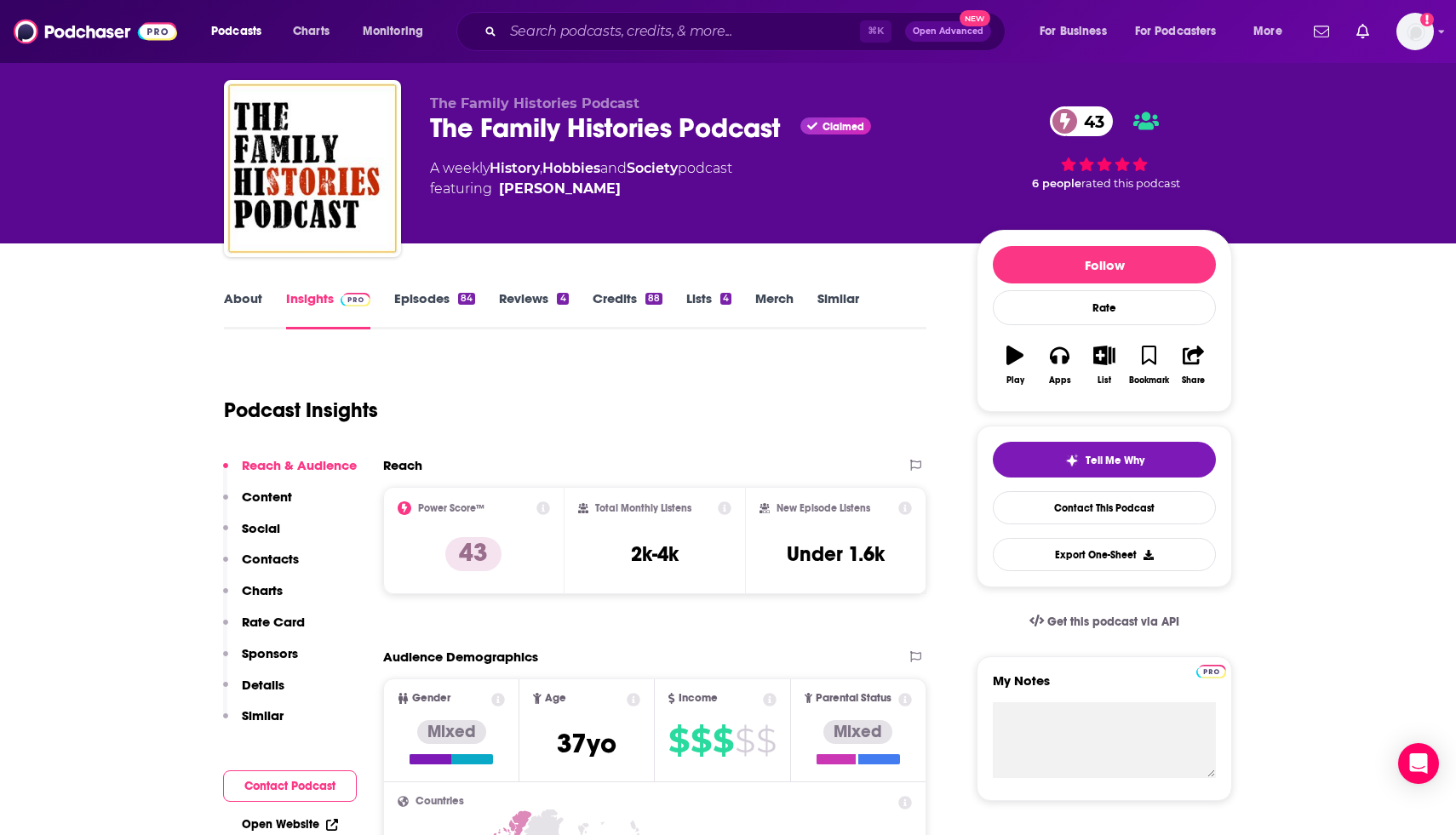
click at [611, 407] on div "Podcast Insights" at bounding box center [568, 400] width 688 height 87
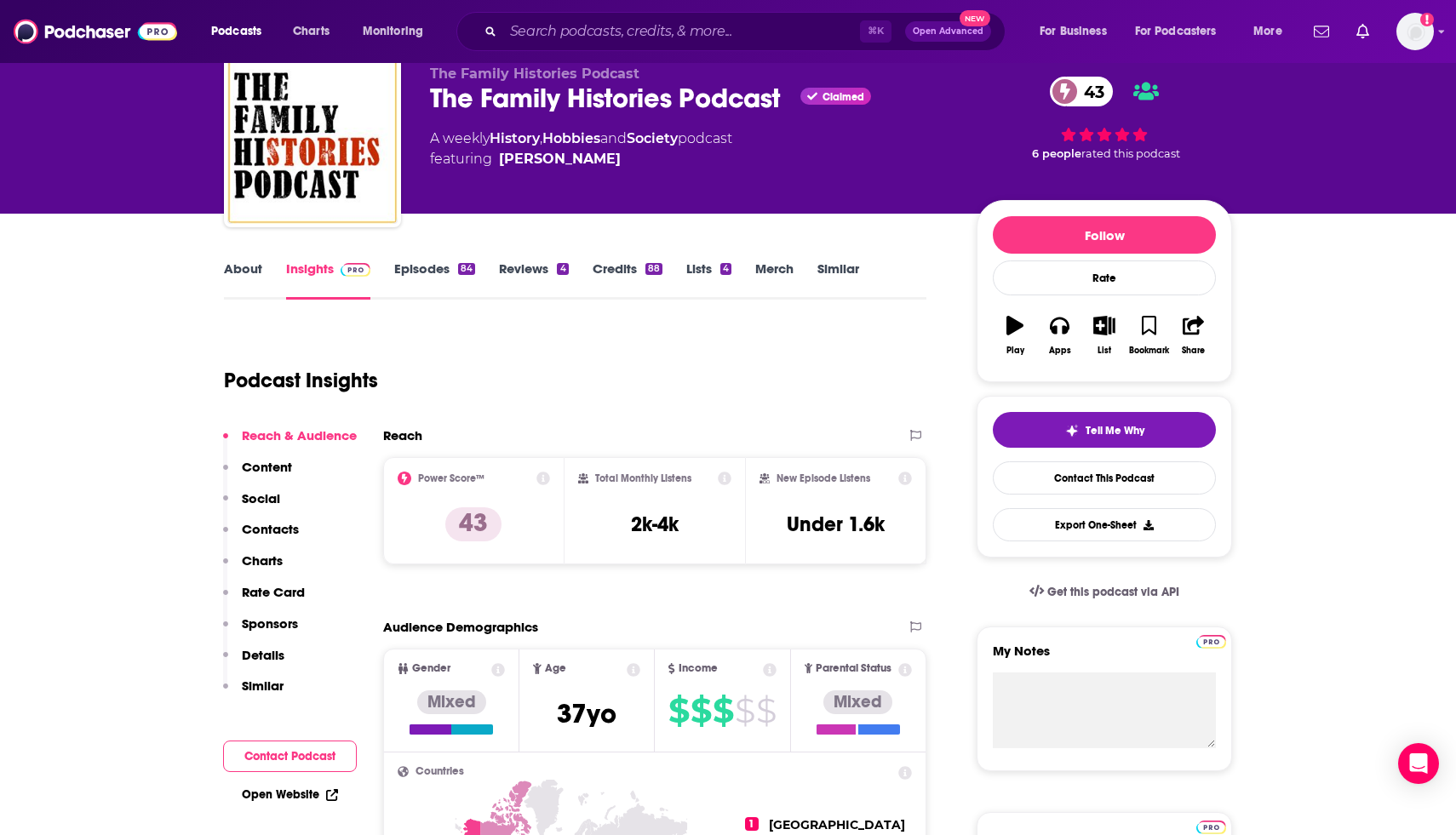
scroll to position [69, 0]
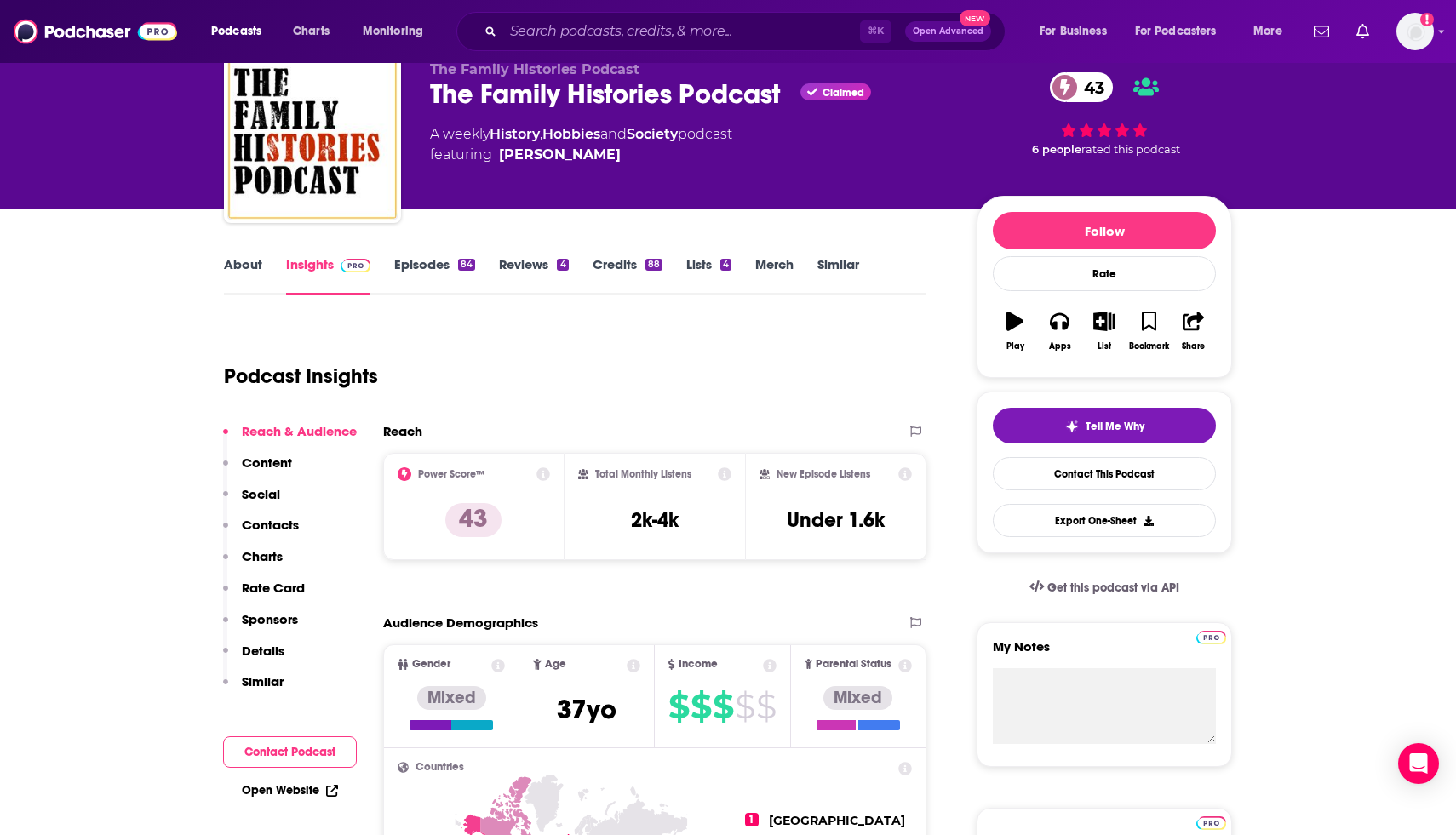
click at [843, 254] on div "About Insights Episodes 84 Reviews 4 Credits 88 Lists 4 Merch Similar" at bounding box center [575, 274] width 703 height 42
click at [847, 265] on link "Similar" at bounding box center [838, 275] width 42 height 40
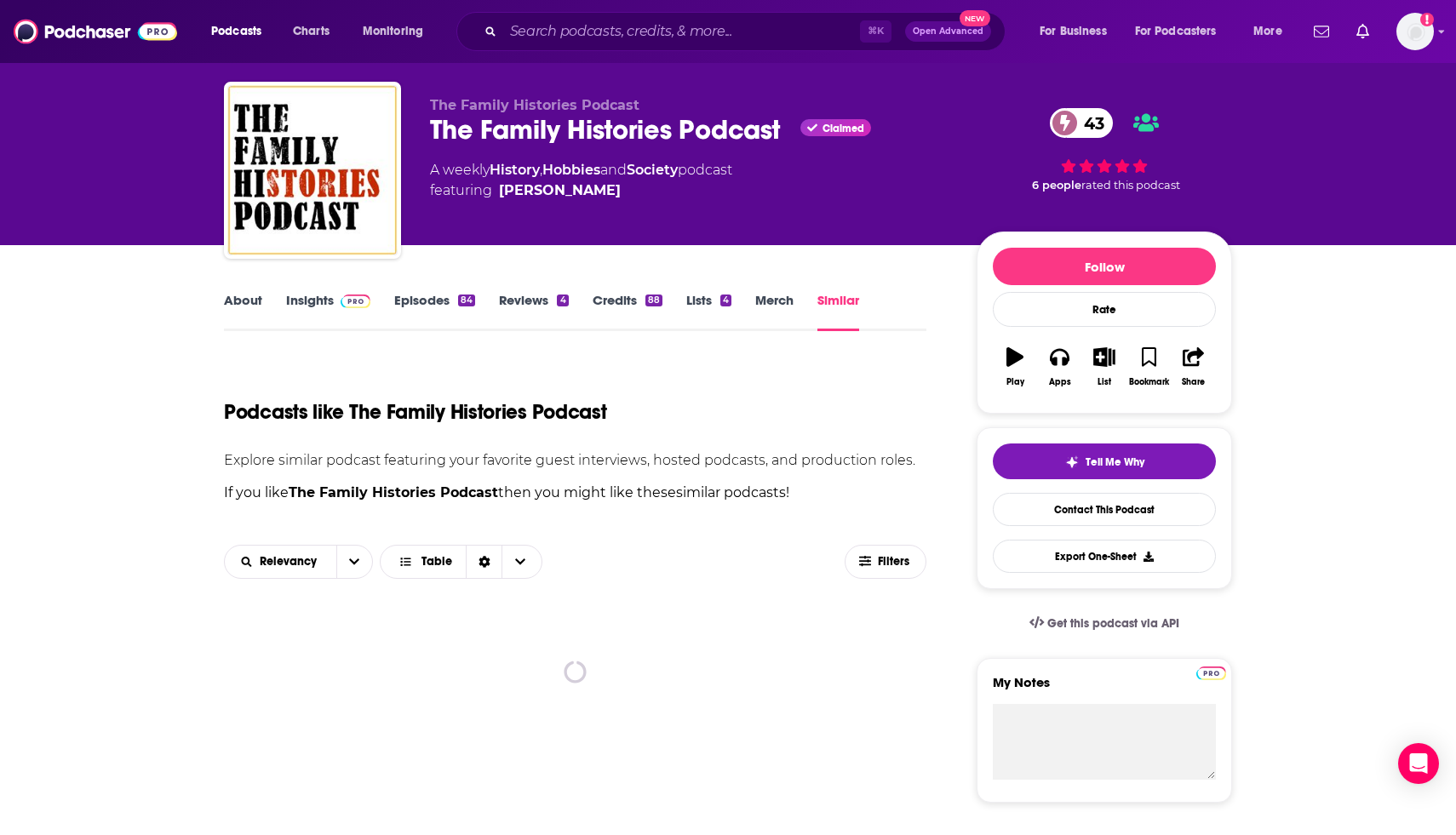
scroll to position [34, 0]
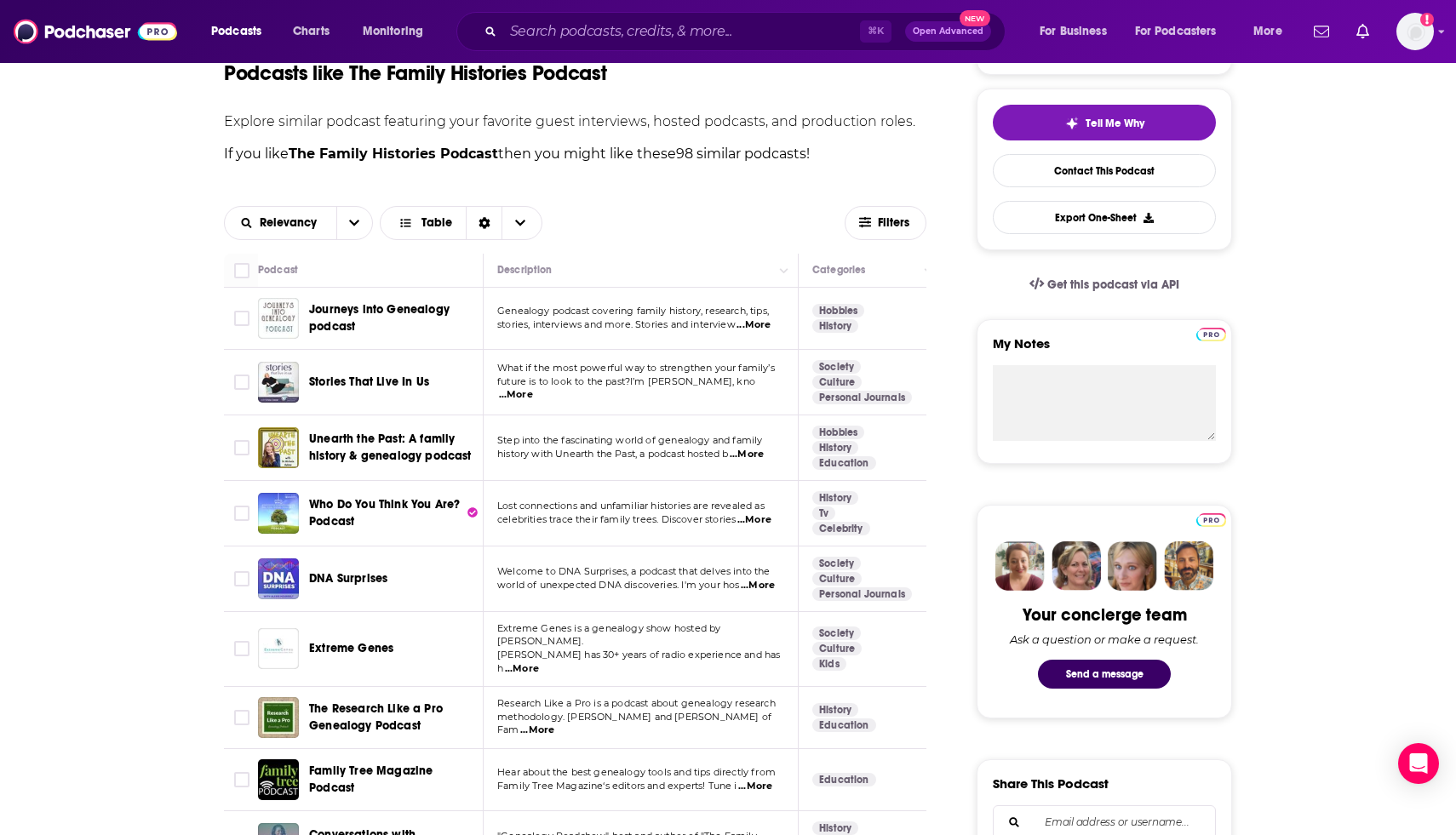
scroll to position [375, 0]
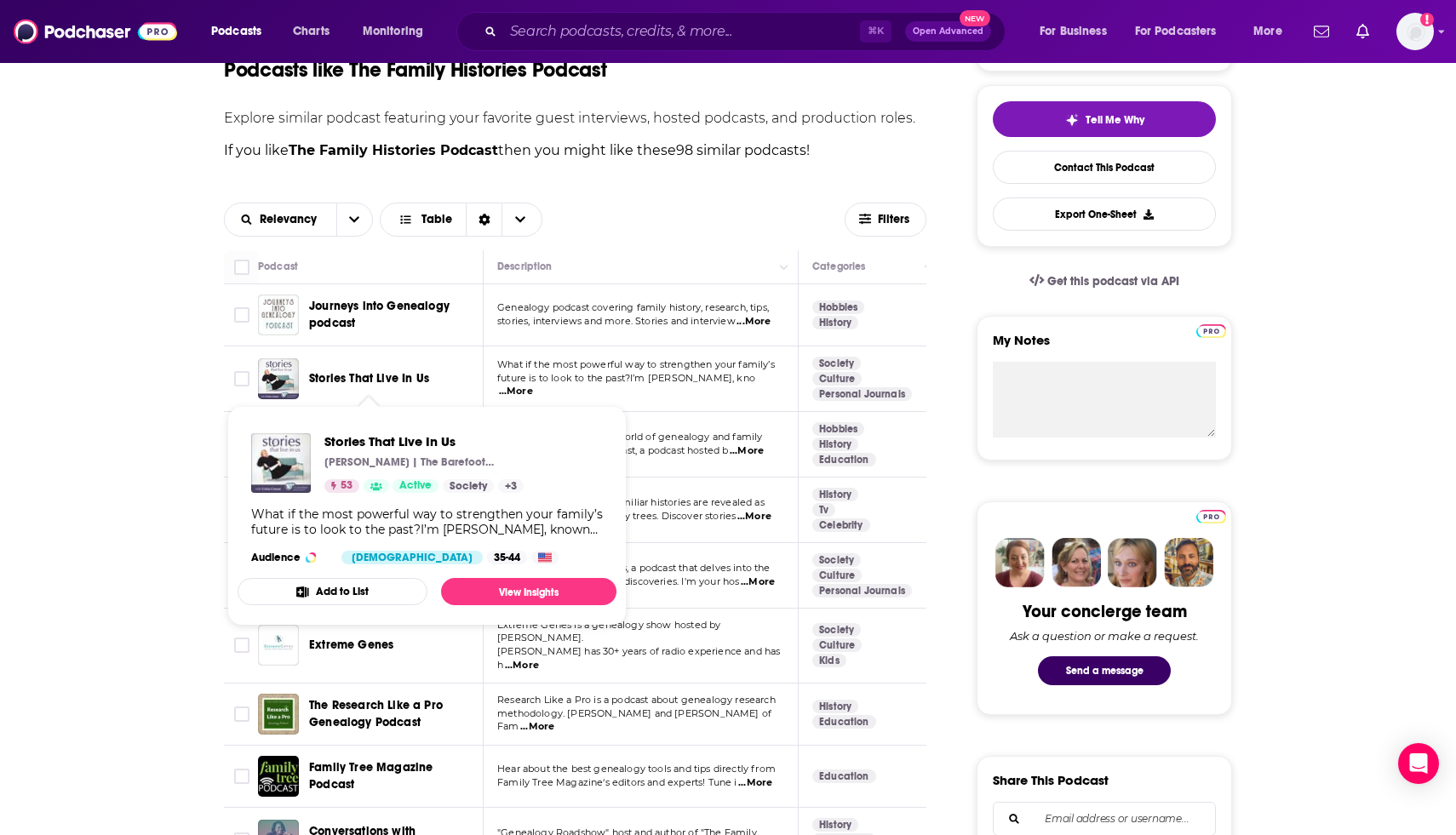
click at [391, 375] on span "Stories That Live In Us" at bounding box center [369, 377] width 120 height 14
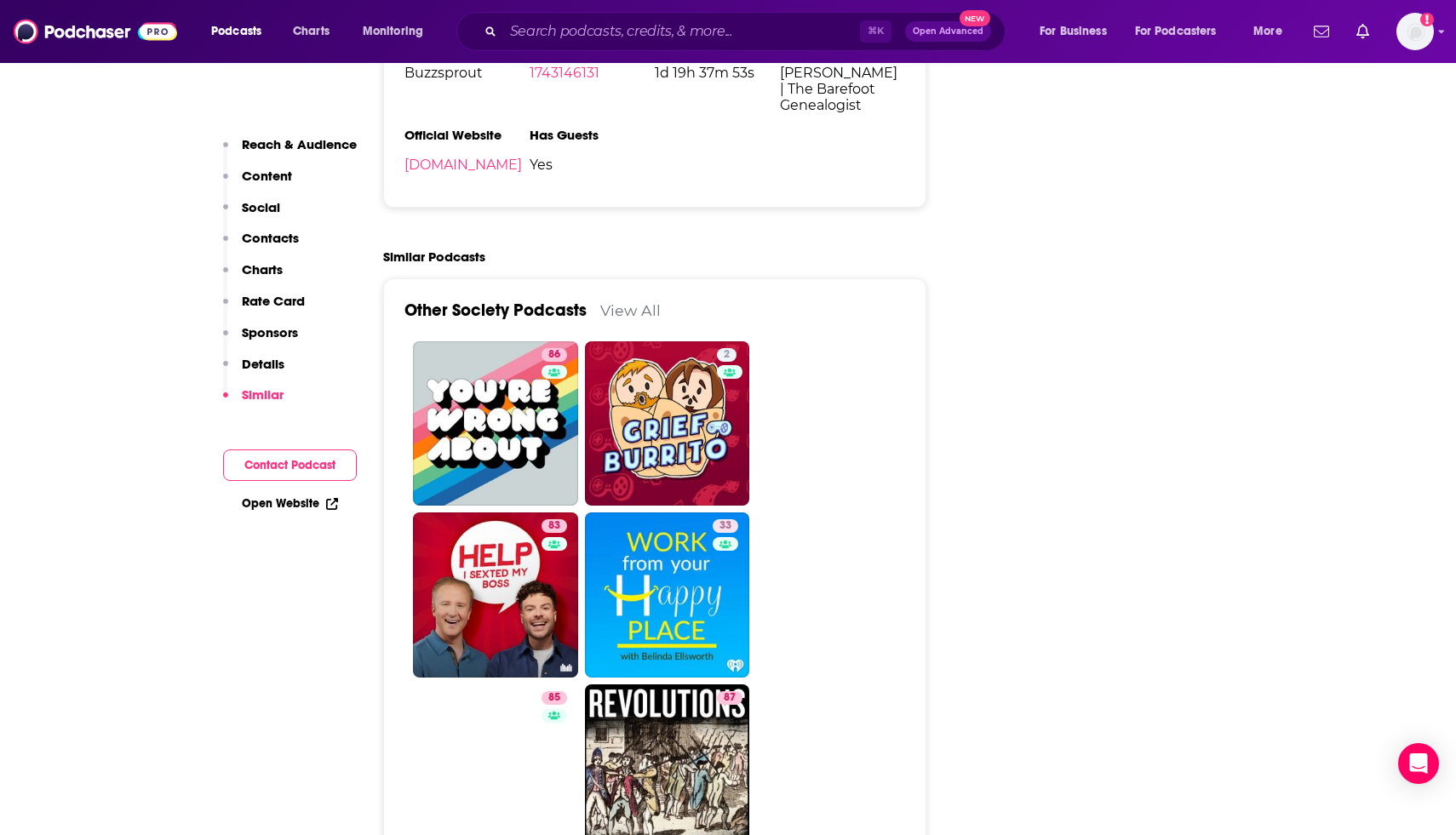
scroll to position [2929, 0]
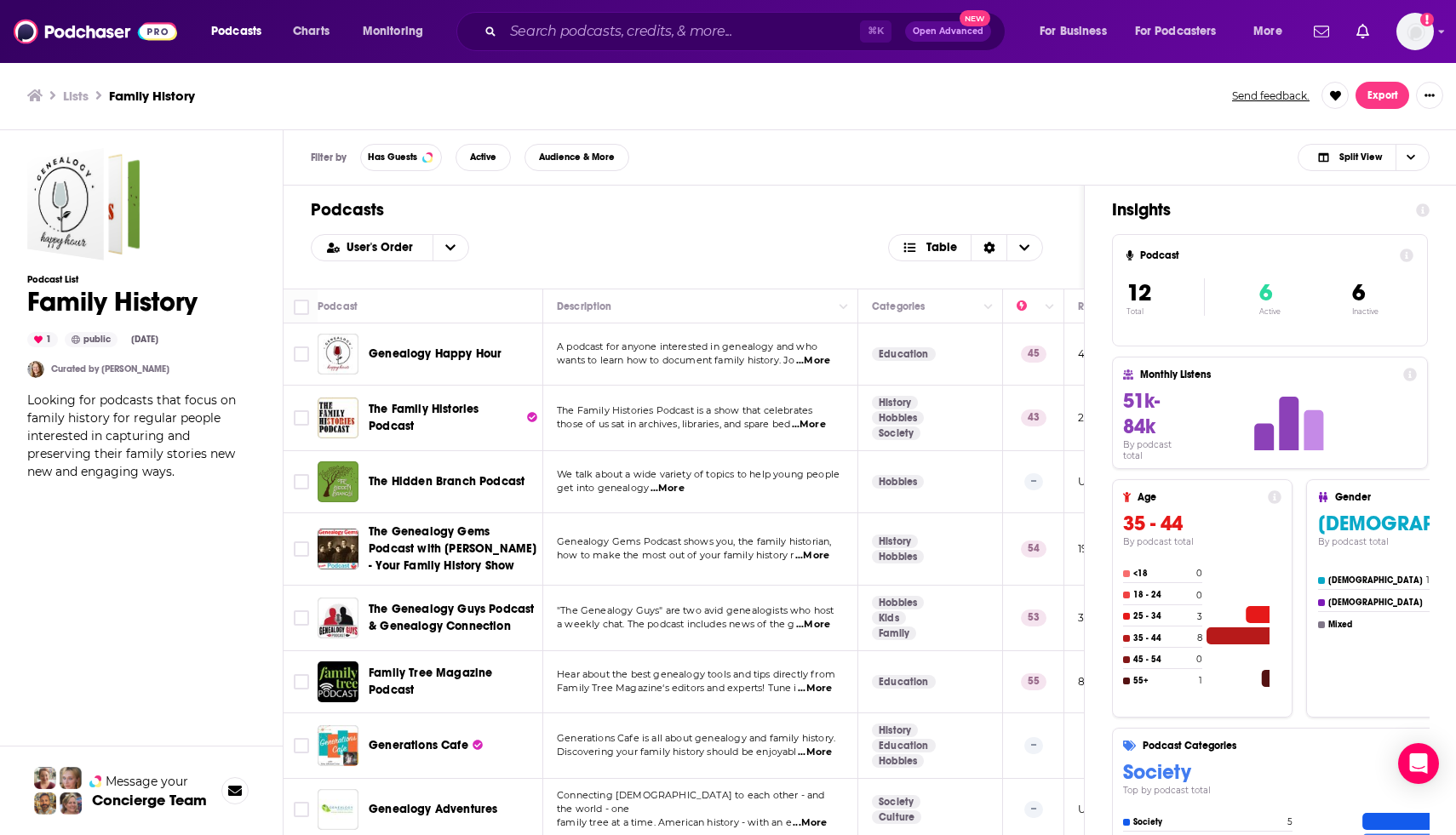
click at [653, 241] on div "User's Order Table" at bounding box center [684, 248] width 745 height 27
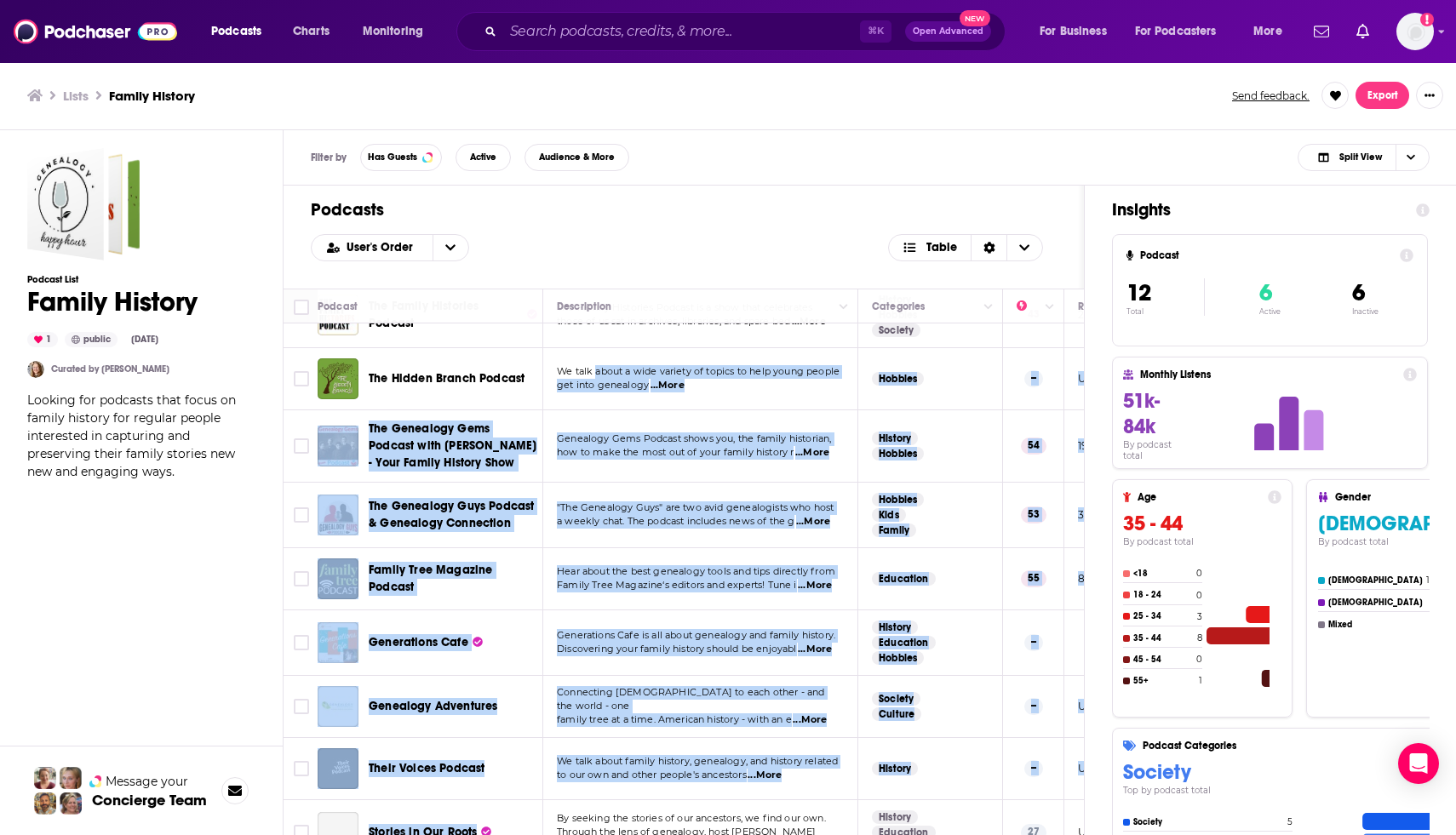
scroll to position [117, 0]
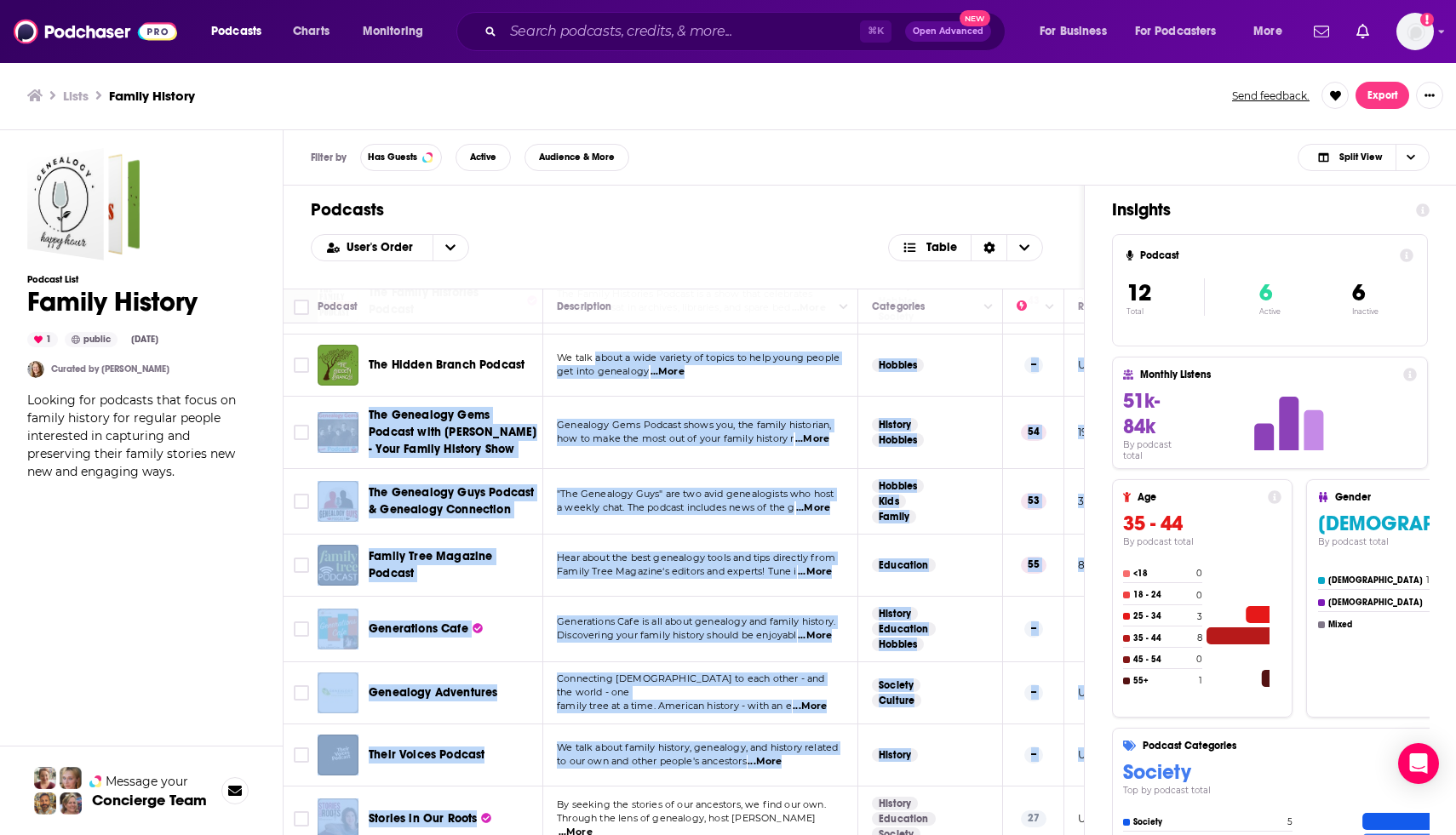
drag, startPoint x: 596, startPoint y: 472, endPoint x: 525, endPoint y: 821, distance: 356.1
click at [525, 821] on tbody "Genealogy Happy Hour A podcast for anyone interested in genealogy and who wants…" at bounding box center [1071, 598] width 1575 height 782
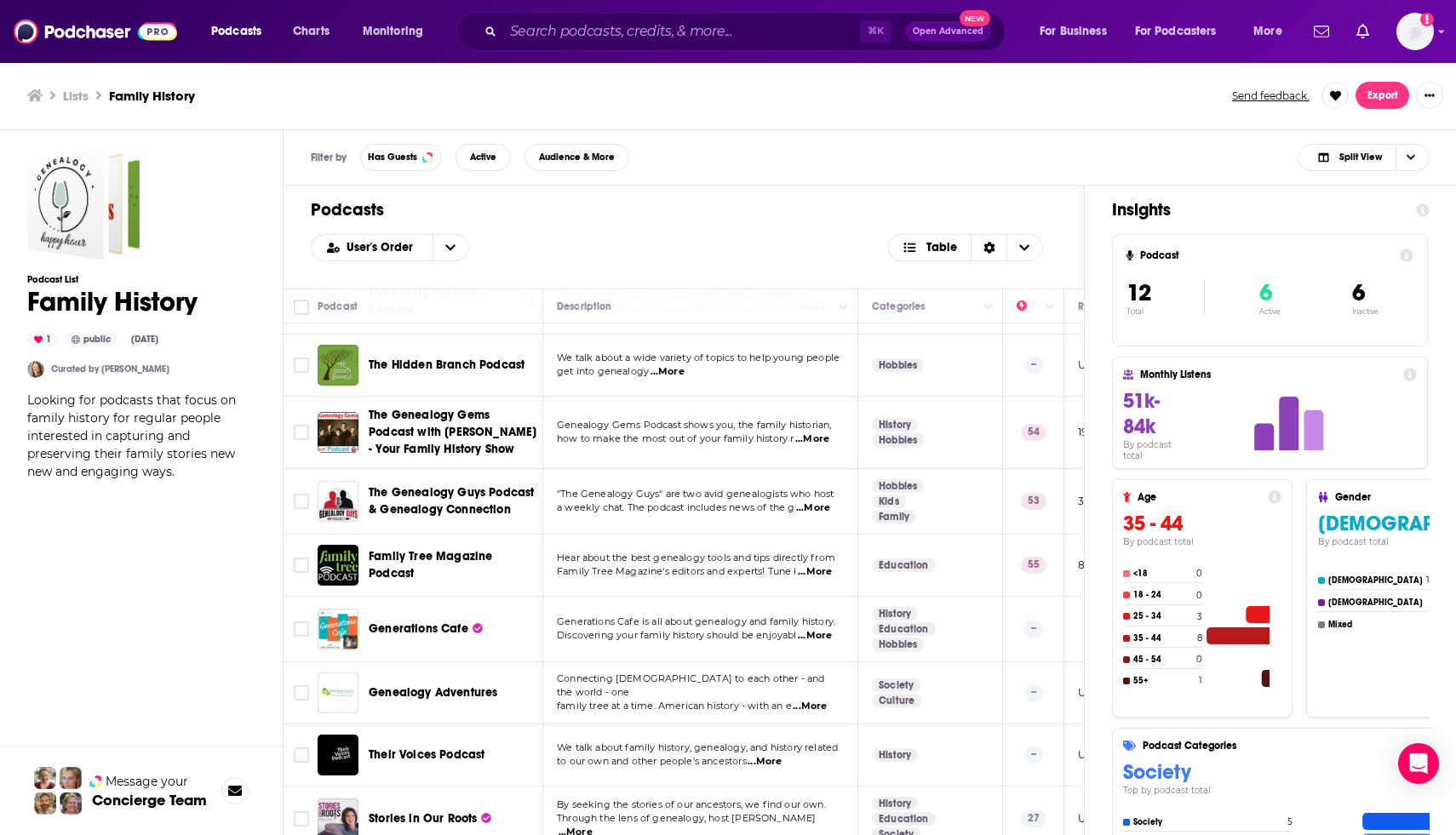
click at [637, 627] on span "Generations Cafe is all about genealogy and family history." at bounding box center [696, 622] width 278 height 12
click at [416, 636] on span "Generations Cafe" at bounding box center [418, 628] width 99 height 14
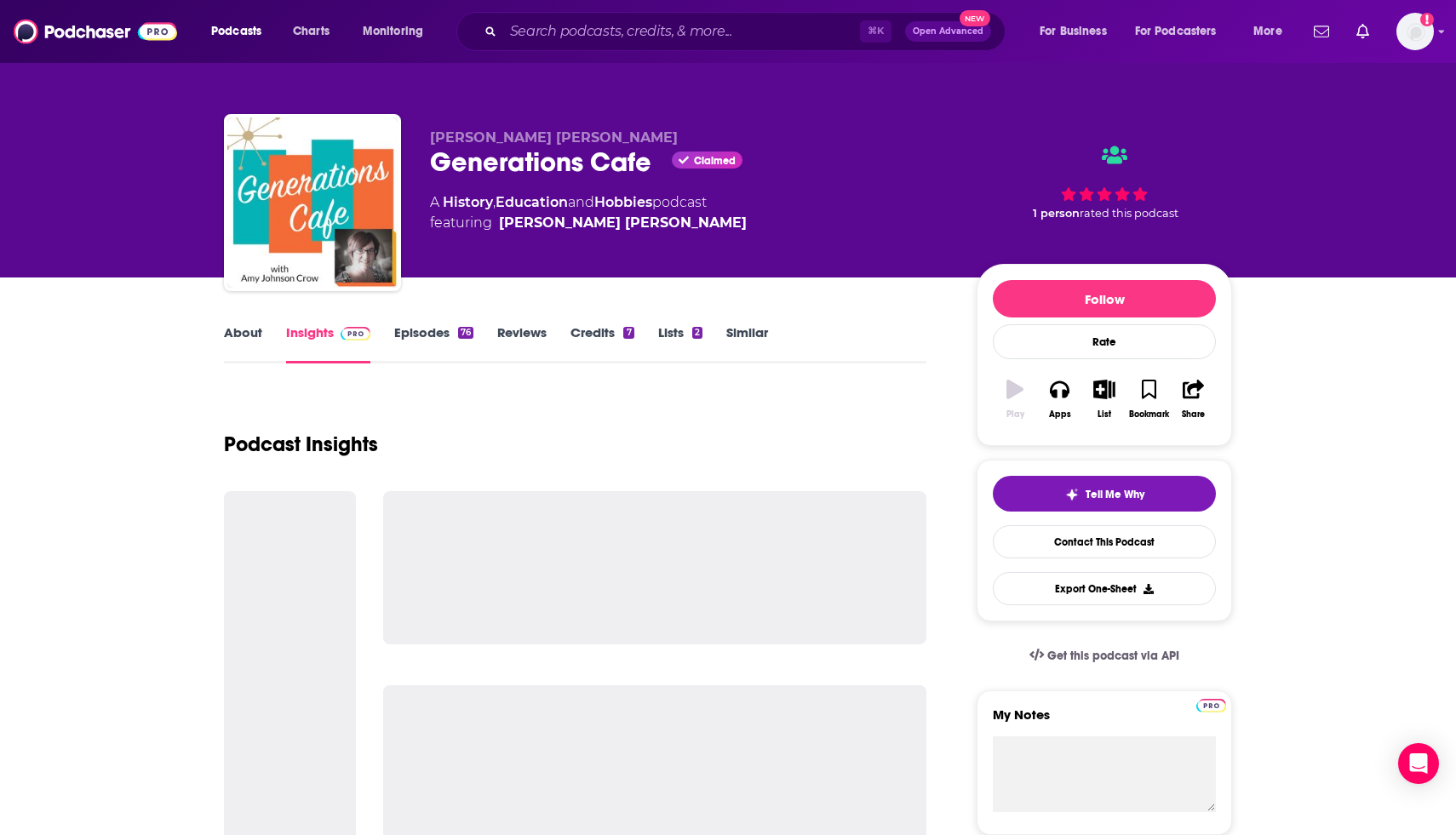
click at [596, 400] on div "Podcast Insights" at bounding box center [575, 434] width 703 height 87
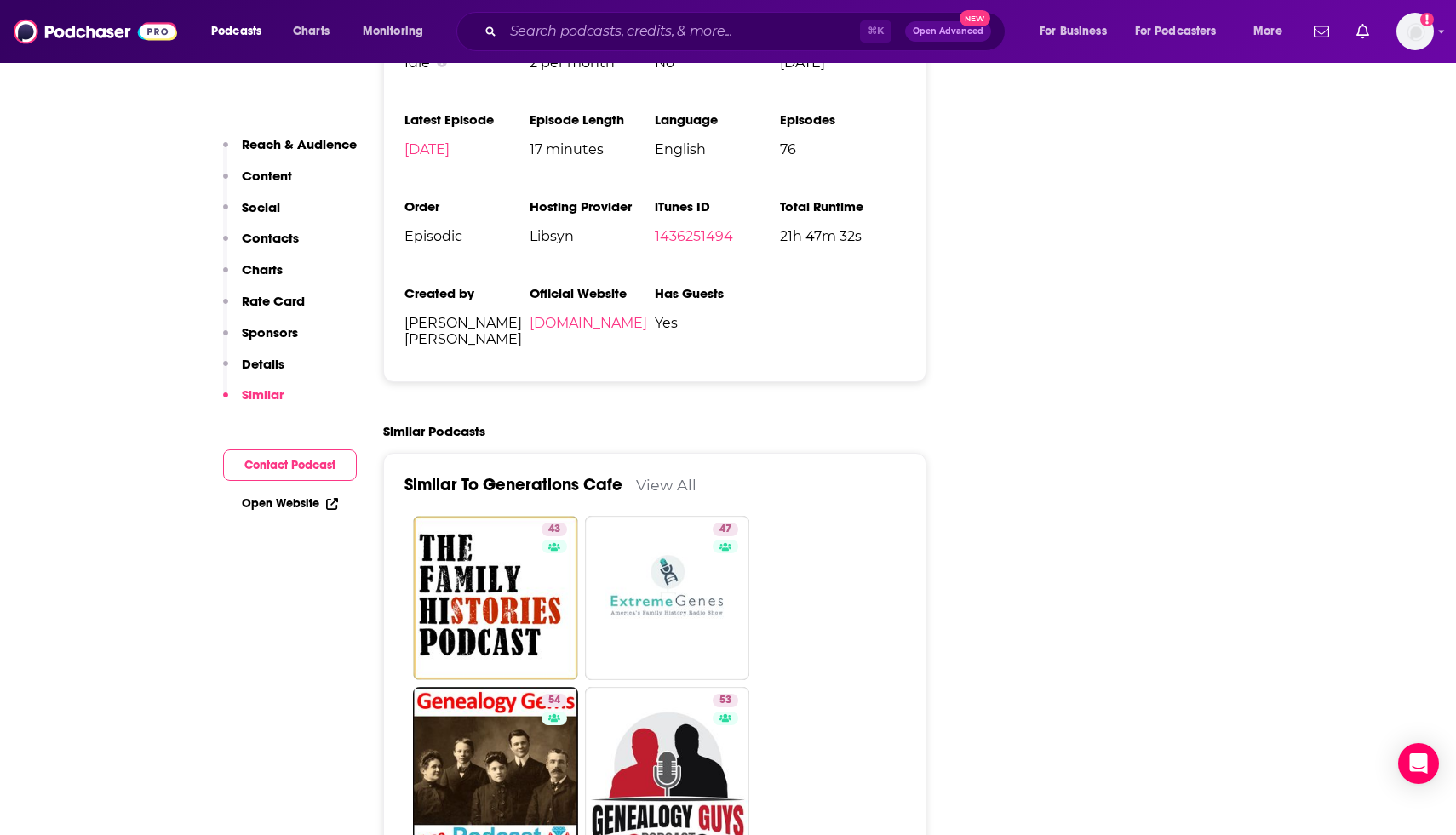
scroll to position [2637, 0]
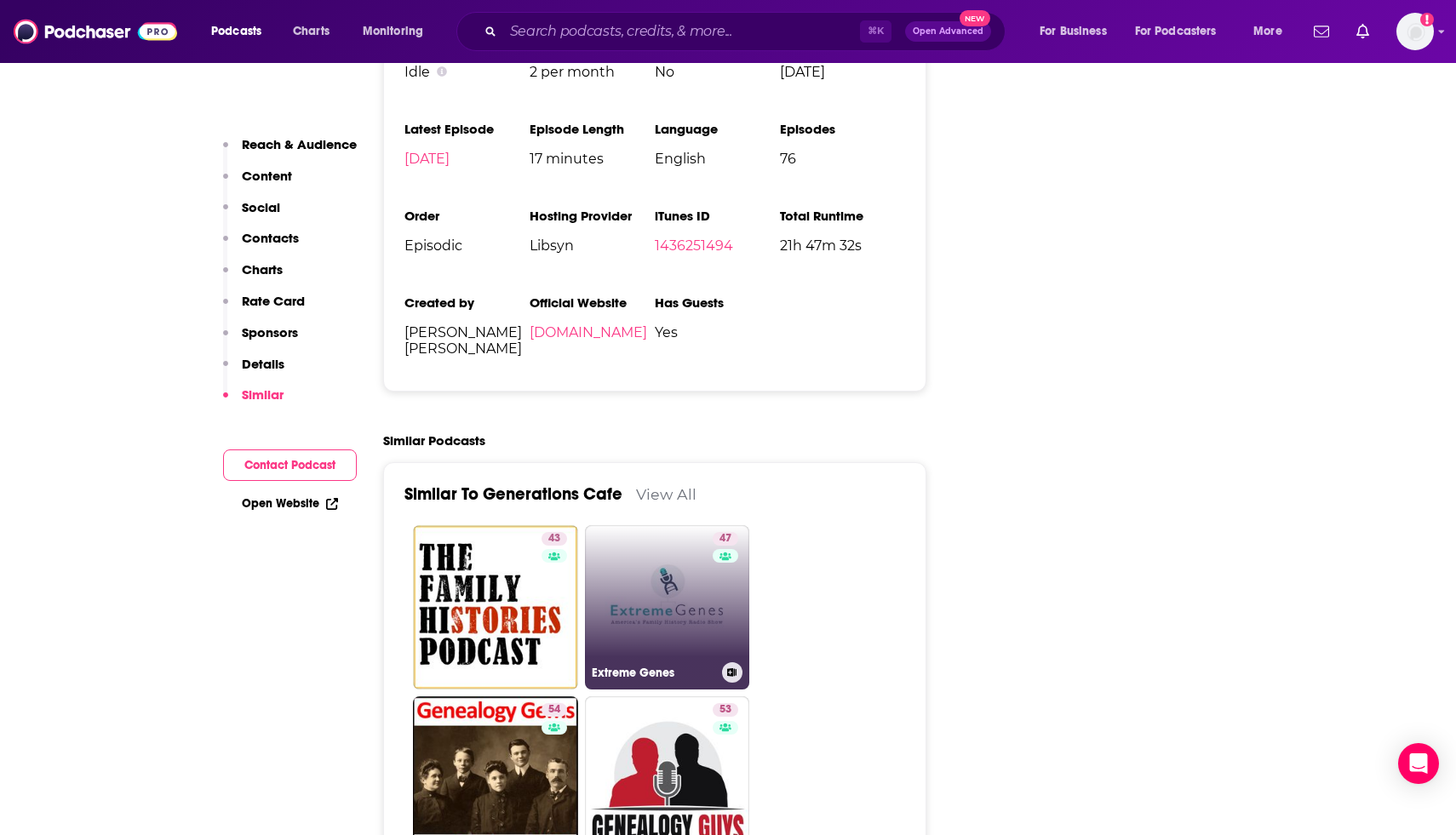
click at [682, 525] on link "47 Extreme Genes" at bounding box center [667, 607] width 165 height 165
type input "https://www.podchaser.com/podcasts/extreme-genes-31187"
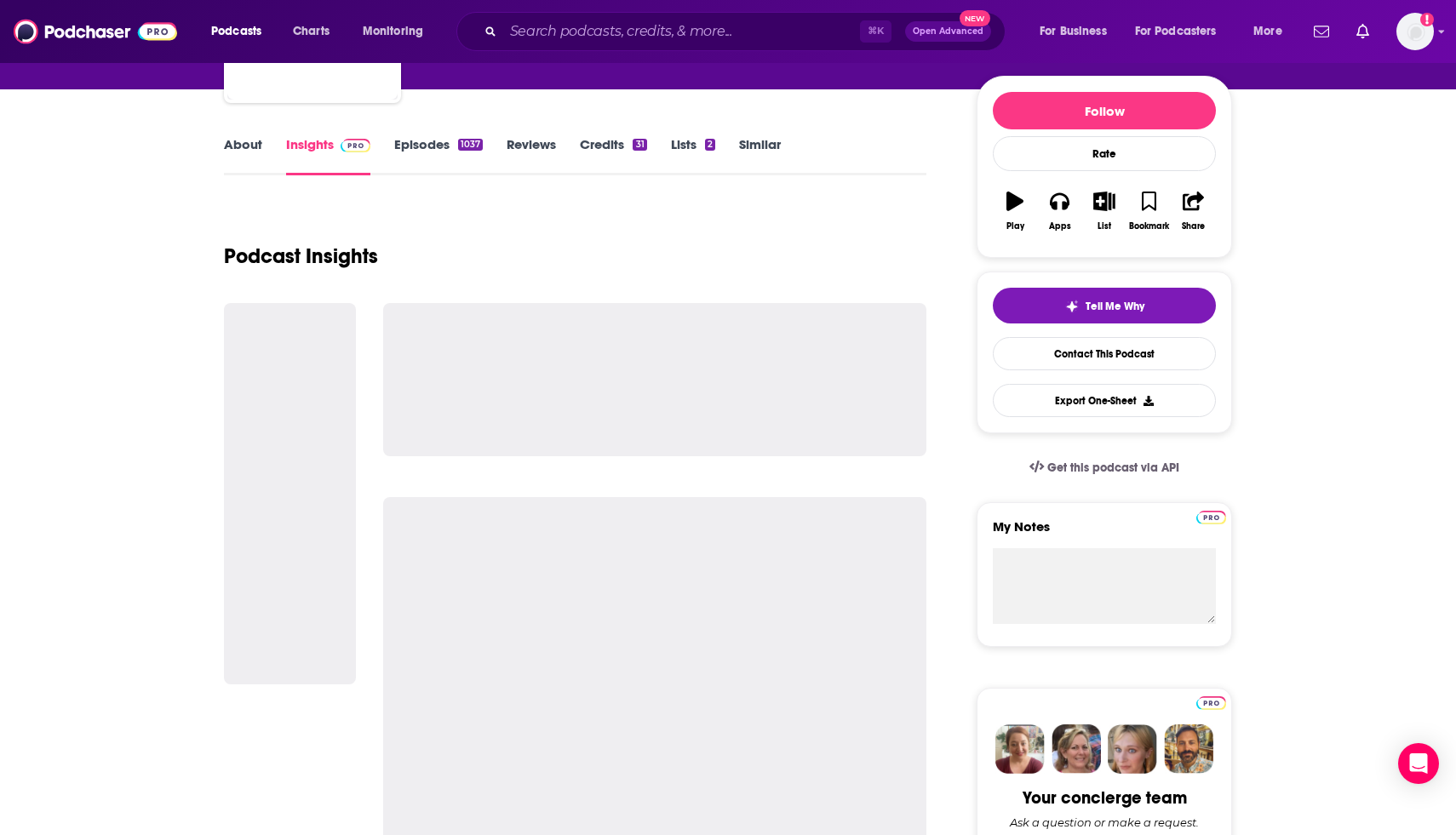
scroll to position [180, 0]
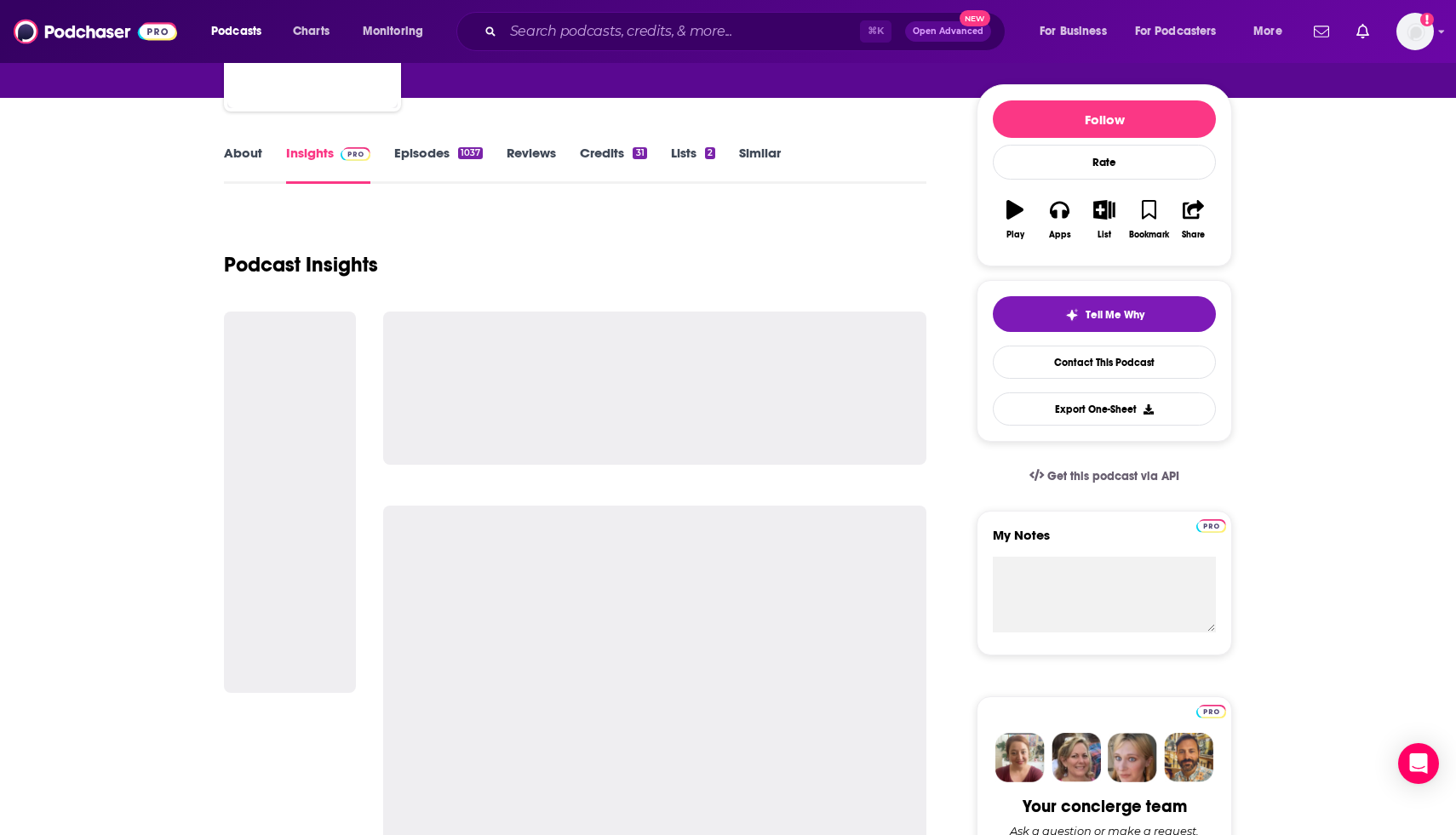
click at [248, 148] on link "About" at bounding box center [243, 164] width 39 height 40
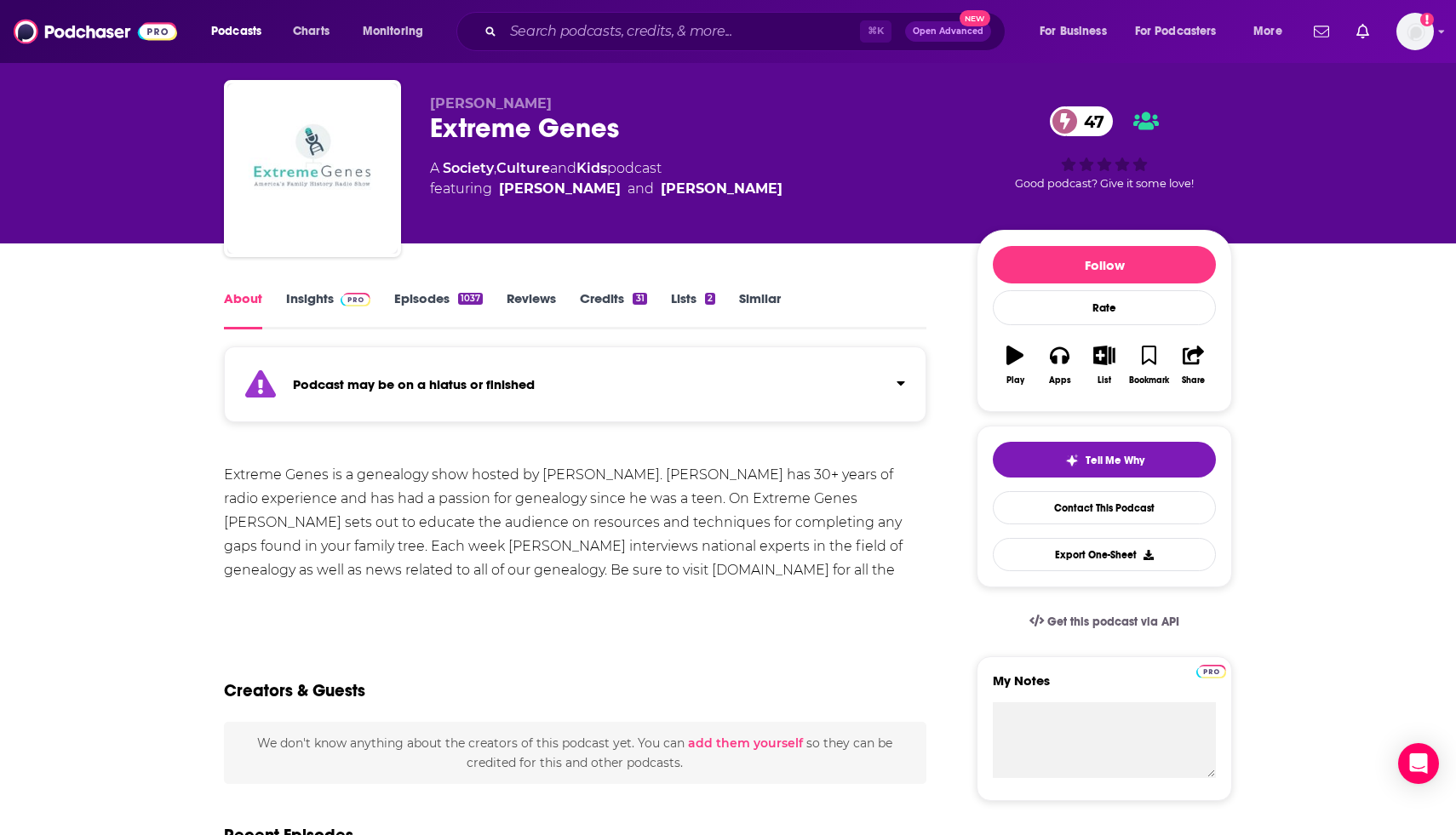
scroll to position [69, 0]
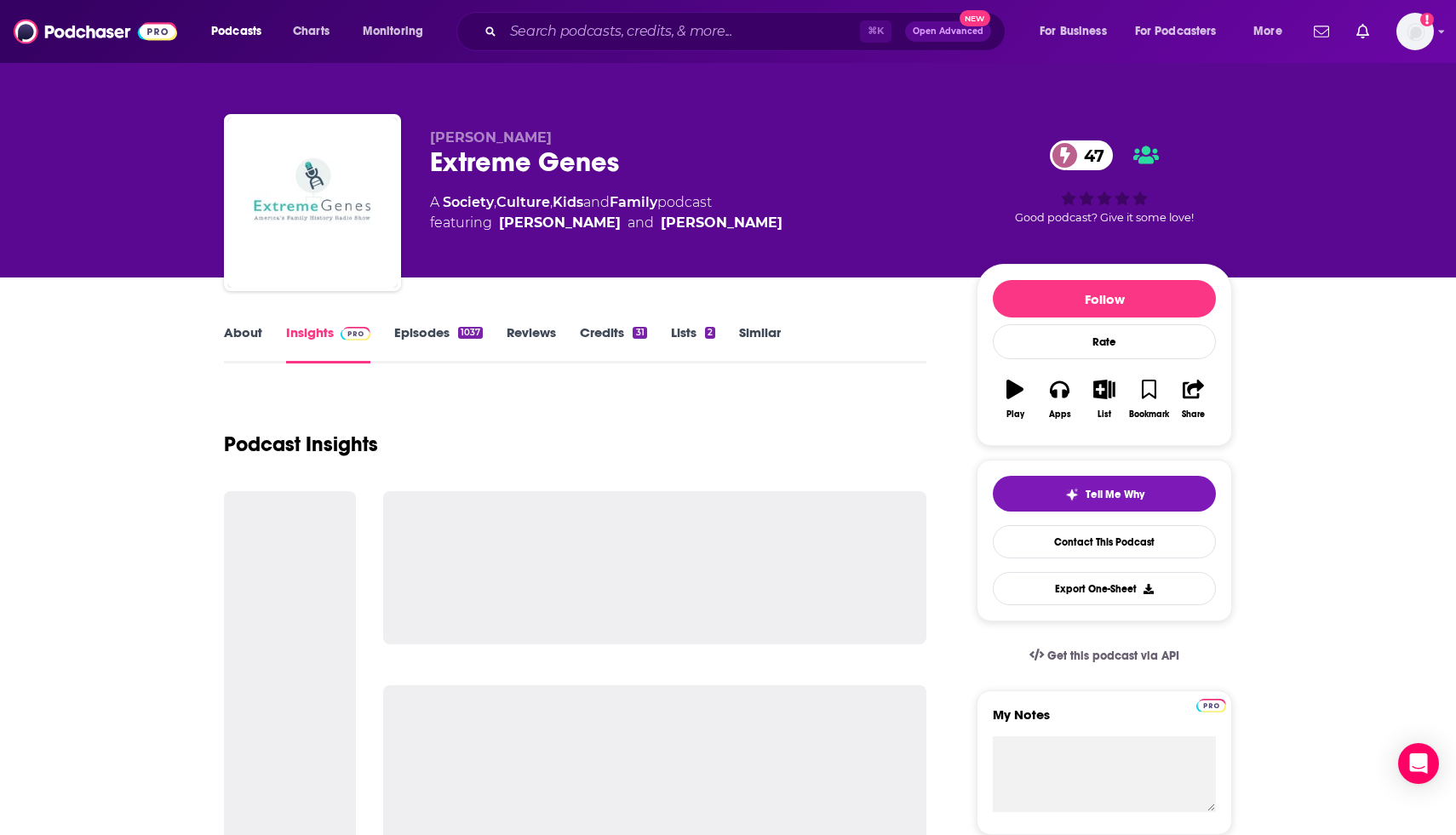
type input "https://www.podchaser.com/podcasts/generations-cafe-726043"
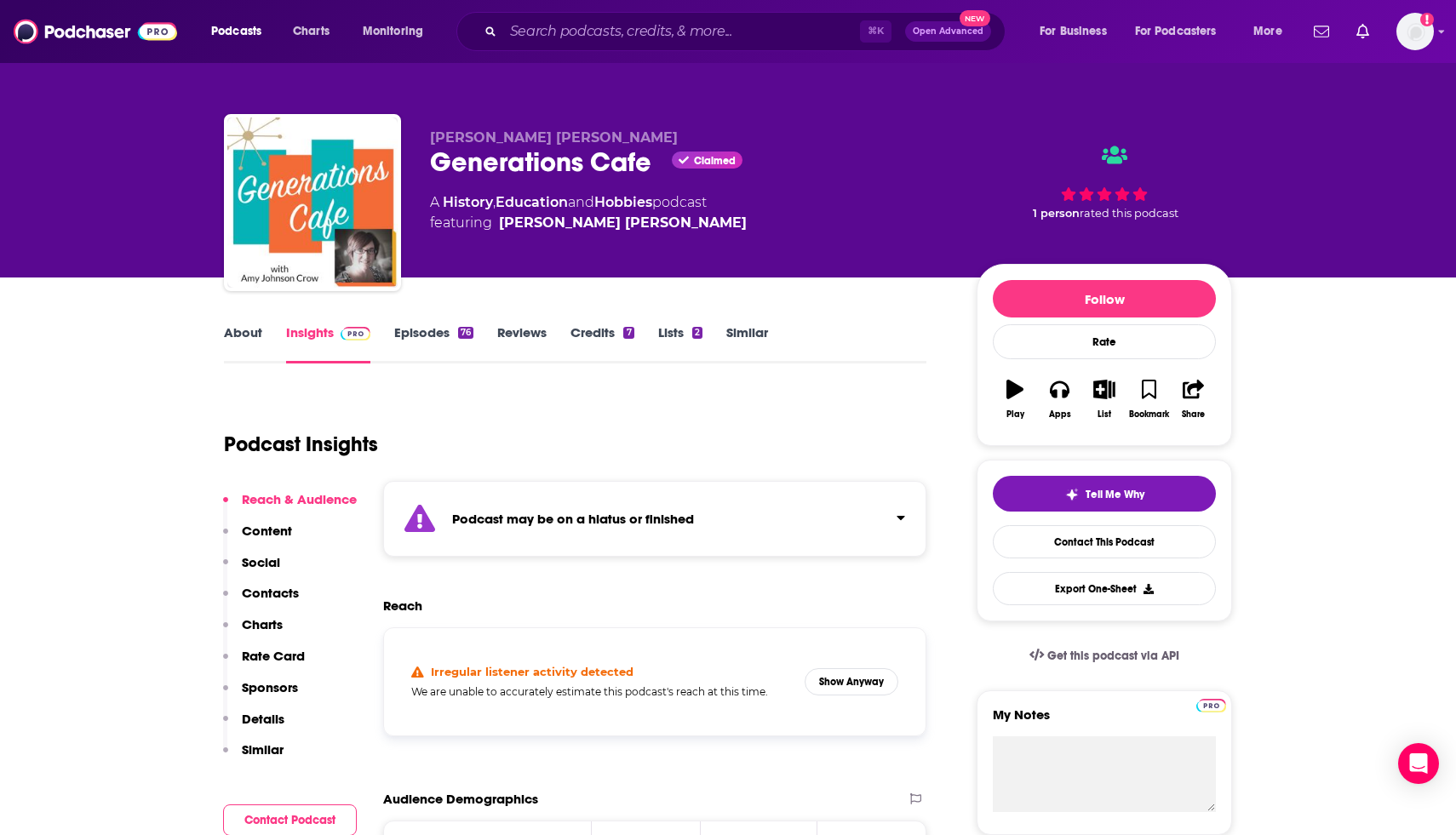
click at [242, 325] on link "About" at bounding box center [243, 344] width 39 height 40
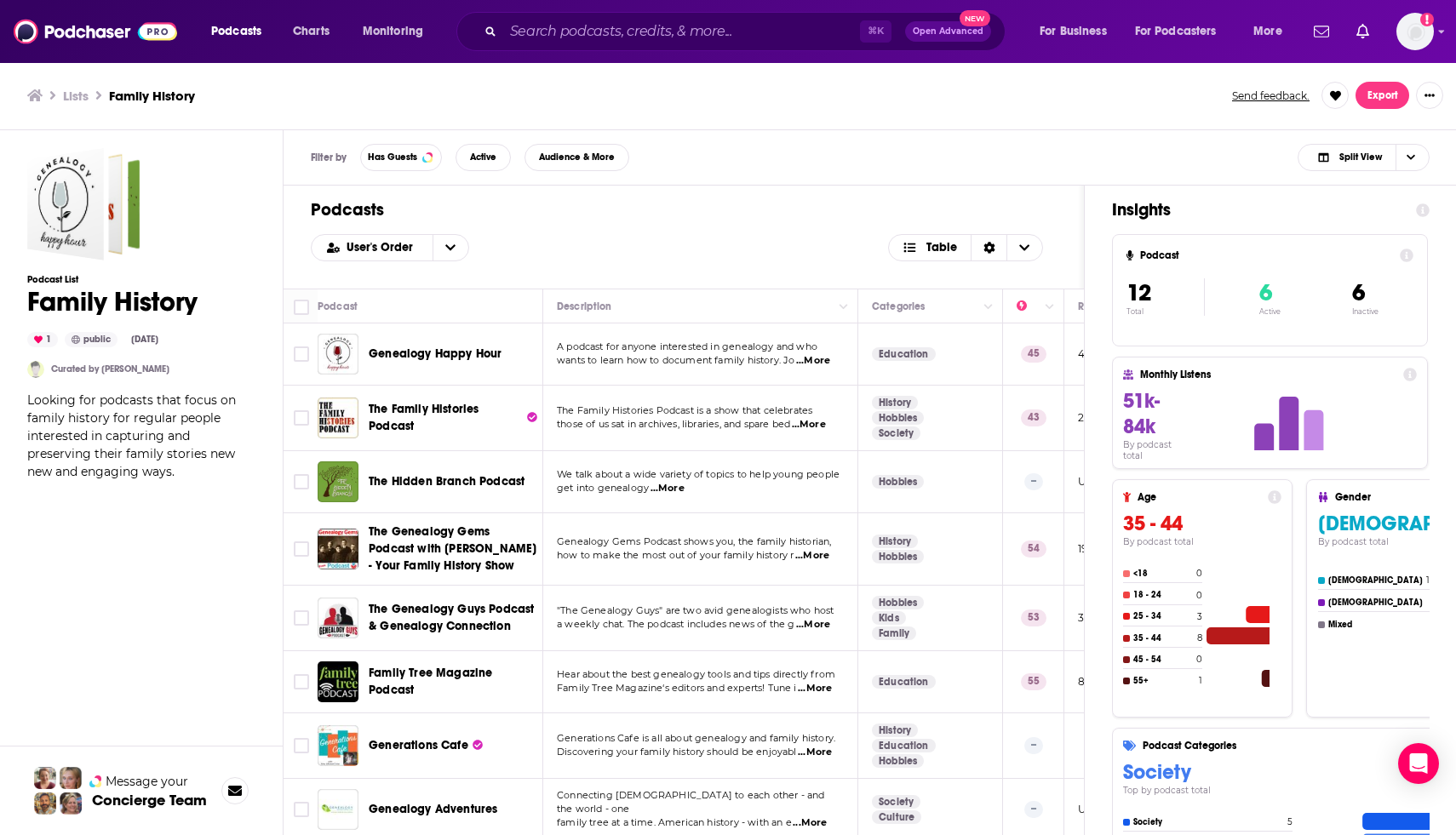
click at [641, 251] on div "User's Order Table" at bounding box center [684, 248] width 745 height 27
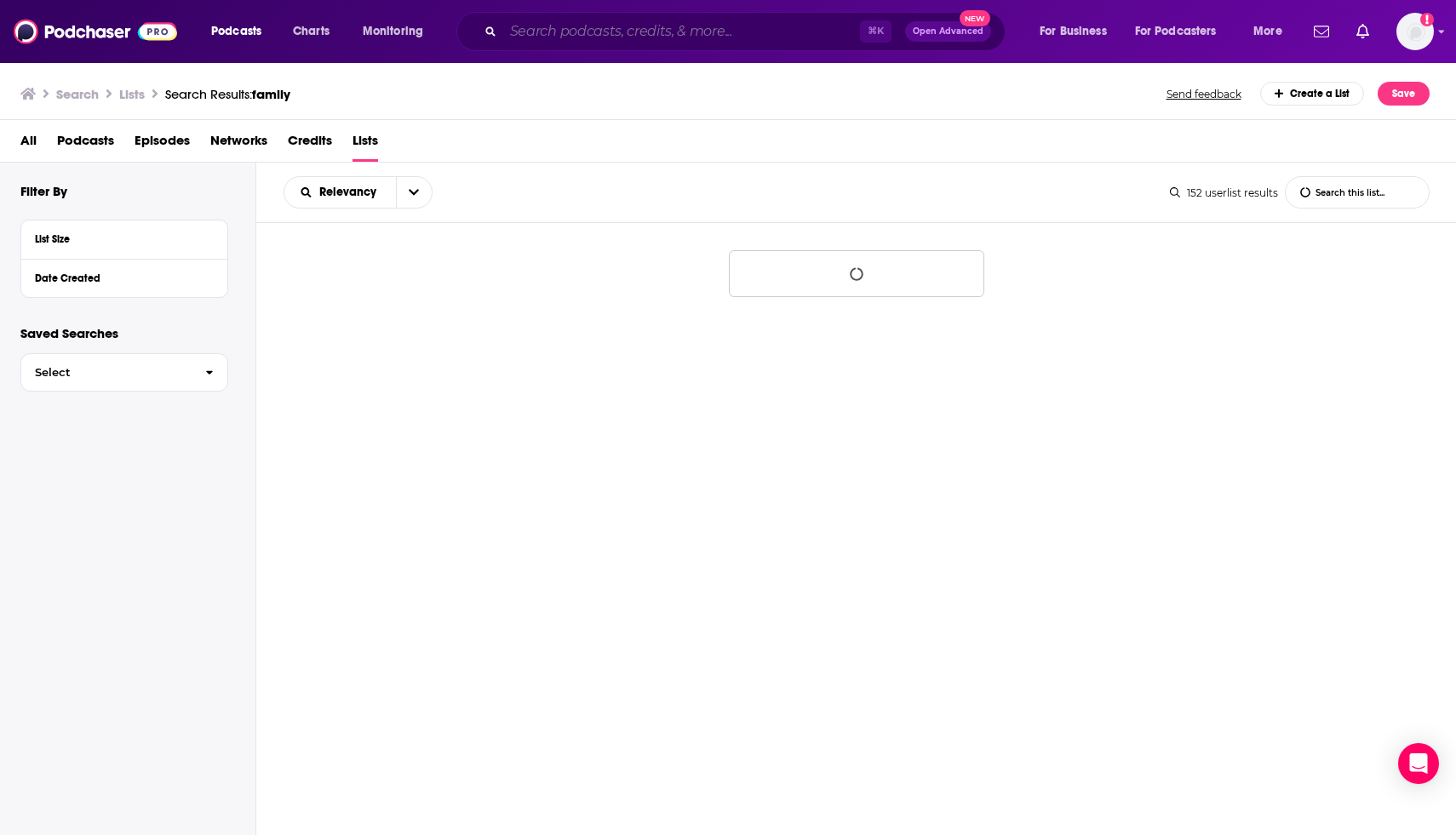
click at [698, 21] on input "Search podcasts, credits, & more..." at bounding box center [681, 32] width 356 height 27
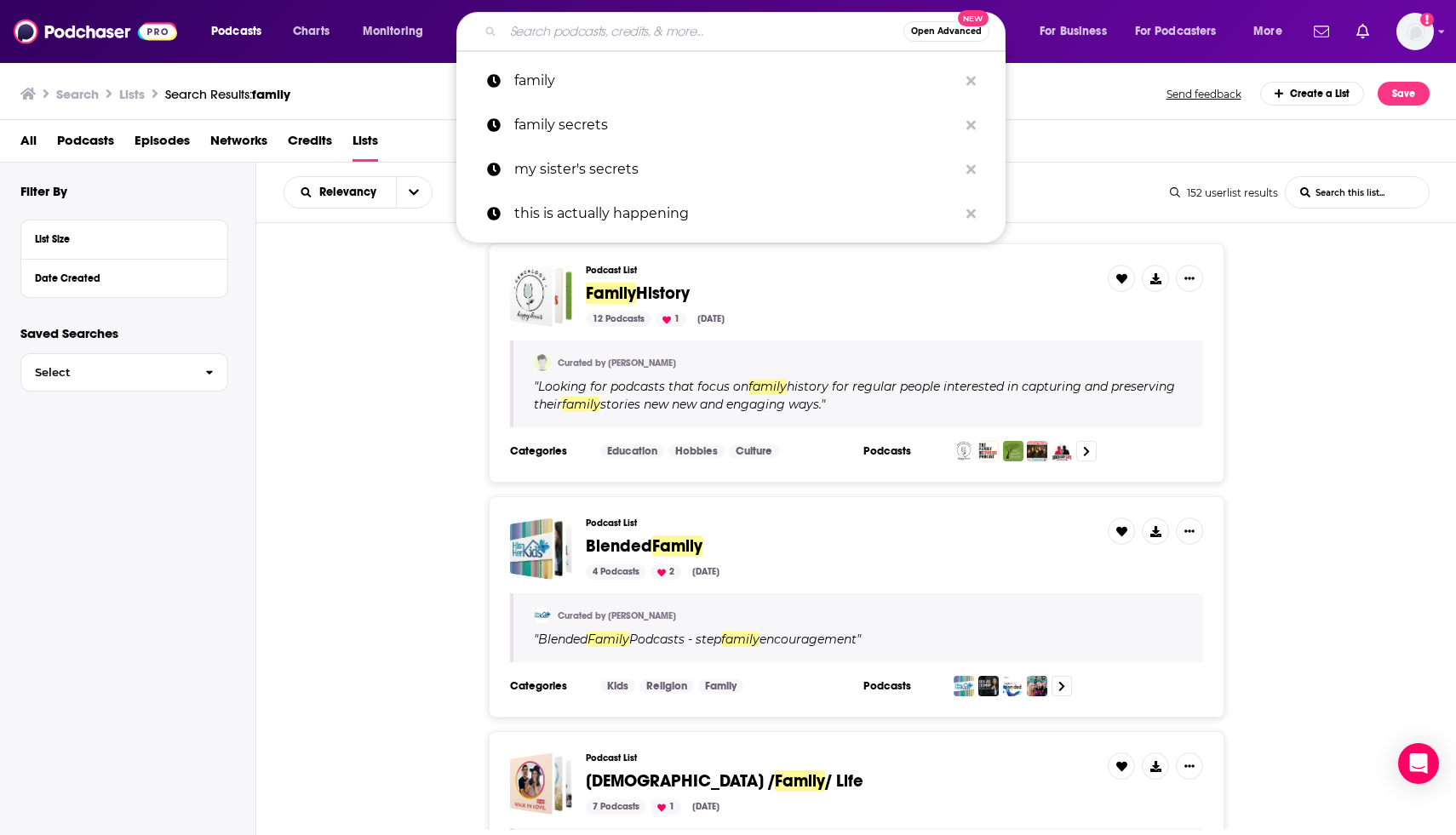
click at [341, 371] on div "Podcast List Family History 12 Podcasts 1 Aug 22, 2024 Curated by Barbara Tien …" at bounding box center [855, 363] width 1200 height 239
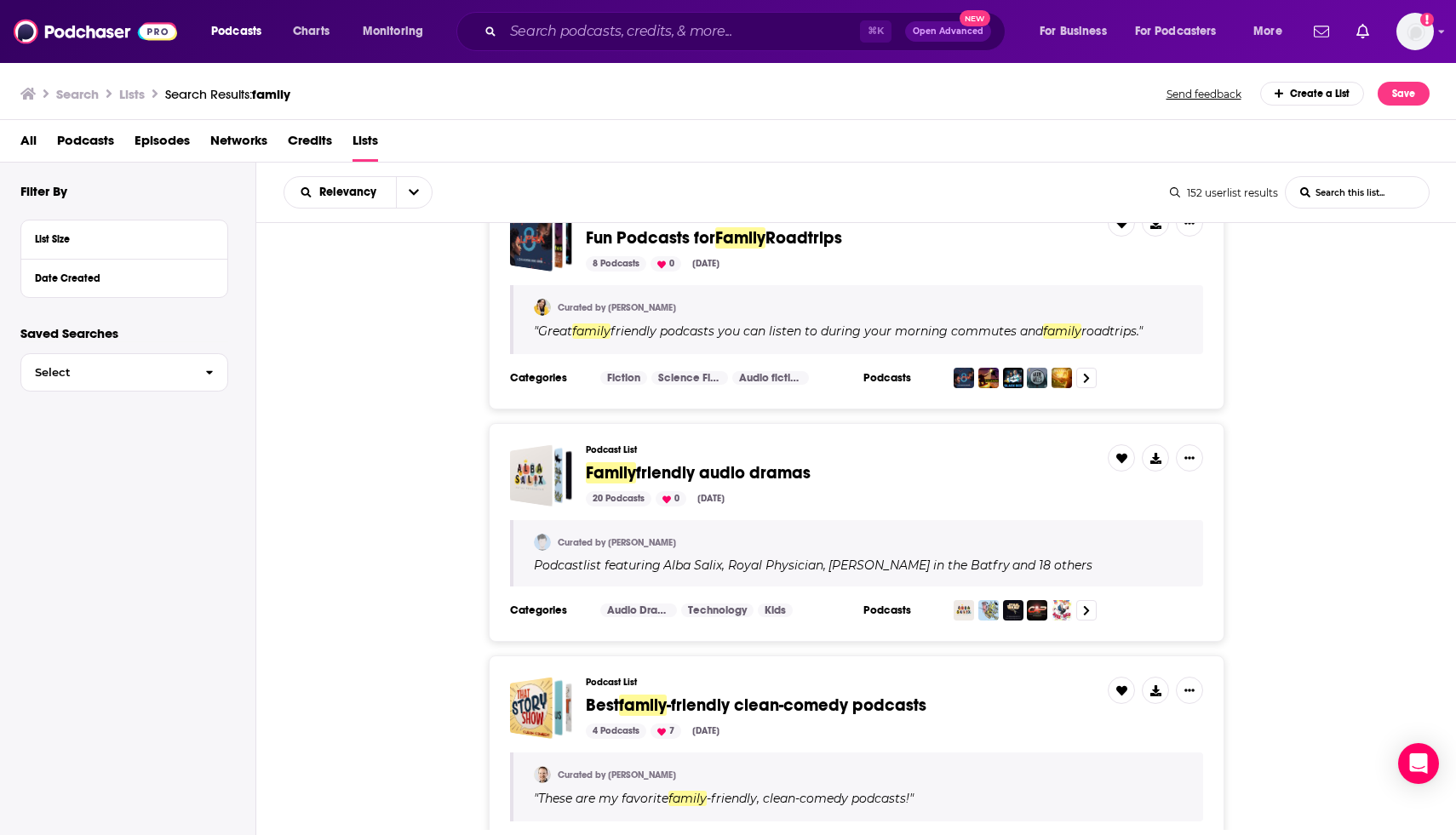
scroll to position [2180, 0]
